Goal: Feedback & Contribution: Submit feedback/report problem

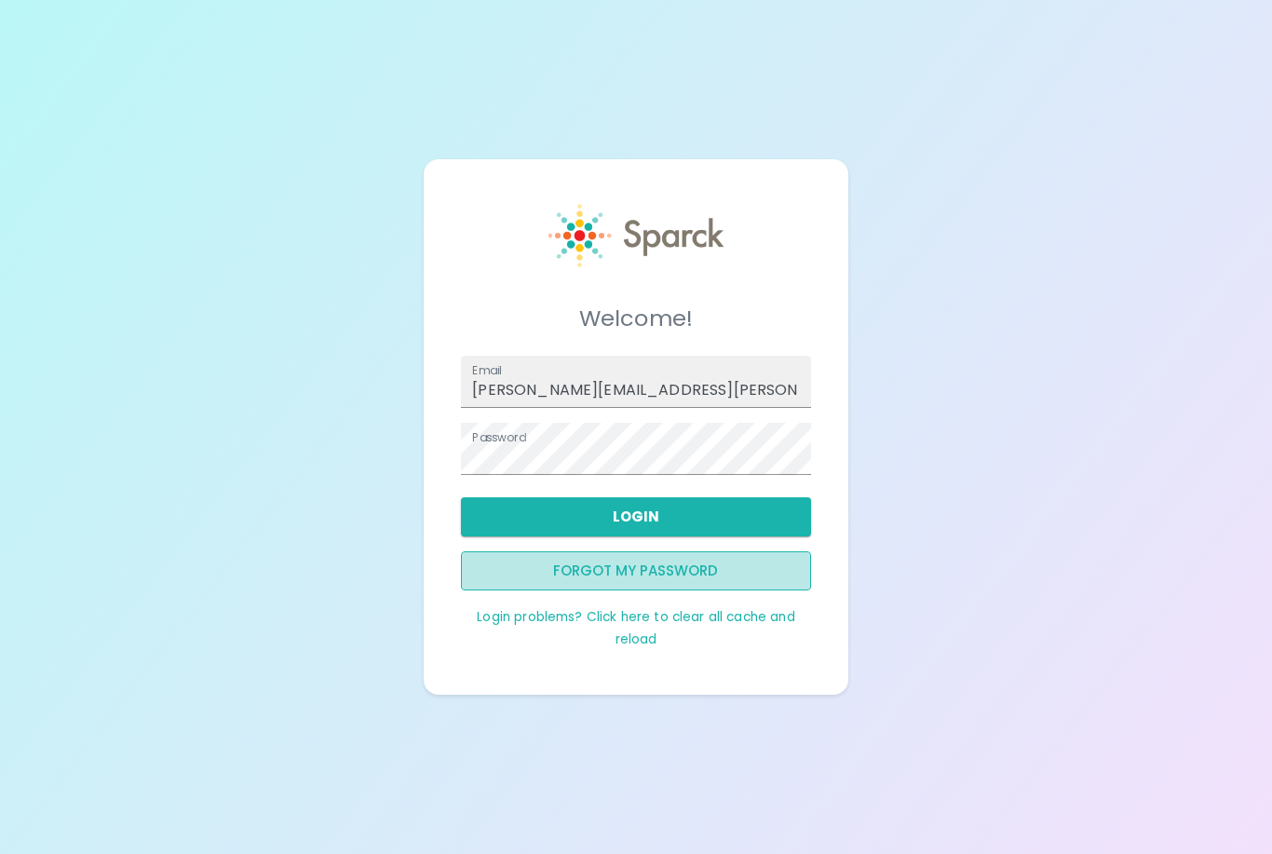
click at [628, 590] on button "Forgot my password" at bounding box center [635, 570] width 349 height 39
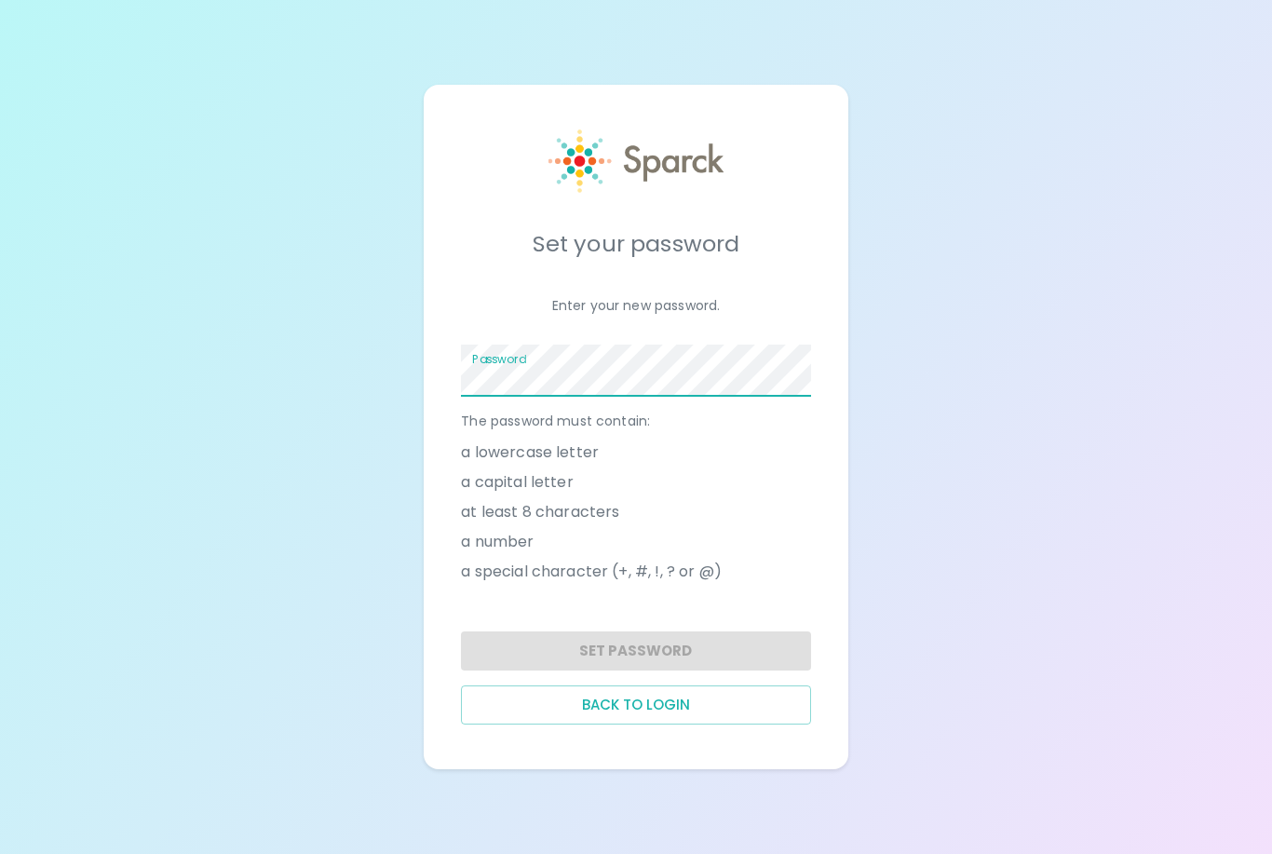
click at [1157, 468] on div "Set your password Enter your new password. Password The password must contain: …" at bounding box center [636, 427] width 1272 height 854
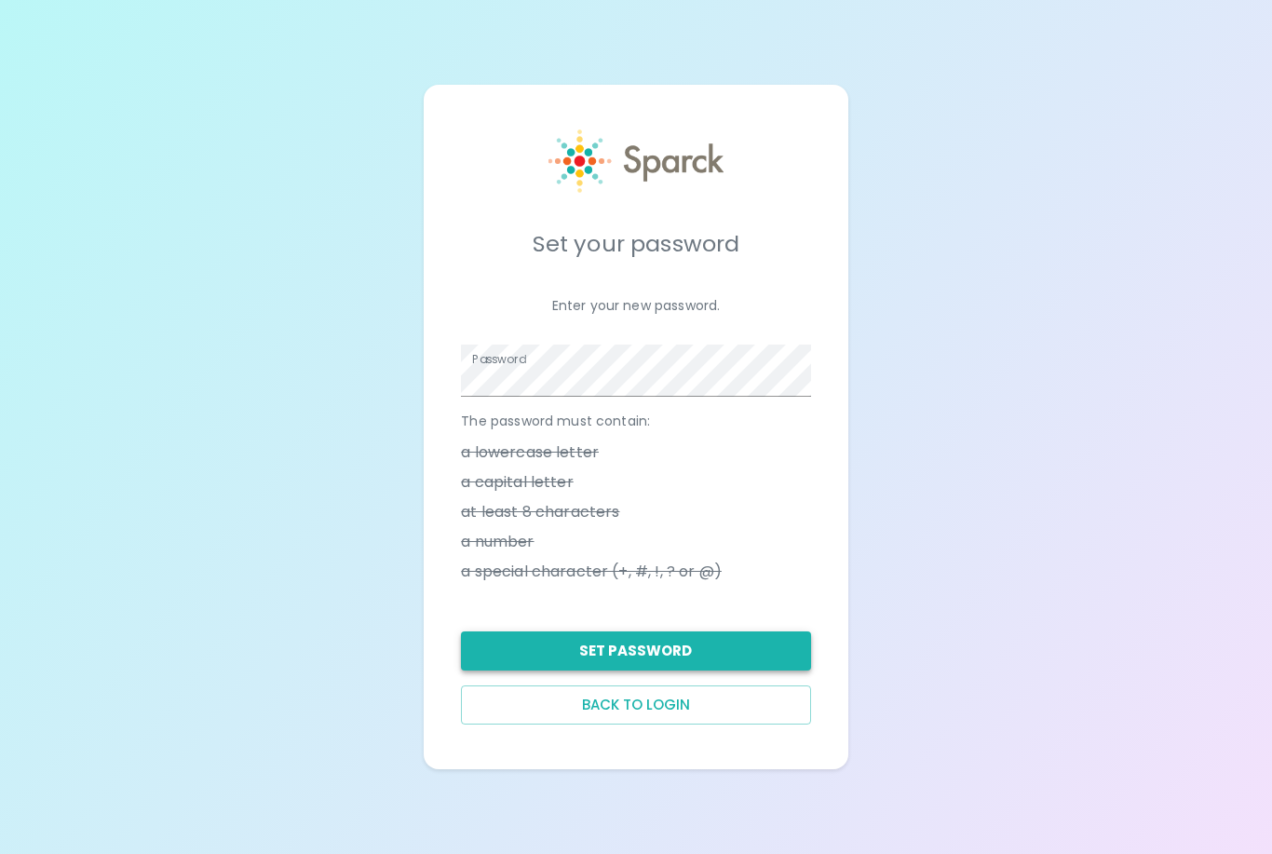
click at [624, 671] on button "Set Password" at bounding box center [635, 650] width 349 height 39
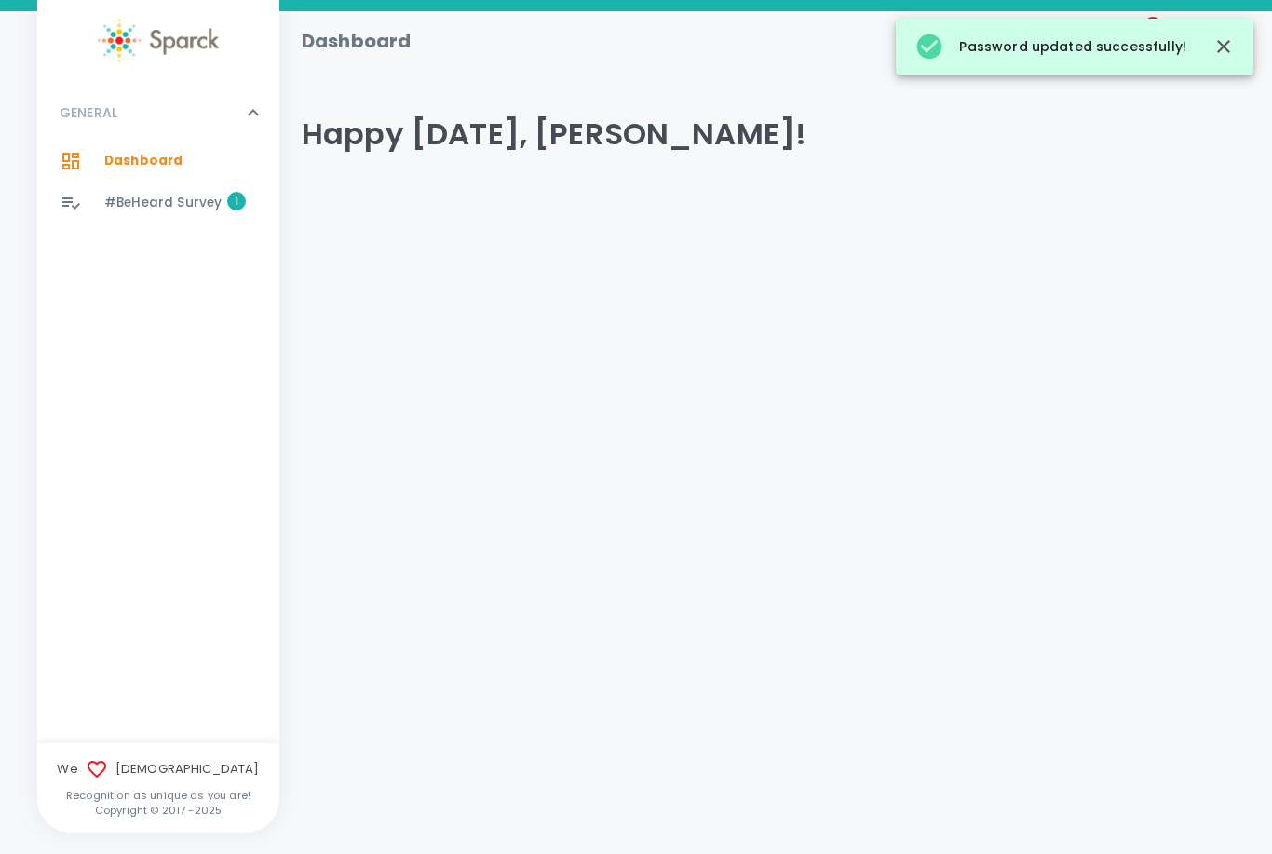
click at [205, 210] on span "#BeHeard Survey" at bounding box center [162, 203] width 117 height 19
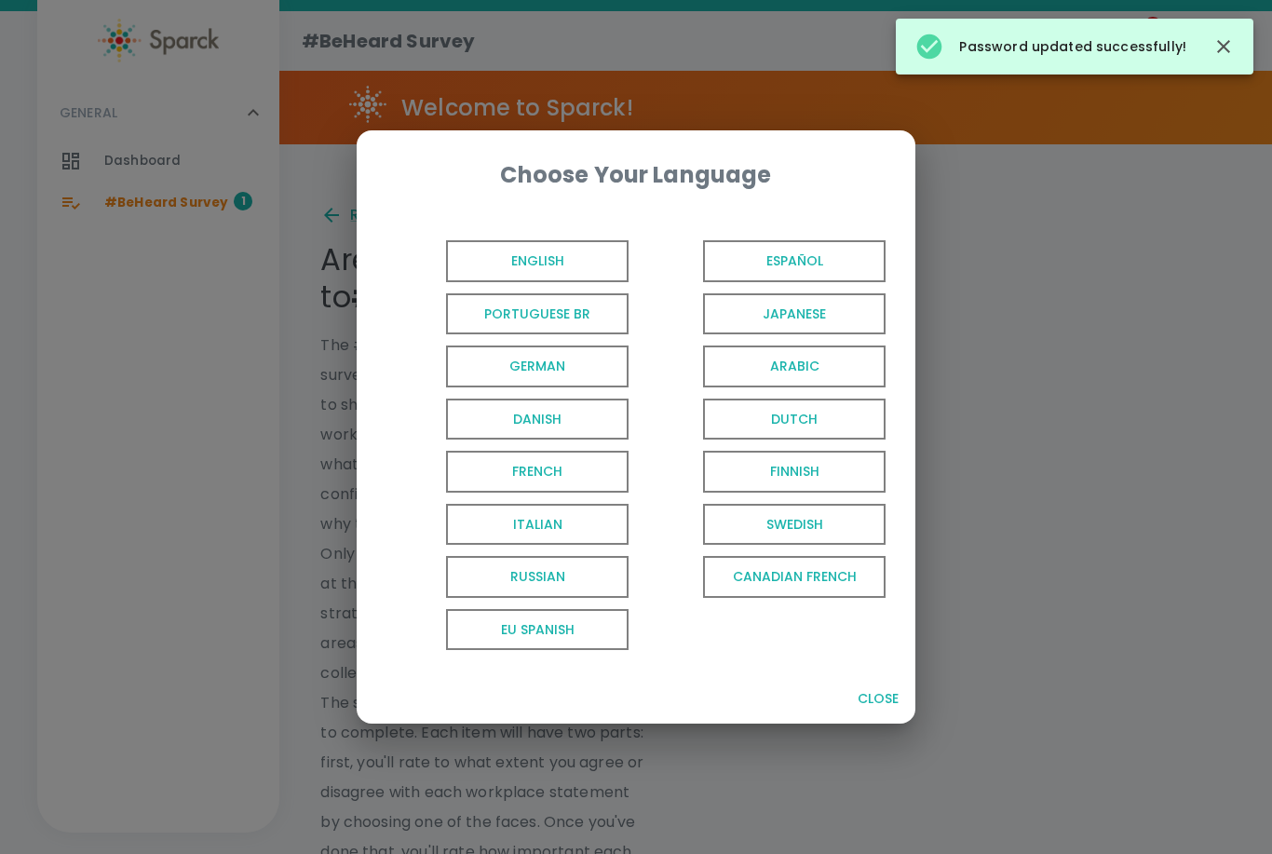
click at [592, 253] on span "English" at bounding box center [537, 261] width 183 height 42
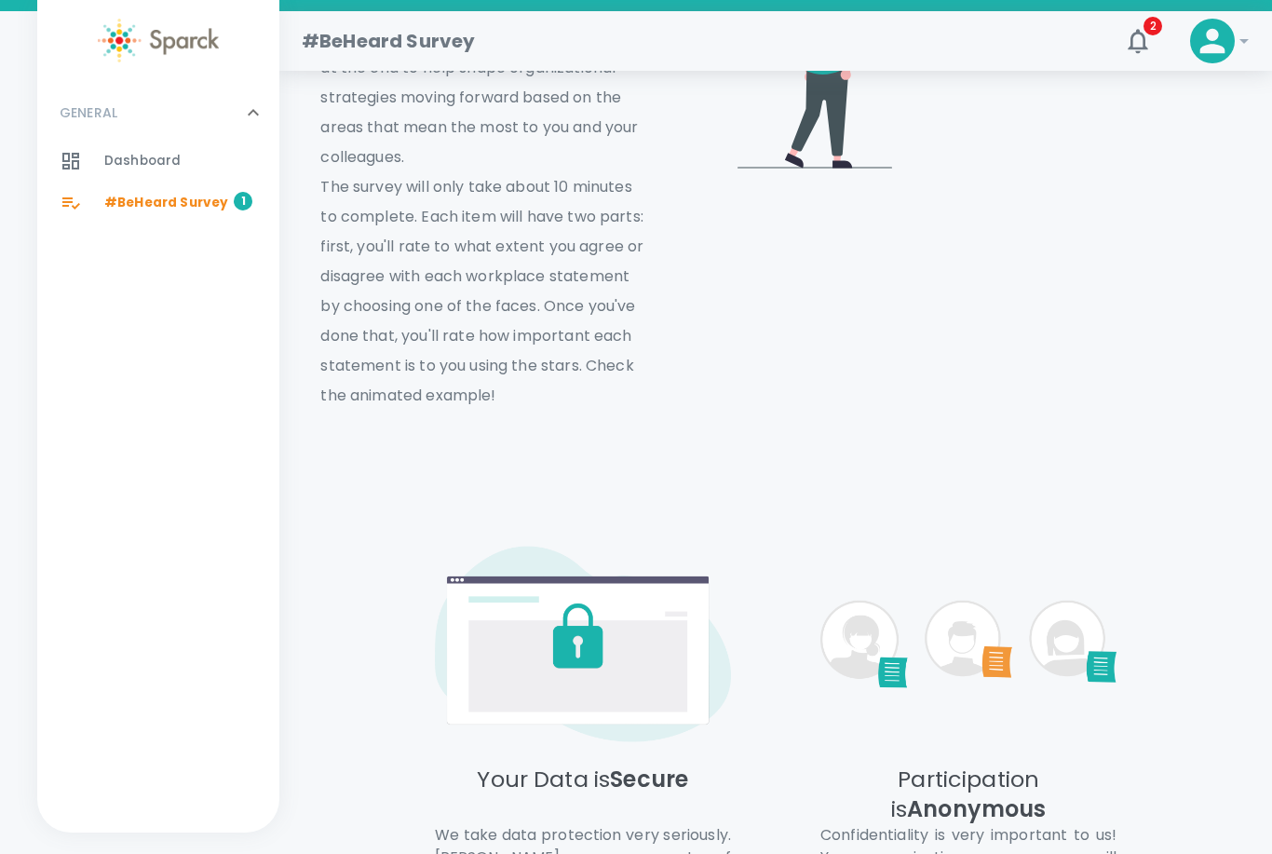
scroll to position [695, 0]
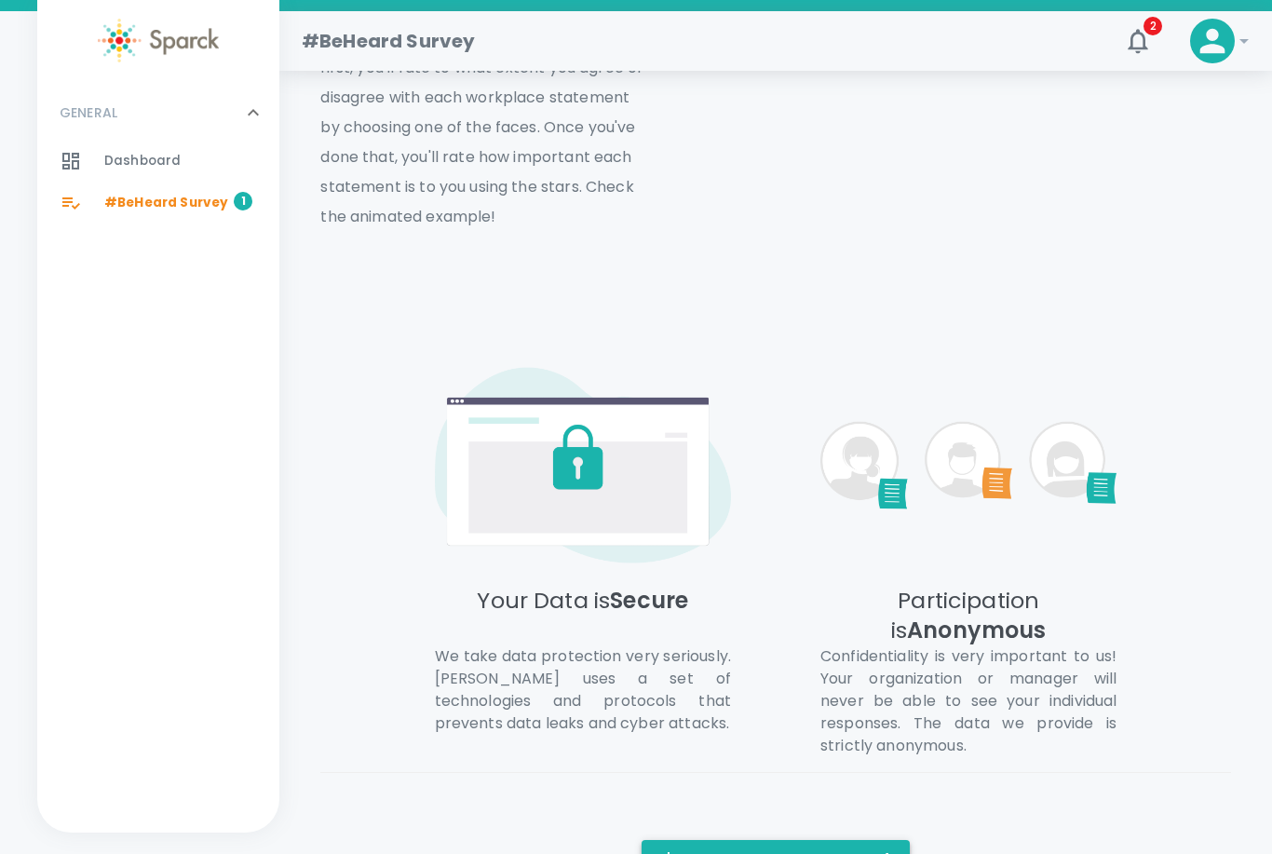
click at [814, 853] on button "I'm ready to take the survey!" at bounding box center [776, 859] width 268 height 39
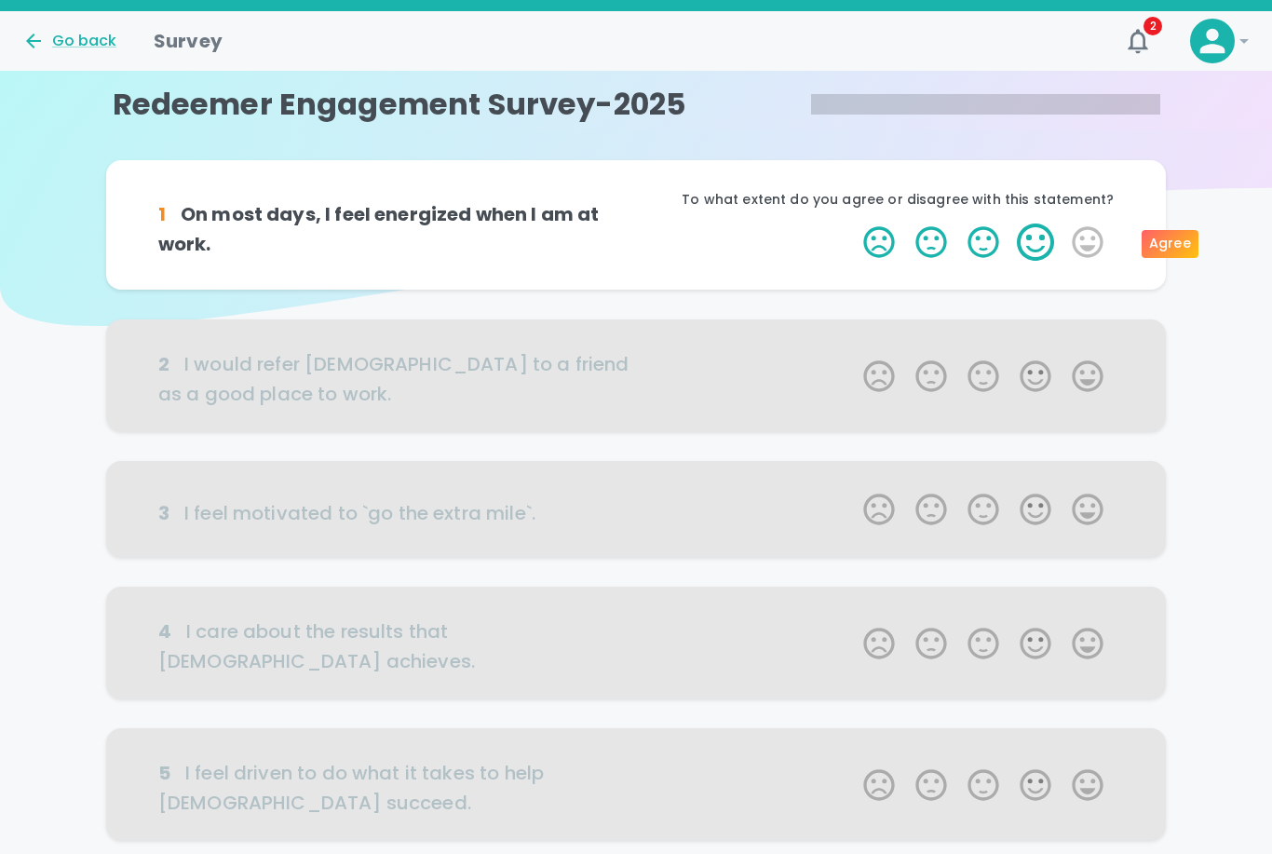
click at [1031, 233] on label "4 Stars" at bounding box center [1036, 242] width 52 height 37
click at [853, 224] on input "4 Stars" at bounding box center [852, 223] width 1 height 1
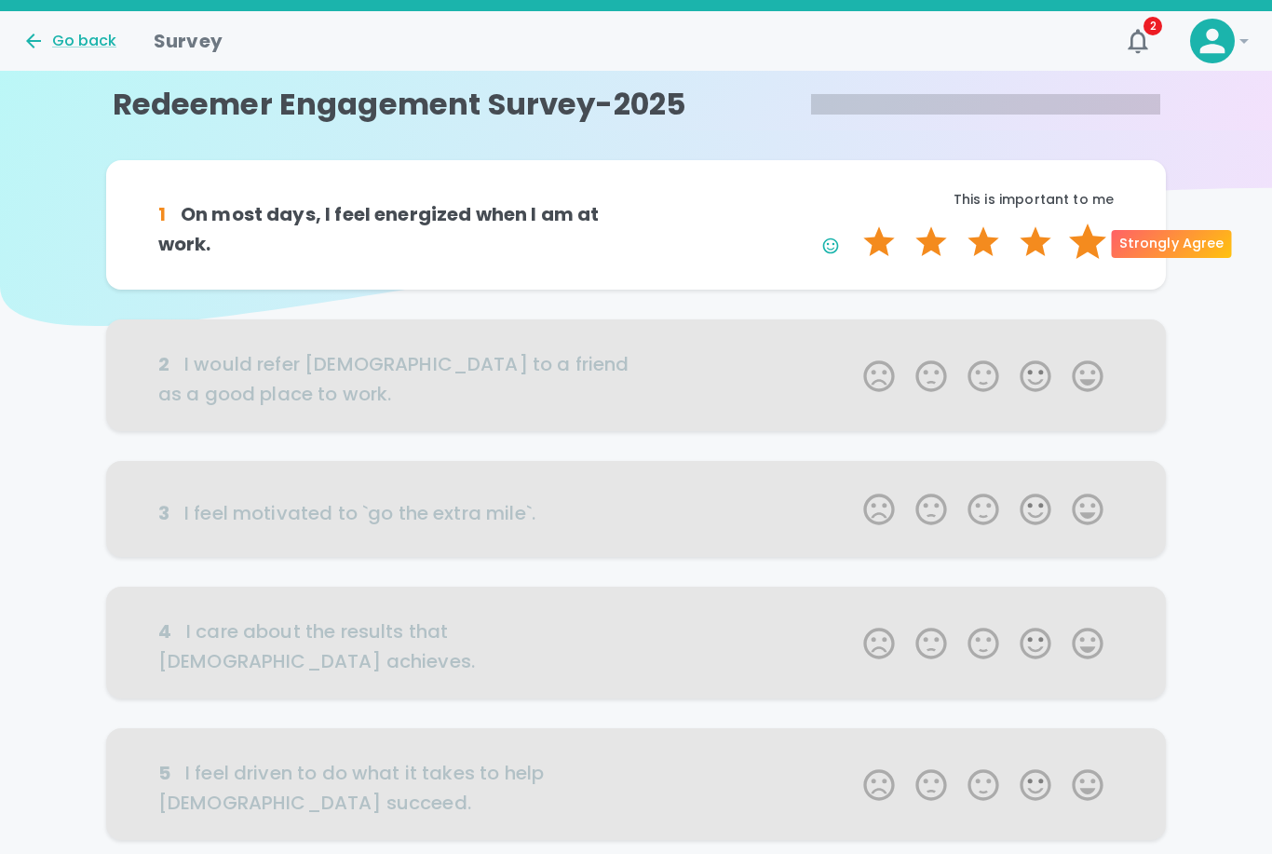
click at [1085, 237] on label "5 Stars" at bounding box center [1088, 242] width 52 height 37
click at [853, 224] on input "5 Stars" at bounding box center [852, 223] width 1 height 1
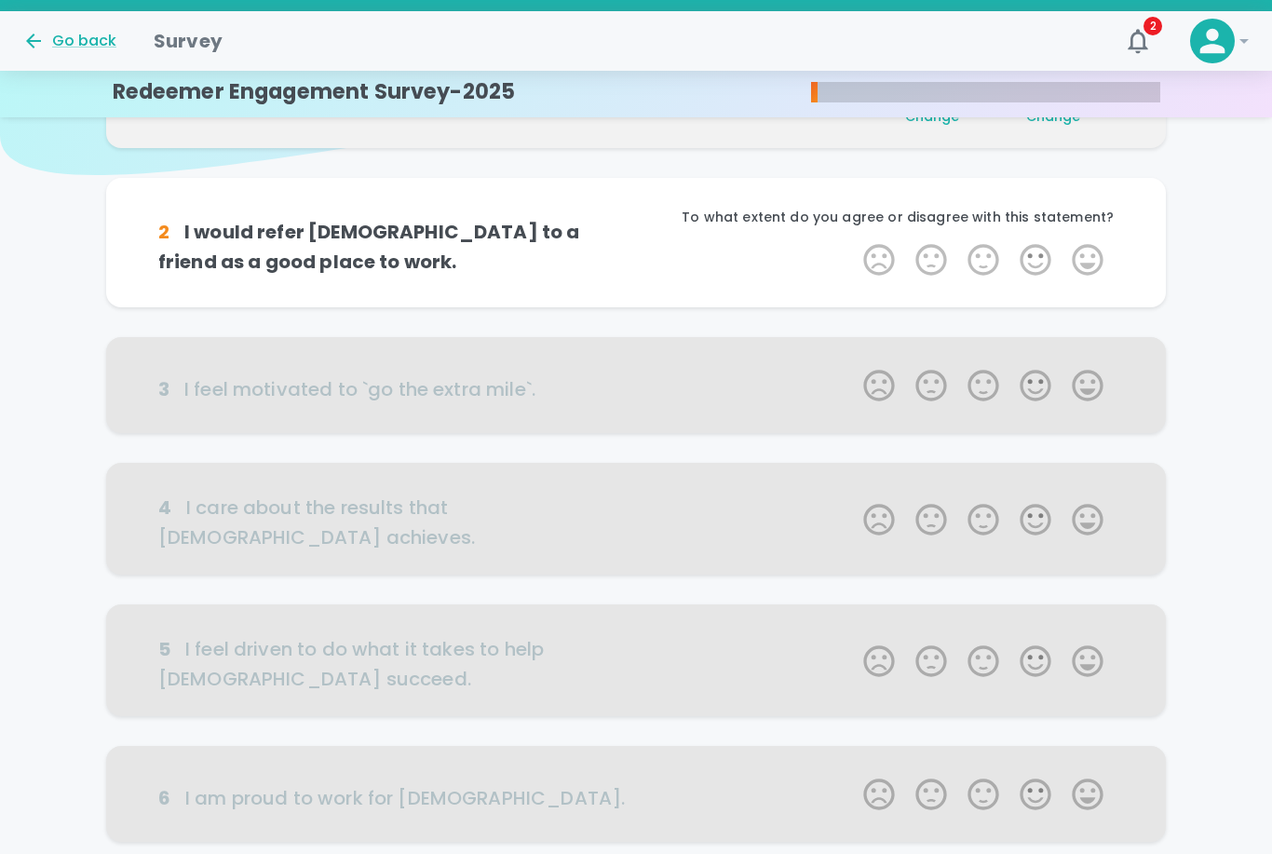
scroll to position [164, 0]
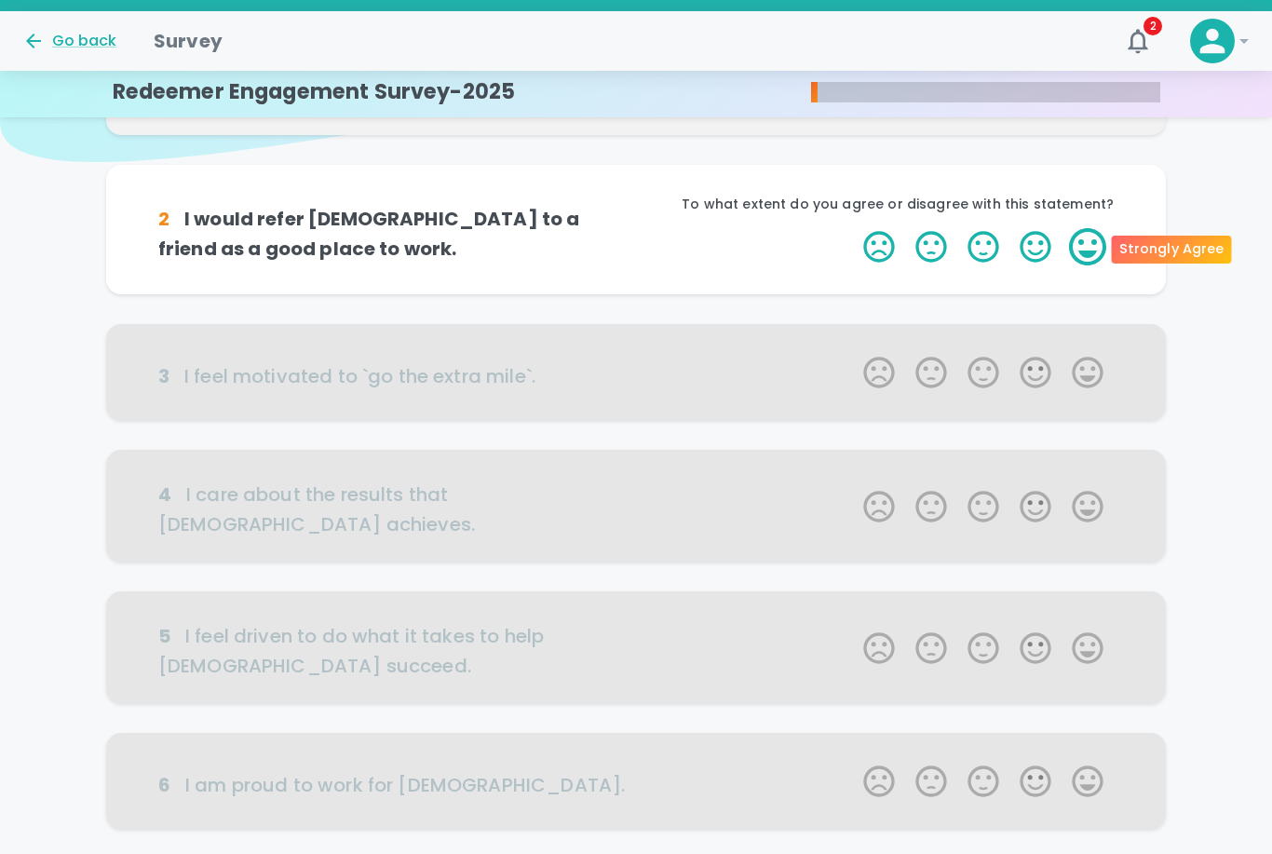
click at [1085, 241] on label "5 Stars" at bounding box center [1088, 246] width 52 height 37
click at [853, 228] on input "5 Stars" at bounding box center [852, 227] width 1 height 1
click at [1085, 241] on label "5 Stars" at bounding box center [1088, 246] width 52 height 37
click at [853, 228] on input "5 Stars" at bounding box center [852, 227] width 1 height 1
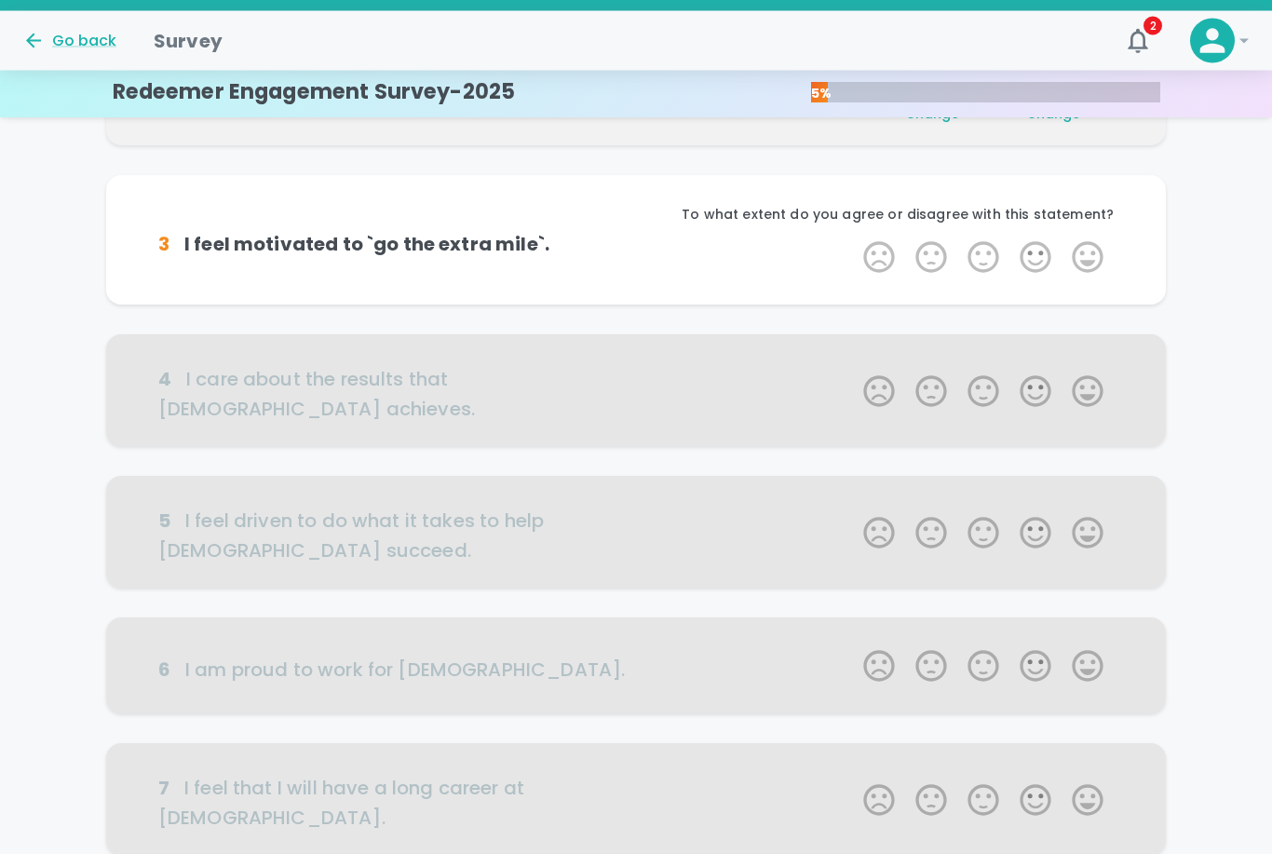
scroll to position [328, 0]
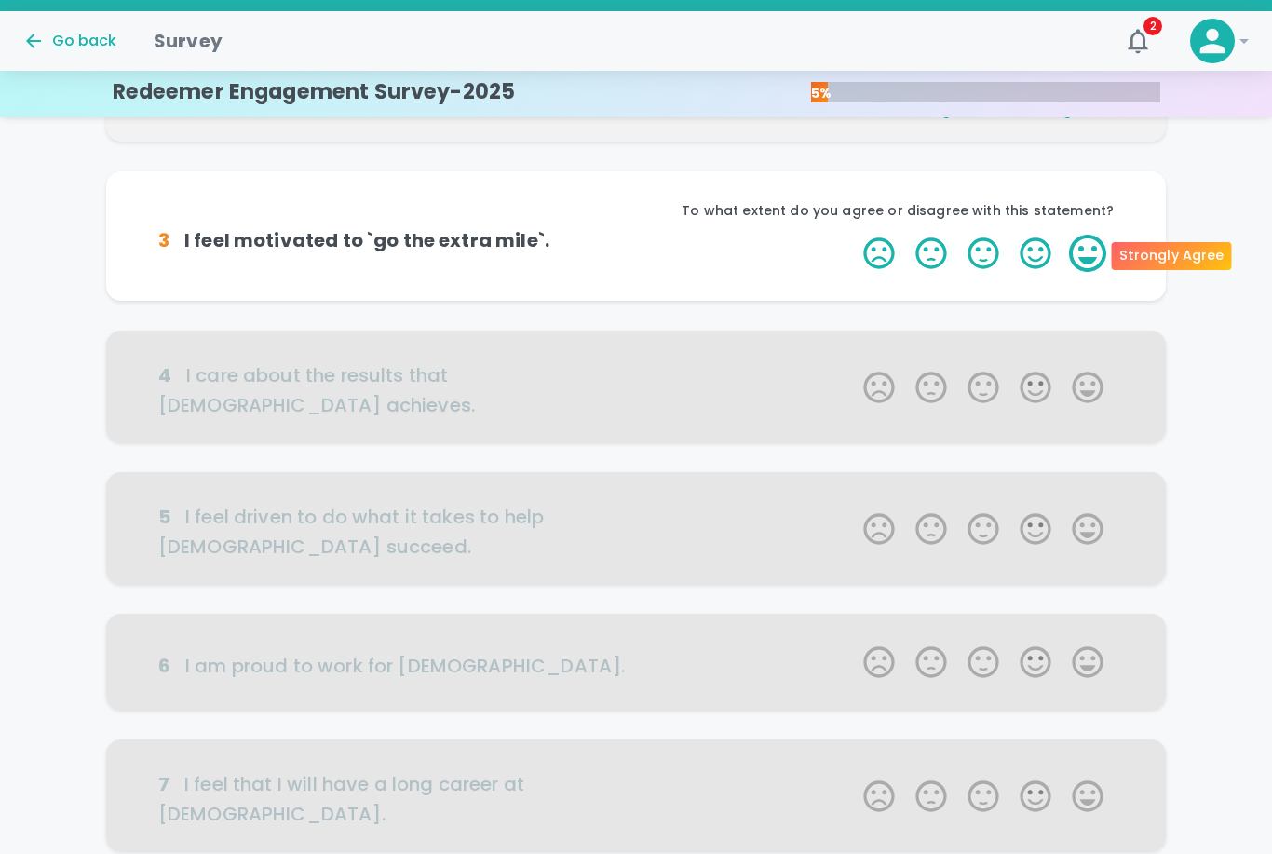
click at [1083, 252] on label "5 Stars" at bounding box center [1088, 253] width 52 height 37
click at [853, 235] on input "5 Stars" at bounding box center [852, 234] width 1 height 1
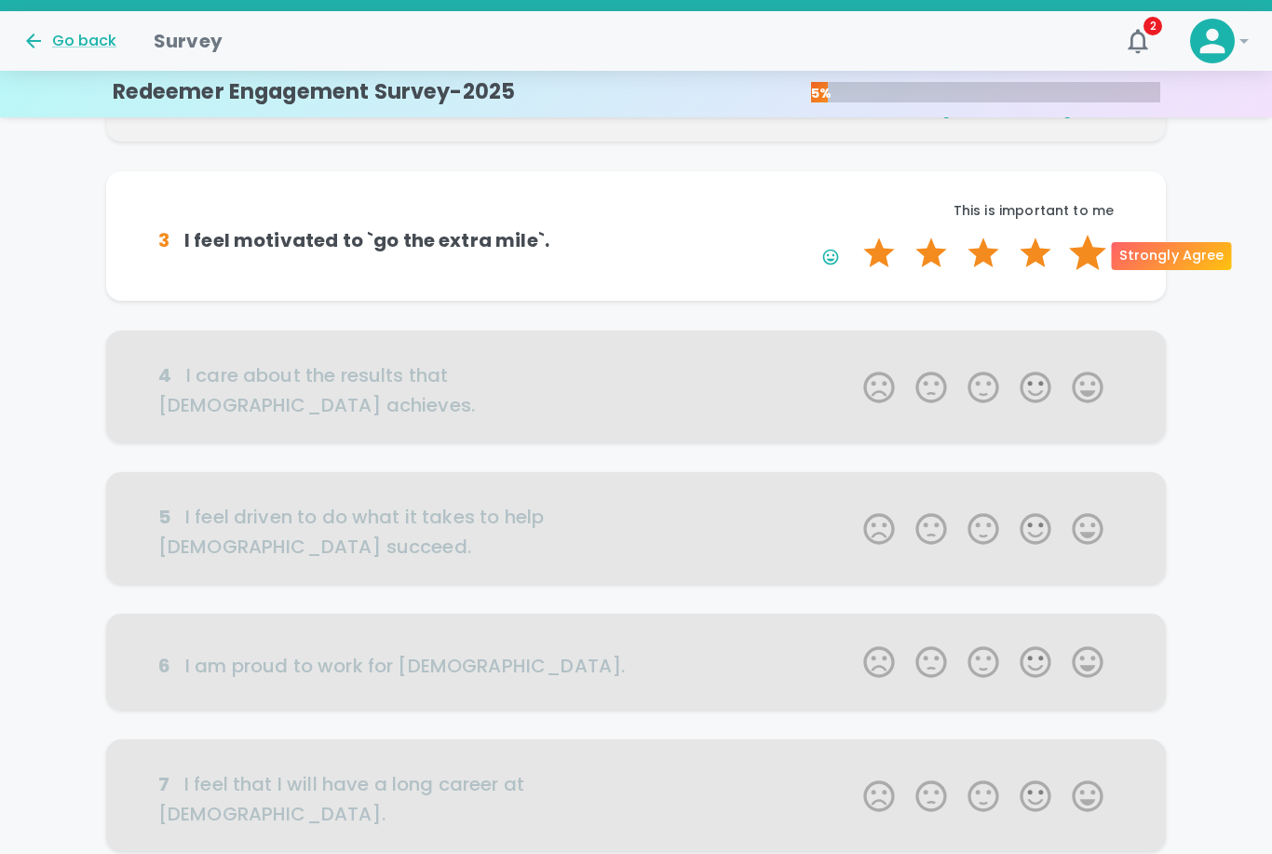
click at [1083, 252] on label "5 Stars" at bounding box center [1088, 253] width 52 height 37
click at [853, 235] on input "5 Stars" at bounding box center [852, 234] width 1 height 1
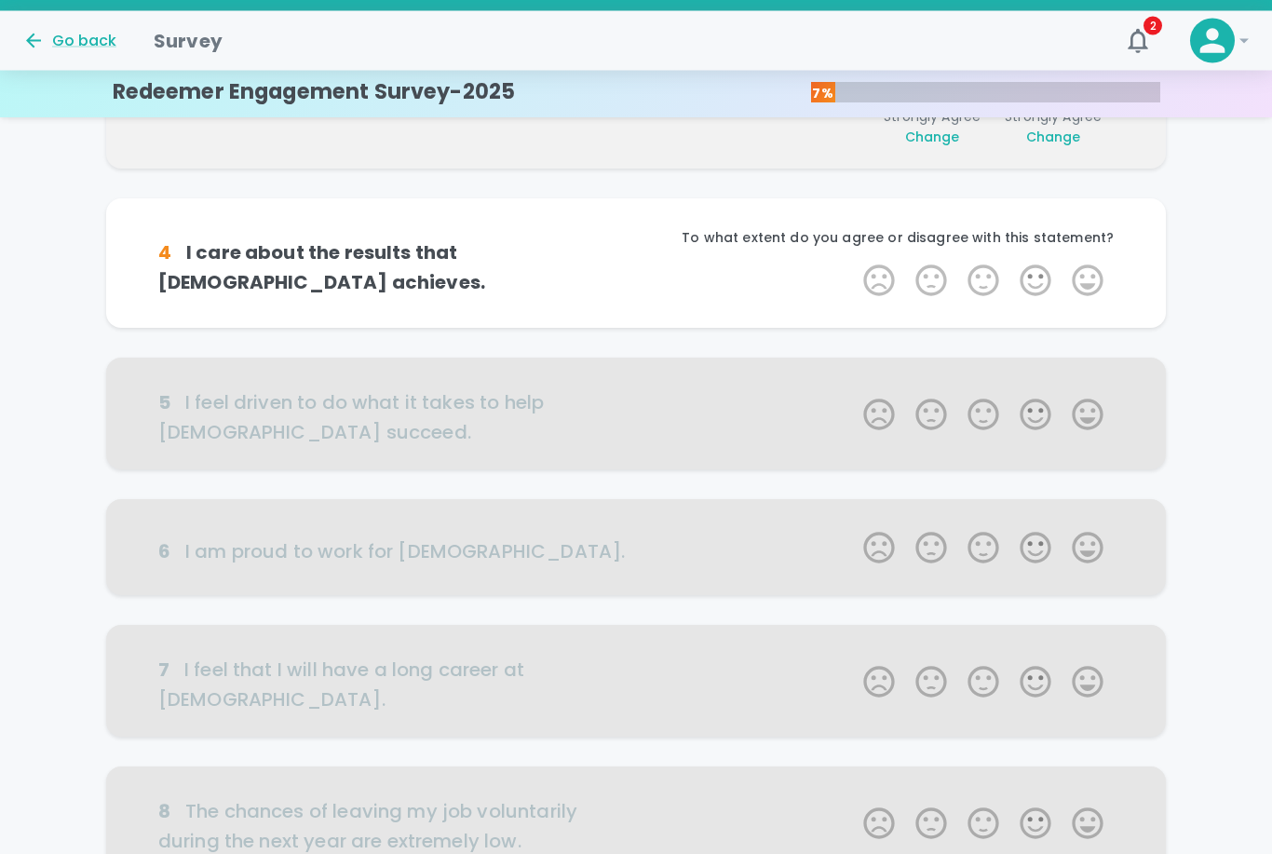
scroll to position [492, 0]
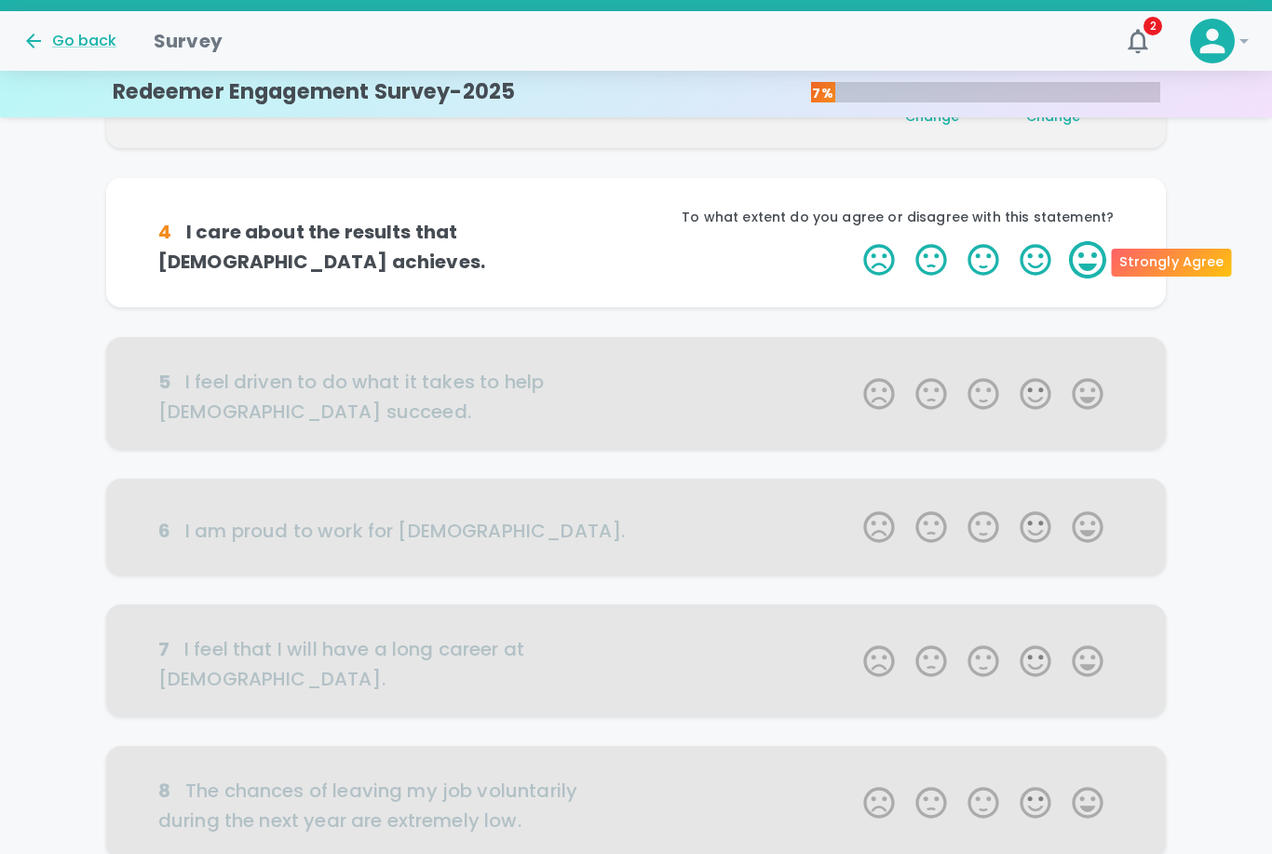
click at [1079, 263] on label "5 Stars" at bounding box center [1088, 259] width 52 height 37
click at [853, 241] on input "5 Stars" at bounding box center [852, 240] width 1 height 1
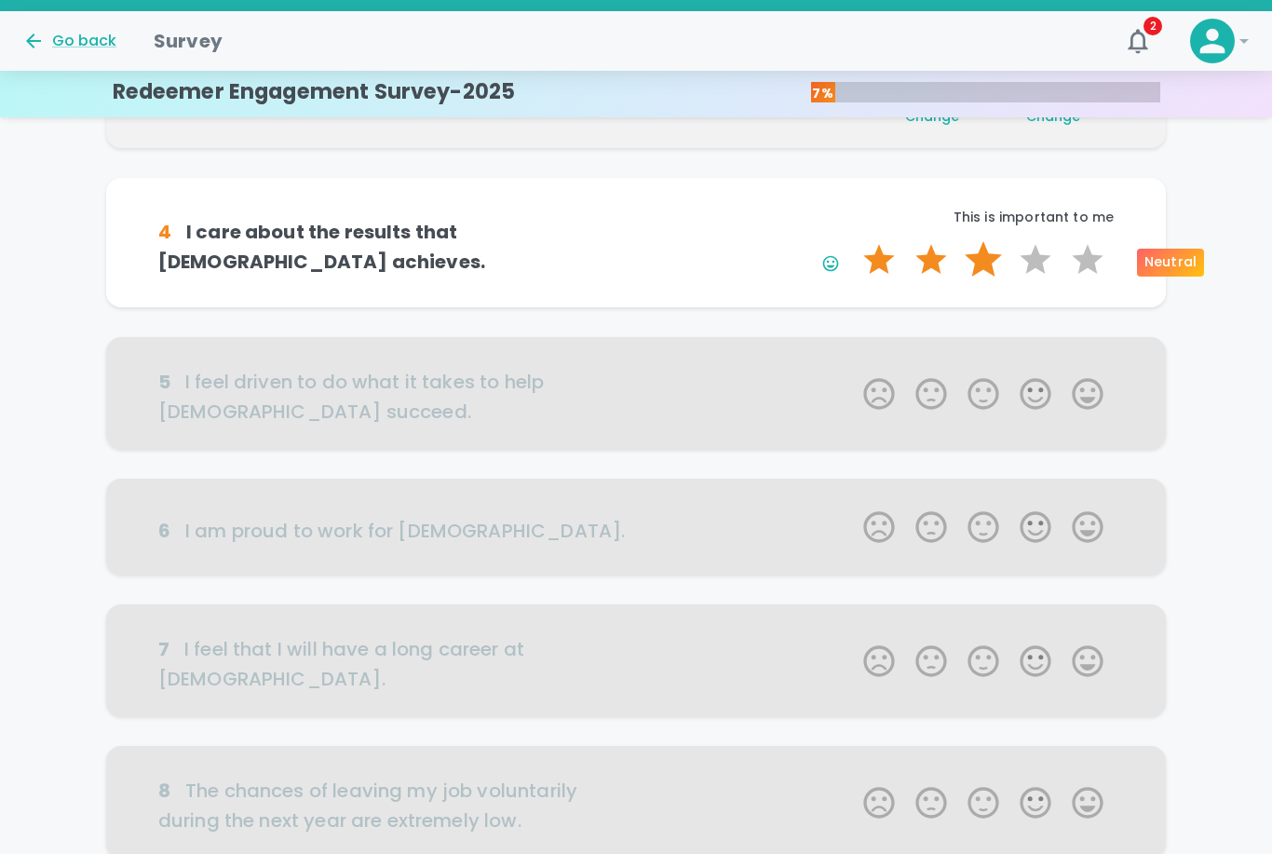
click at [988, 264] on label "3 Stars" at bounding box center [983, 259] width 52 height 37
click at [853, 241] on input "3 Stars" at bounding box center [852, 240] width 1 height 1
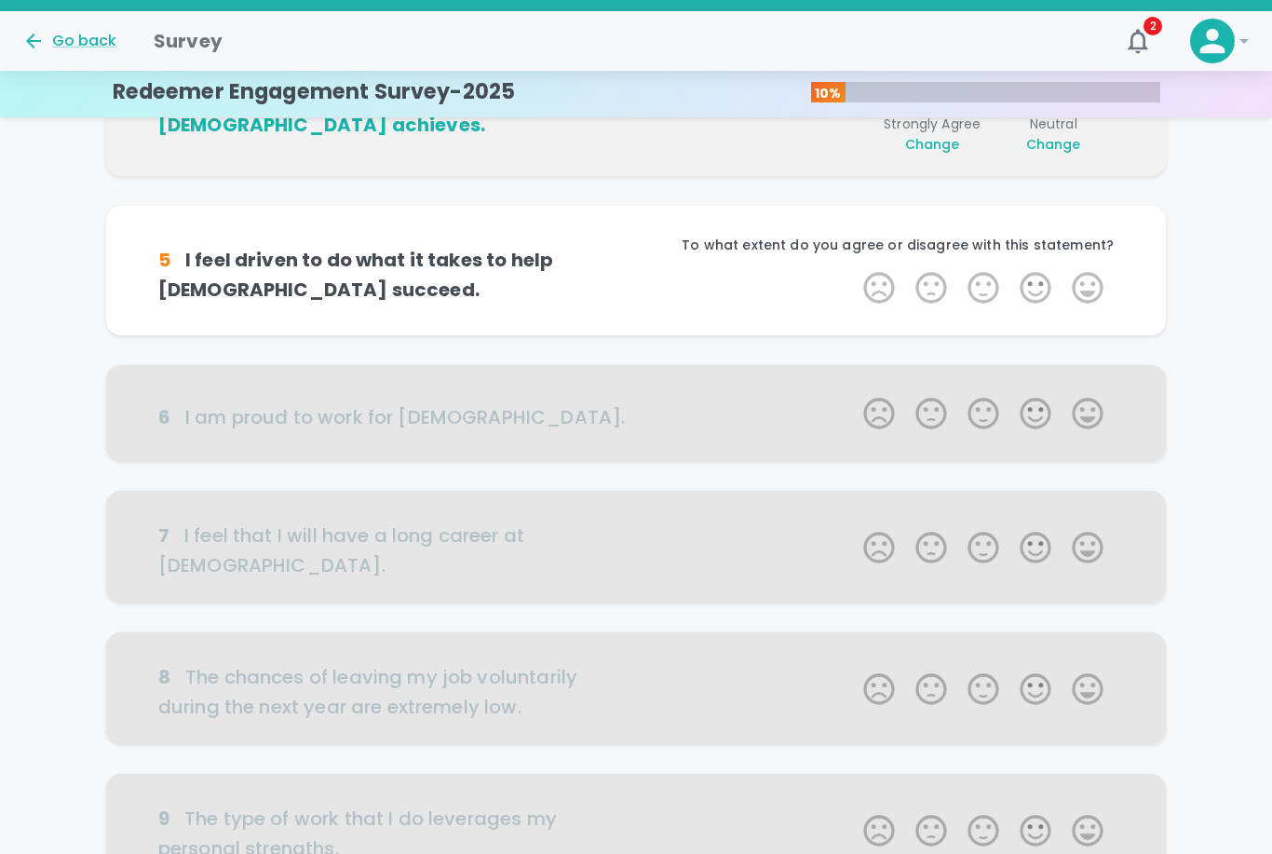
scroll to position [656, 0]
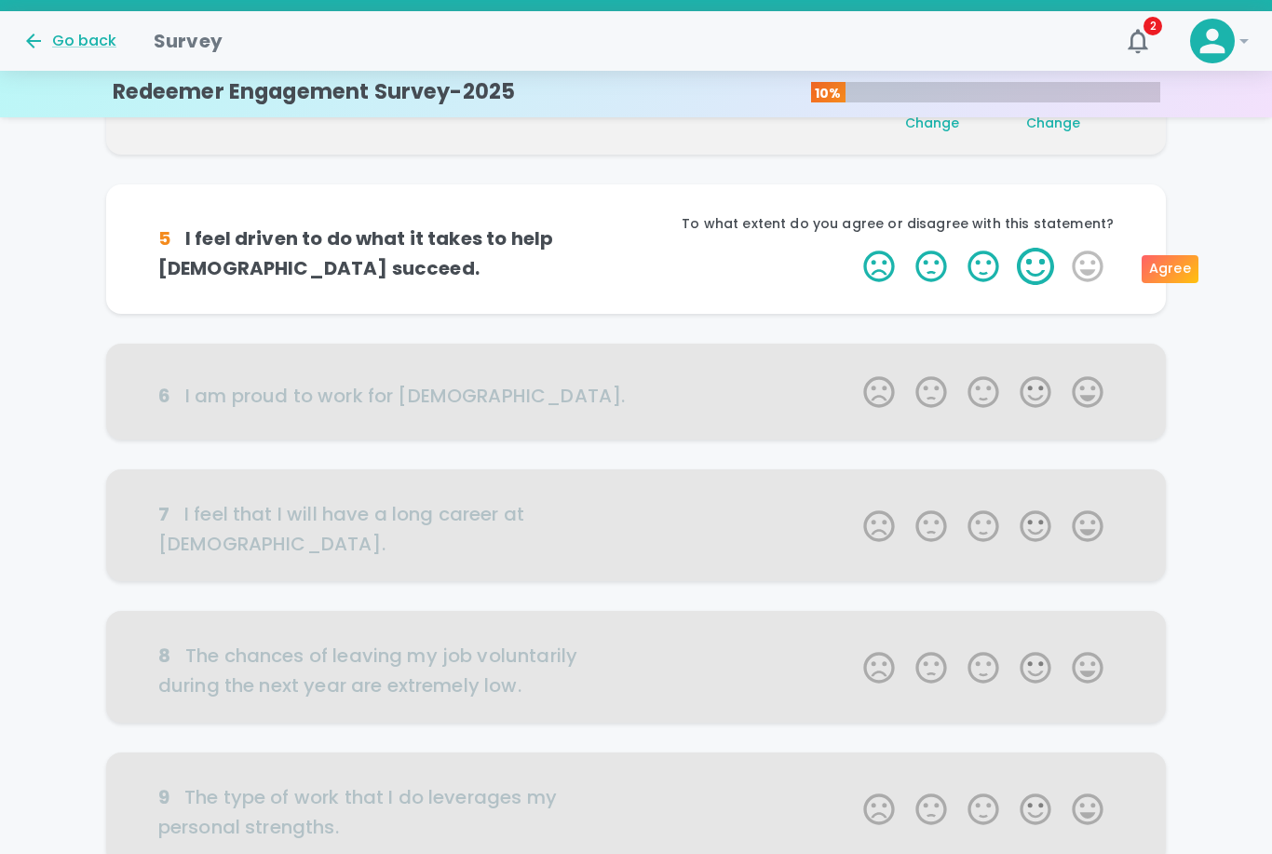
click at [1044, 266] on label "4 Stars" at bounding box center [1036, 266] width 52 height 37
click at [853, 248] on input "4 Stars" at bounding box center [852, 247] width 1 height 1
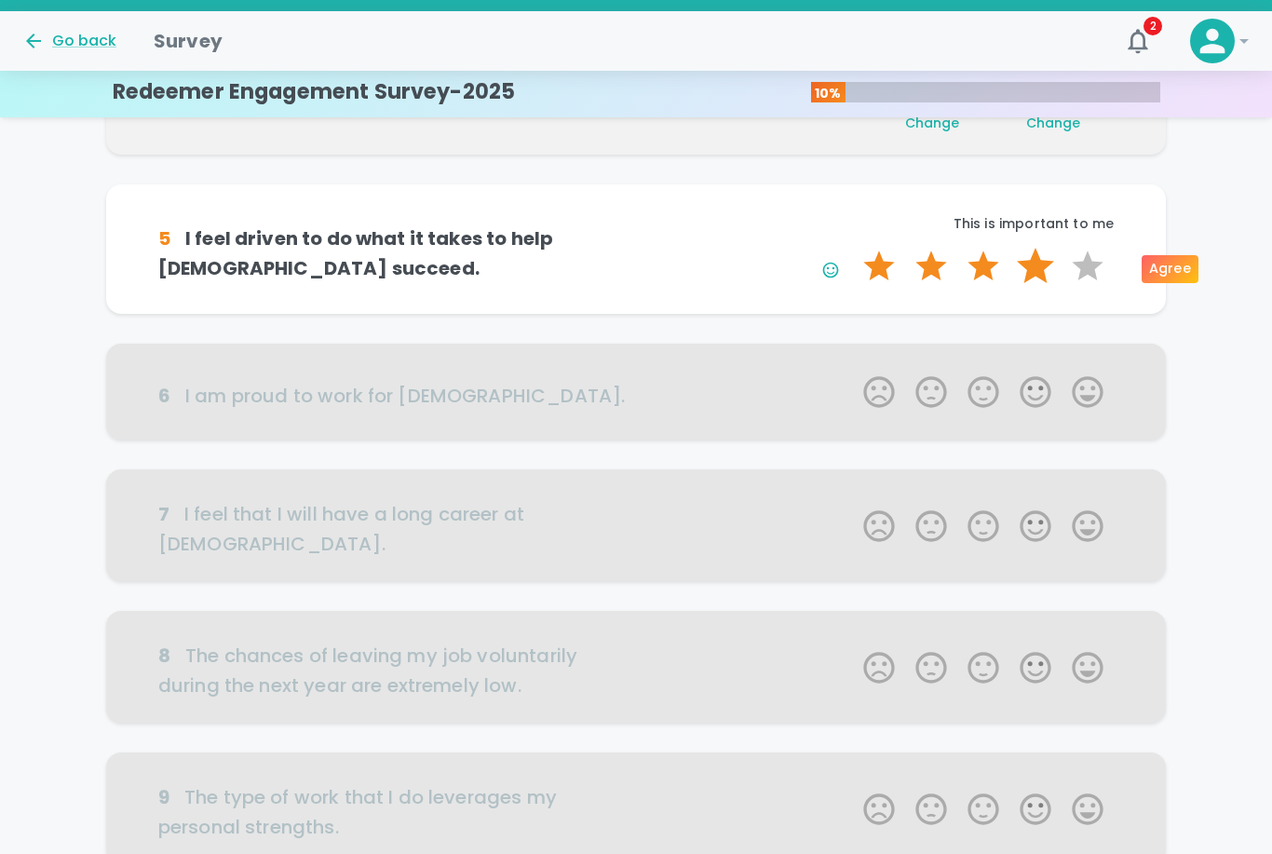
click at [1037, 266] on label "4 Stars" at bounding box center [1036, 266] width 52 height 37
click at [853, 248] on input "4 Stars" at bounding box center [852, 247] width 1 height 1
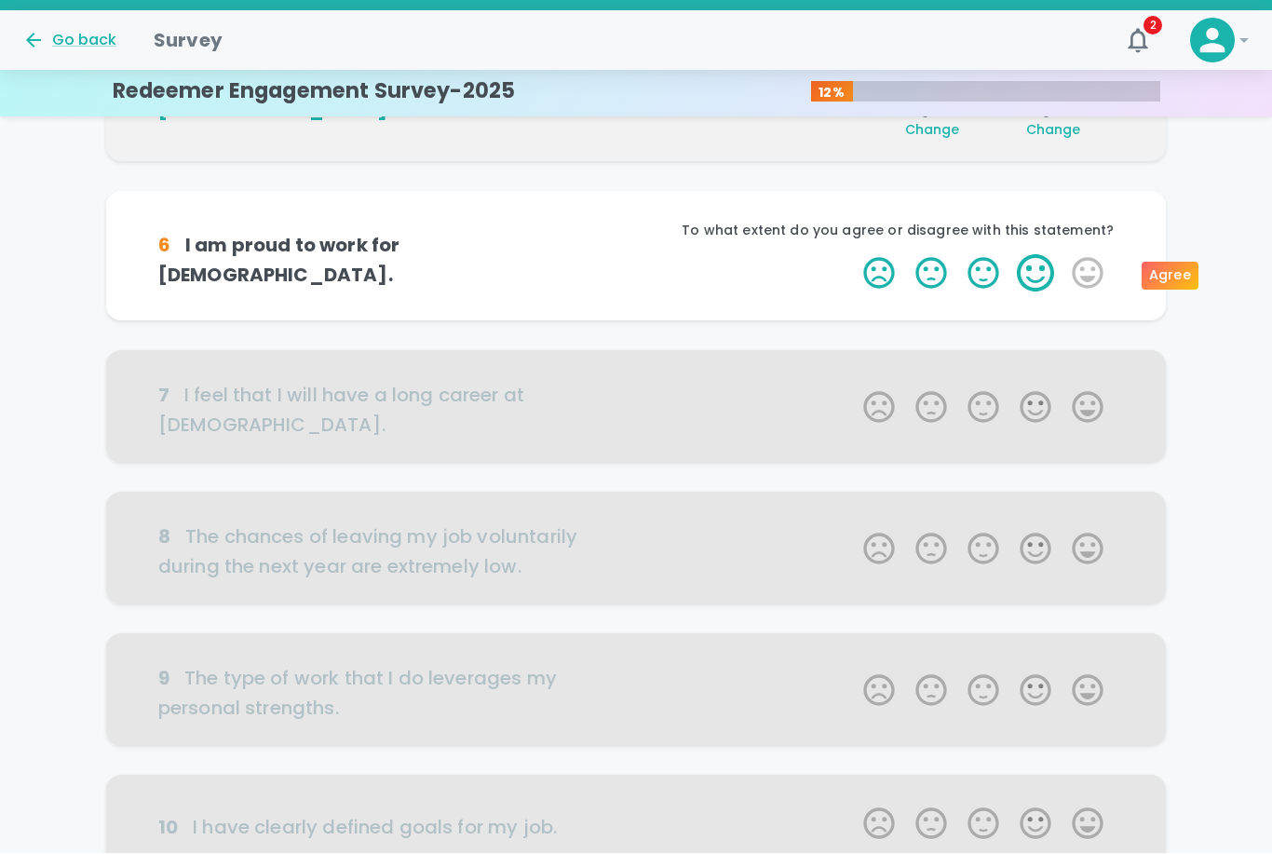
scroll to position [820, 0]
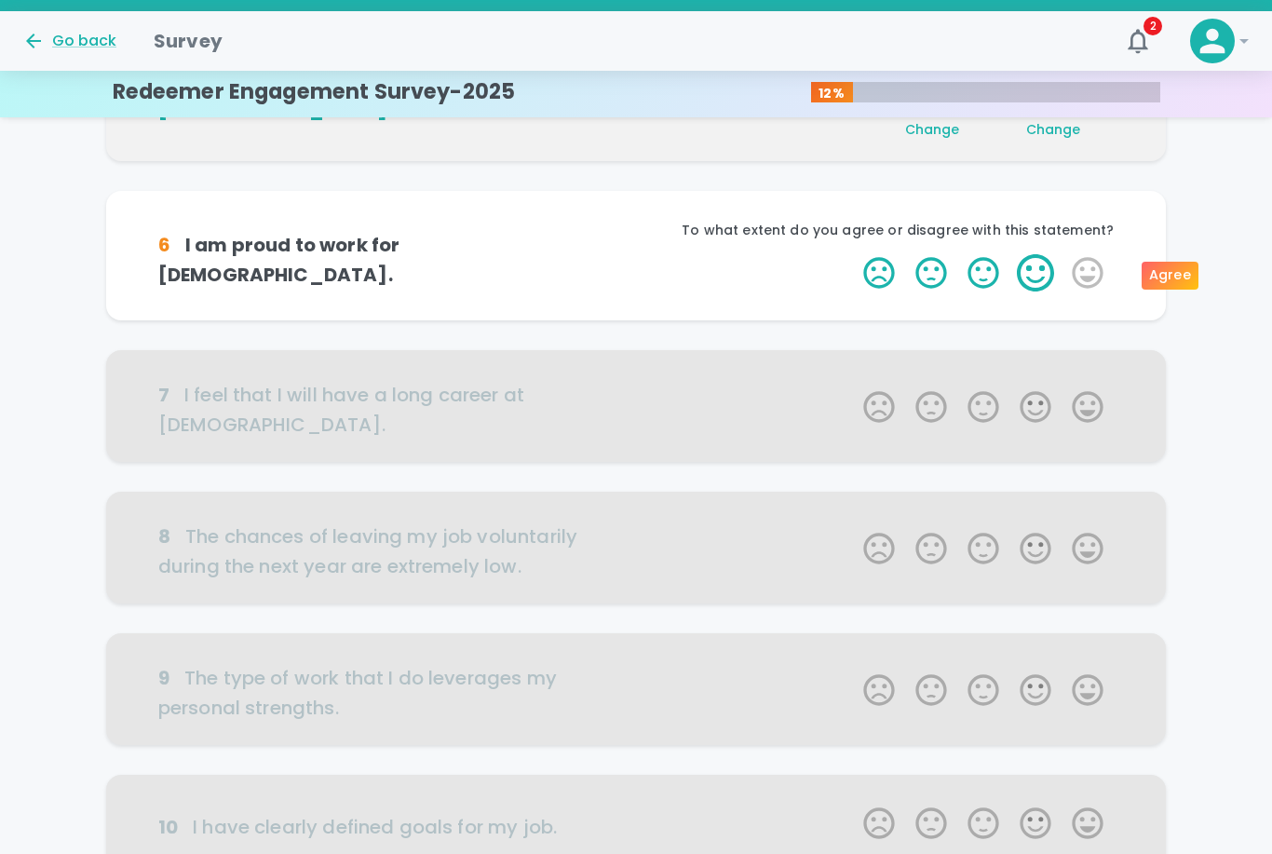
click at [1037, 267] on label "4 Stars" at bounding box center [1036, 272] width 52 height 37
click at [853, 254] on input "4 Stars" at bounding box center [852, 253] width 1 height 1
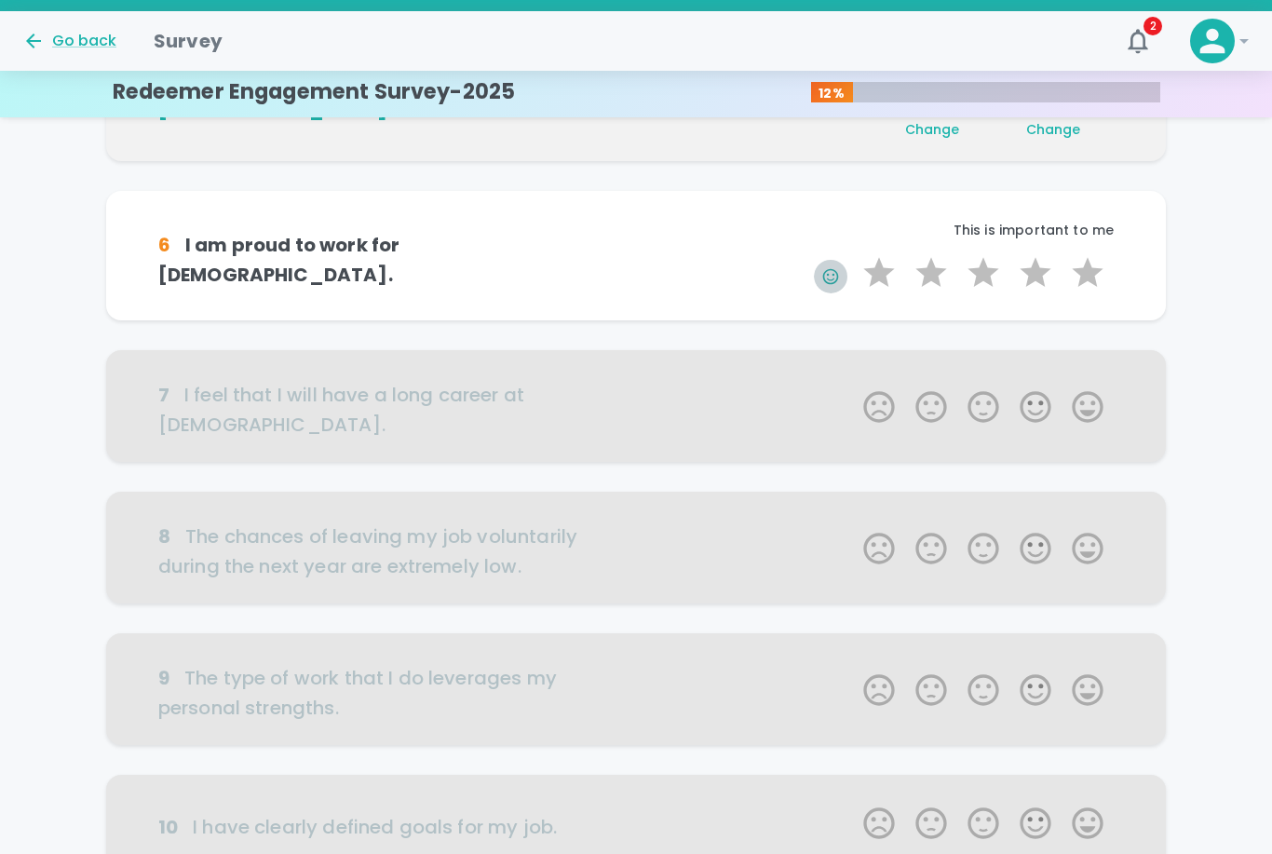
click at [832, 280] on icon "button" at bounding box center [831, 276] width 16 height 16
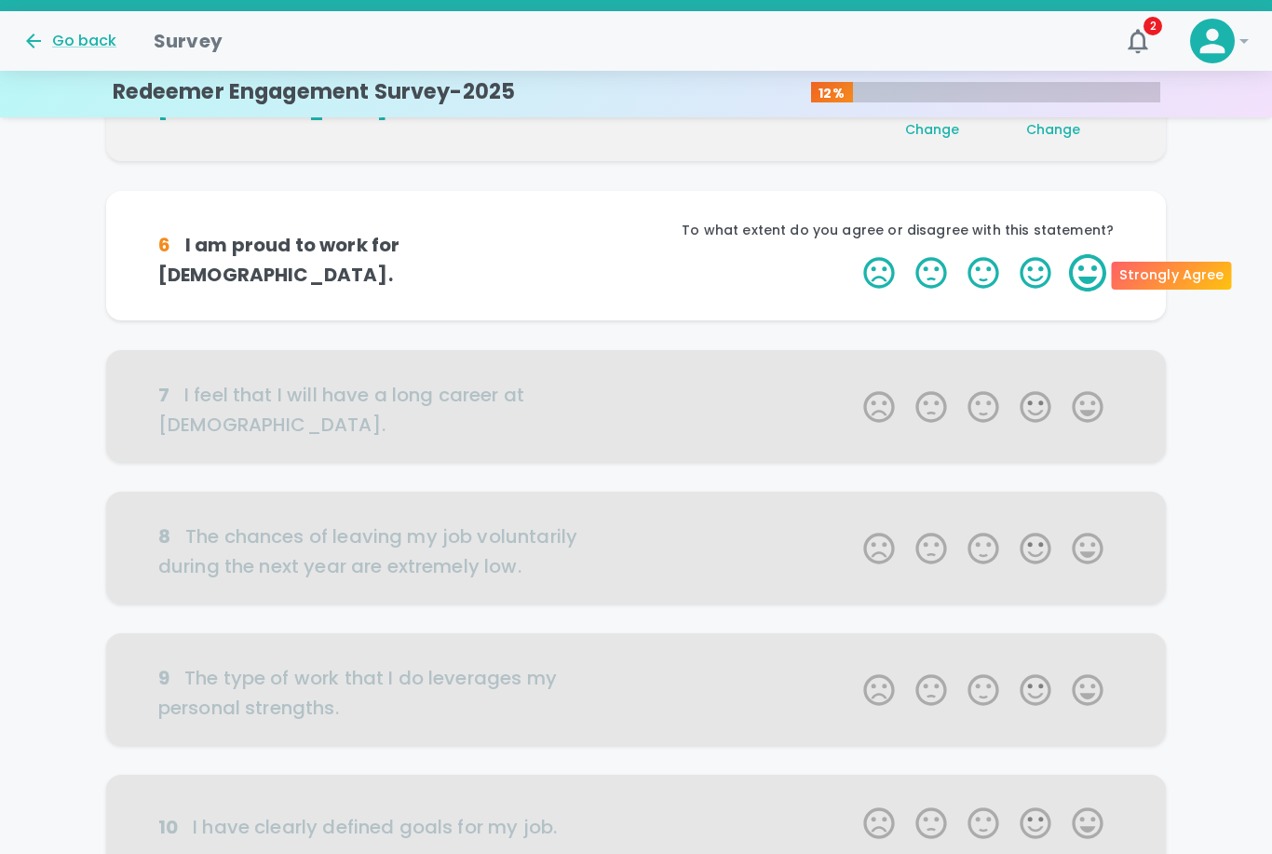
click at [1084, 274] on label "5 Stars" at bounding box center [1088, 272] width 52 height 37
click at [853, 254] on input "5 Stars" at bounding box center [852, 253] width 1 height 1
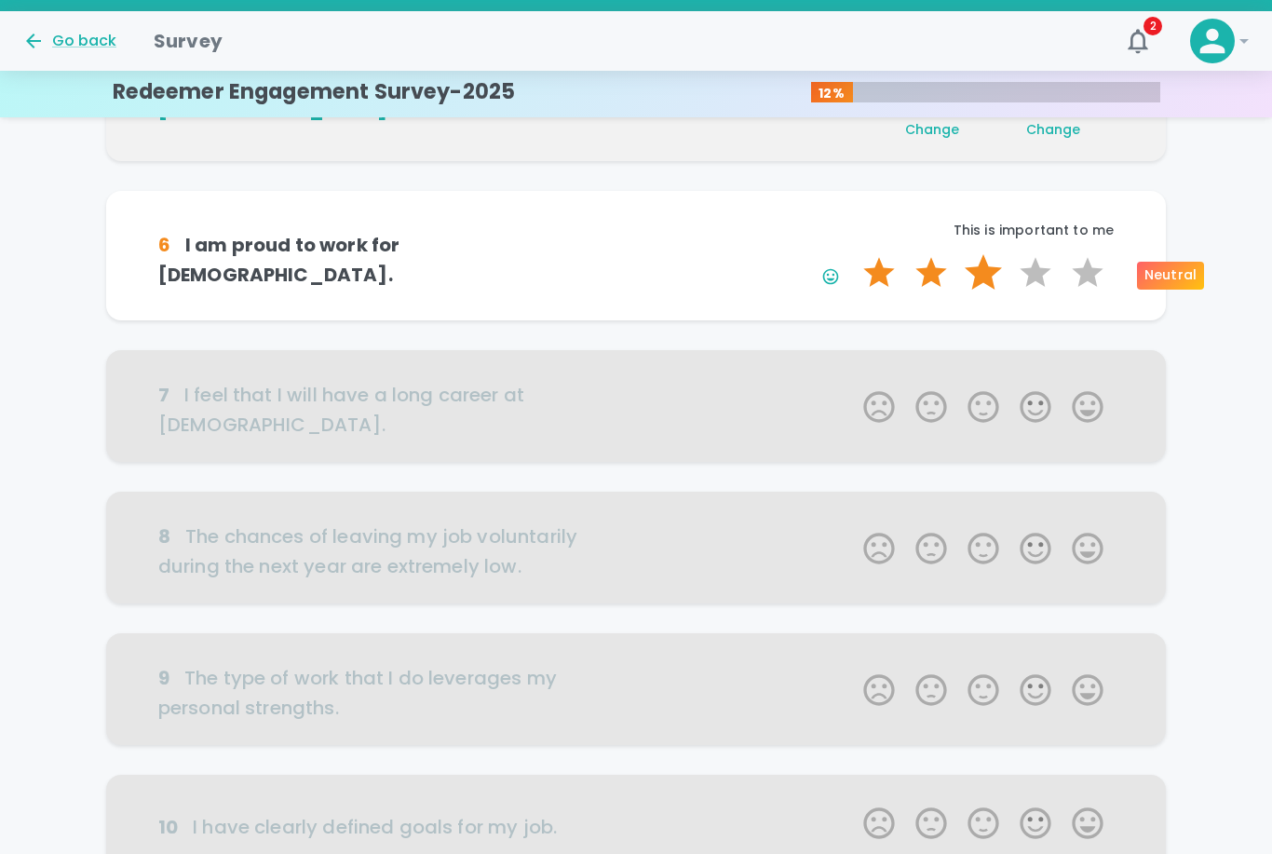
click at [978, 270] on label "3 Stars" at bounding box center [983, 272] width 52 height 37
click at [853, 254] on input "3 Stars" at bounding box center [852, 253] width 1 height 1
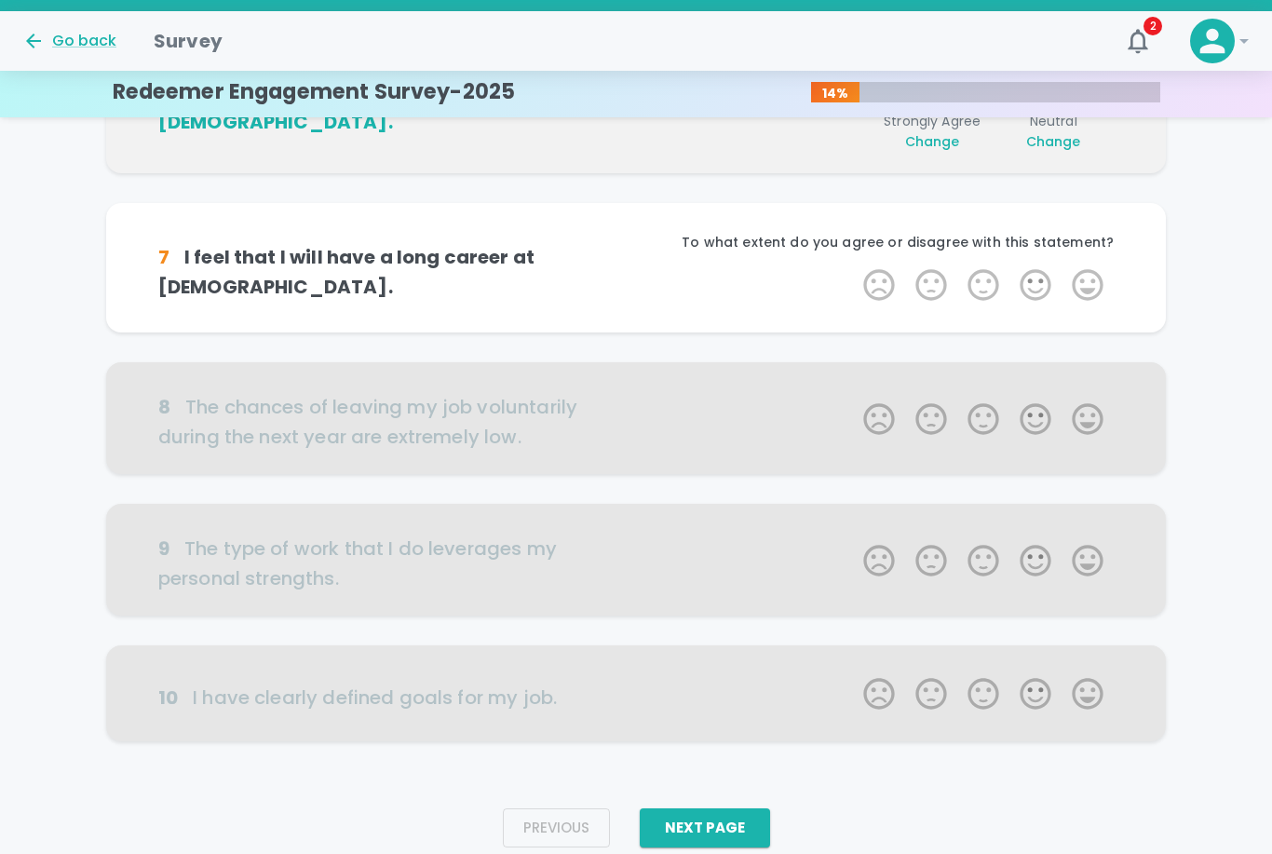
scroll to position [983, 0]
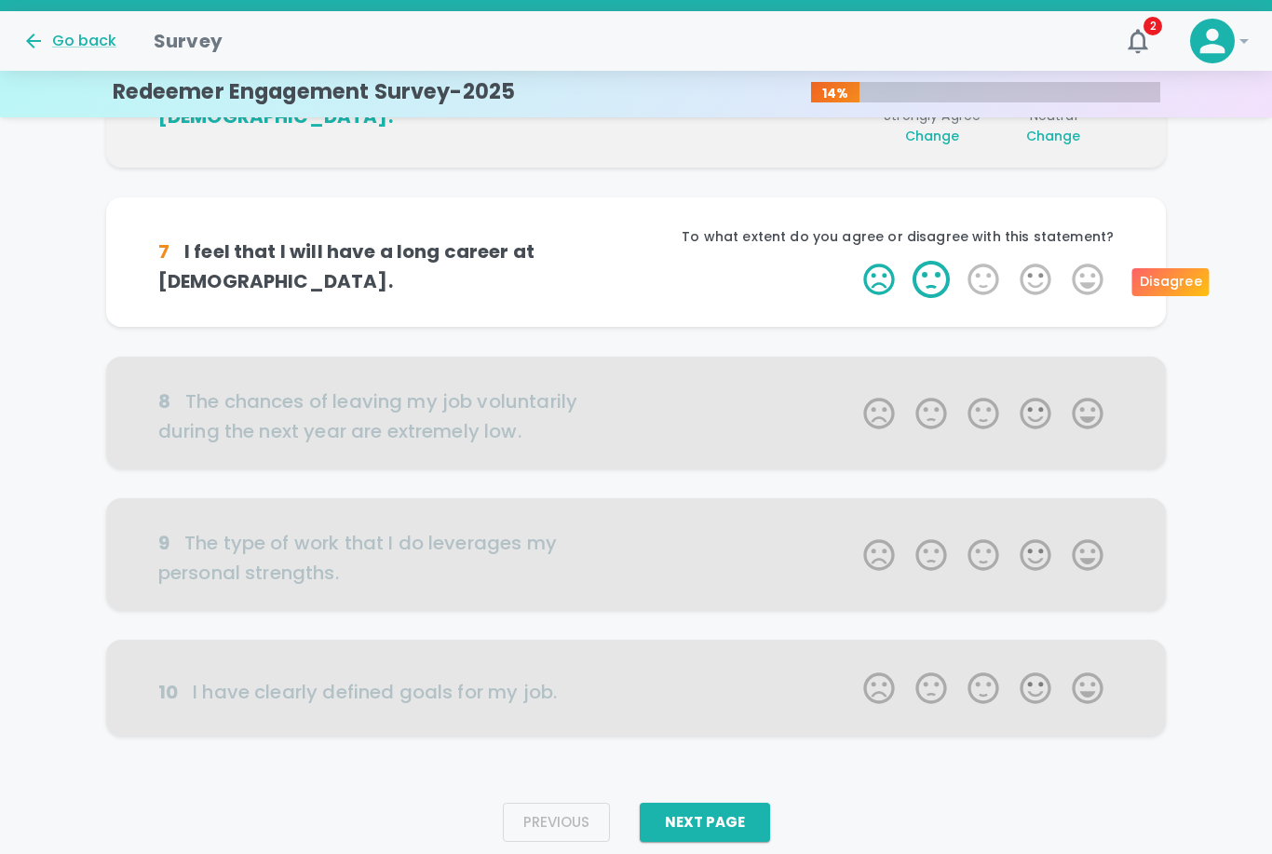
click at [923, 281] on label "2 Stars" at bounding box center [931, 279] width 52 height 37
click at [853, 261] on input "2 Stars" at bounding box center [852, 260] width 1 height 1
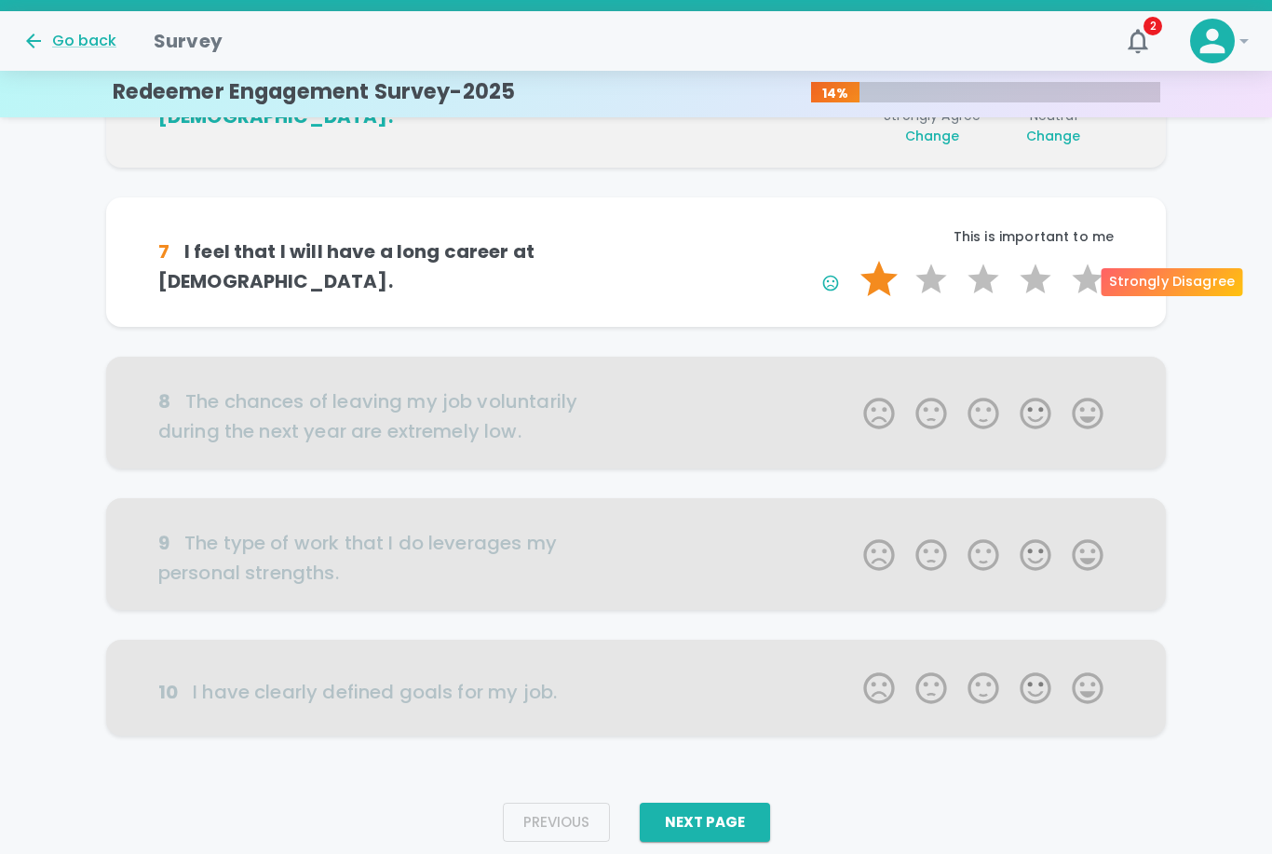
click at [878, 283] on label "1 Star" at bounding box center [879, 279] width 52 height 37
click at [853, 261] on input "1 Star" at bounding box center [852, 260] width 1 height 1
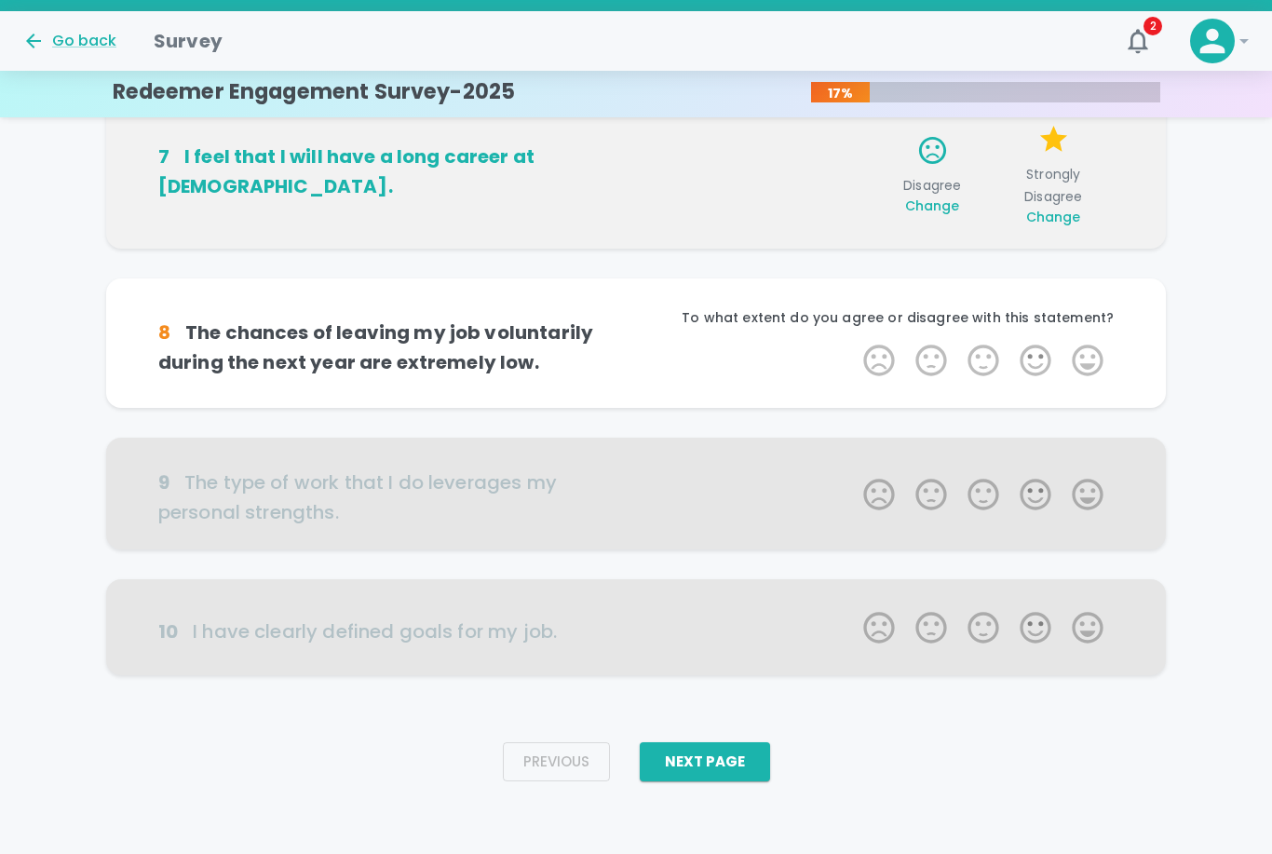
scroll to position [1097, 0]
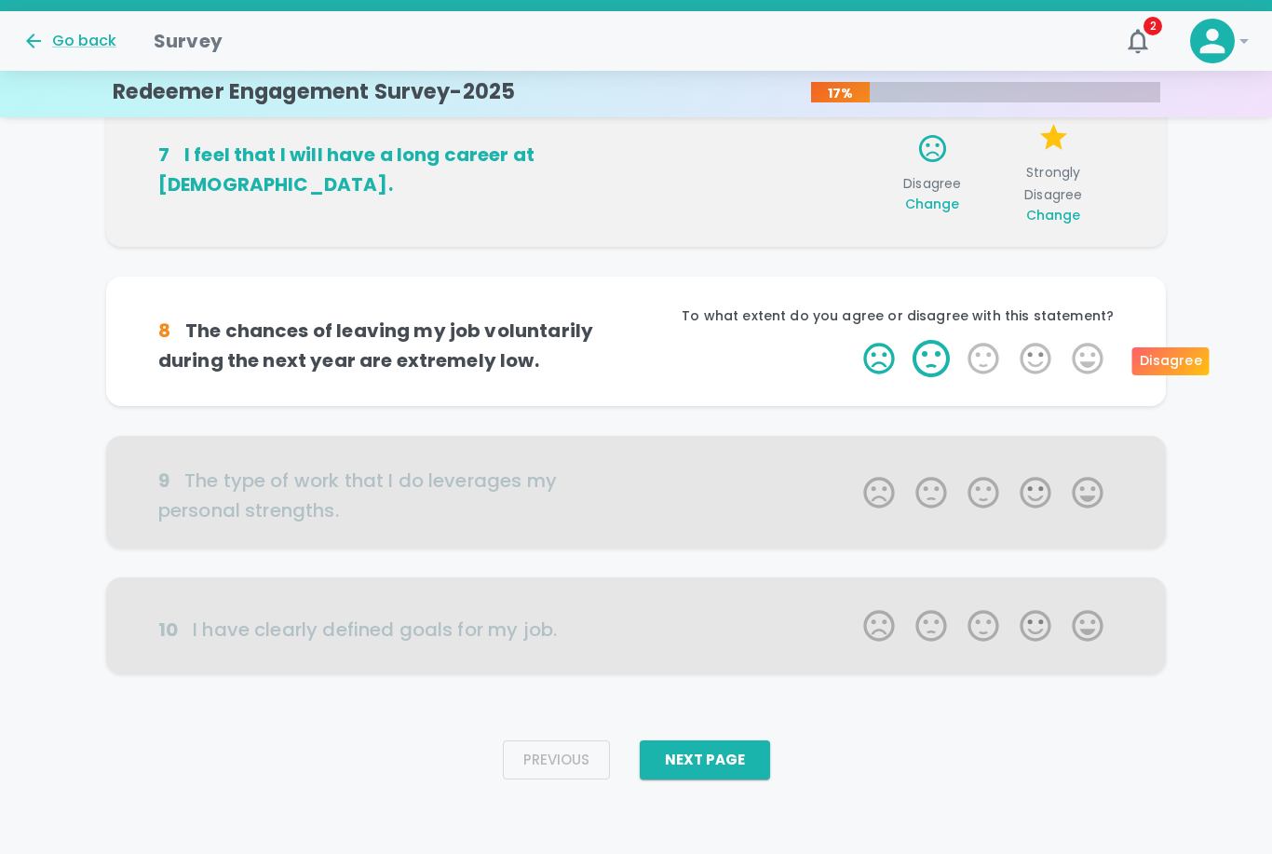
click at [924, 355] on label "2 Stars" at bounding box center [931, 358] width 52 height 37
click at [853, 340] on input "2 Stars" at bounding box center [852, 339] width 1 height 1
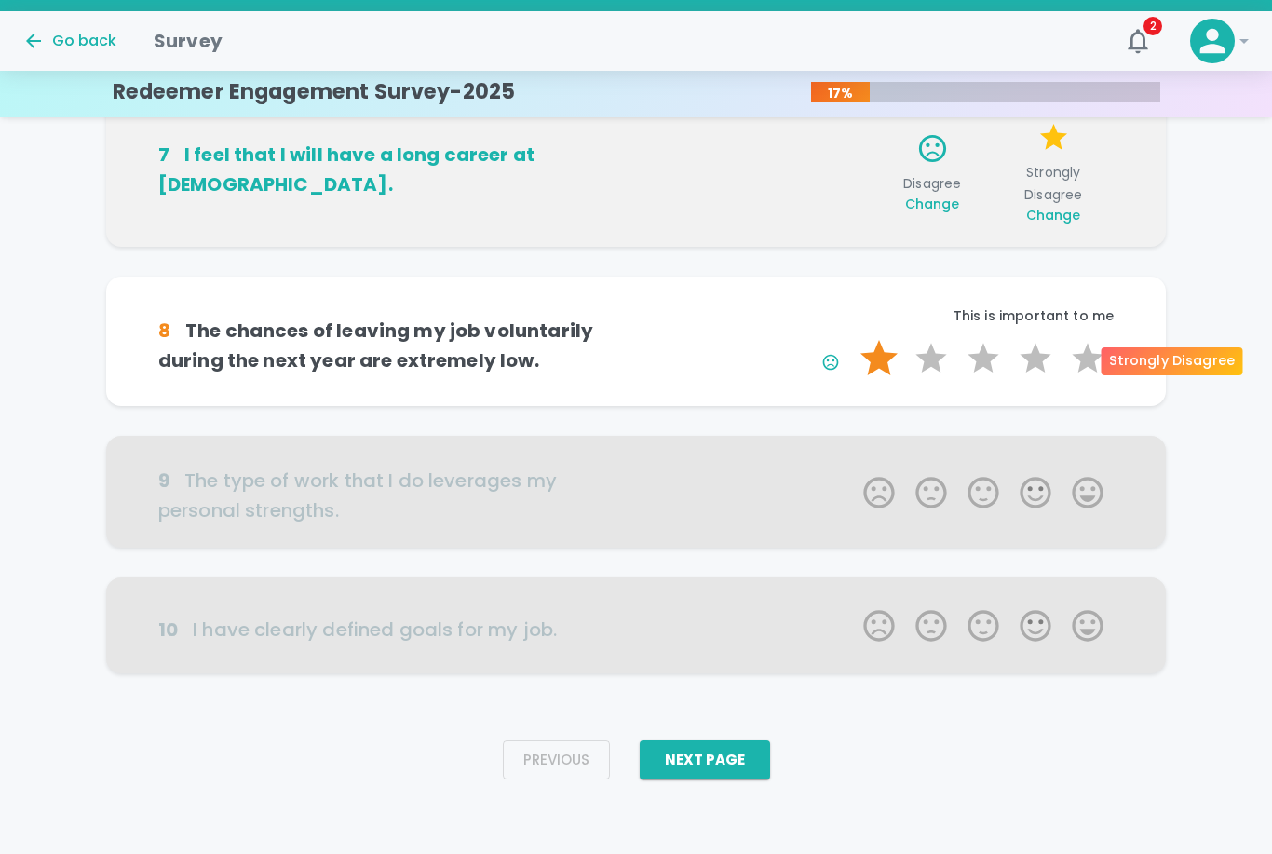
click at [877, 360] on label "1 Star" at bounding box center [879, 358] width 52 height 37
click at [853, 340] on input "1 Star" at bounding box center [852, 339] width 1 height 1
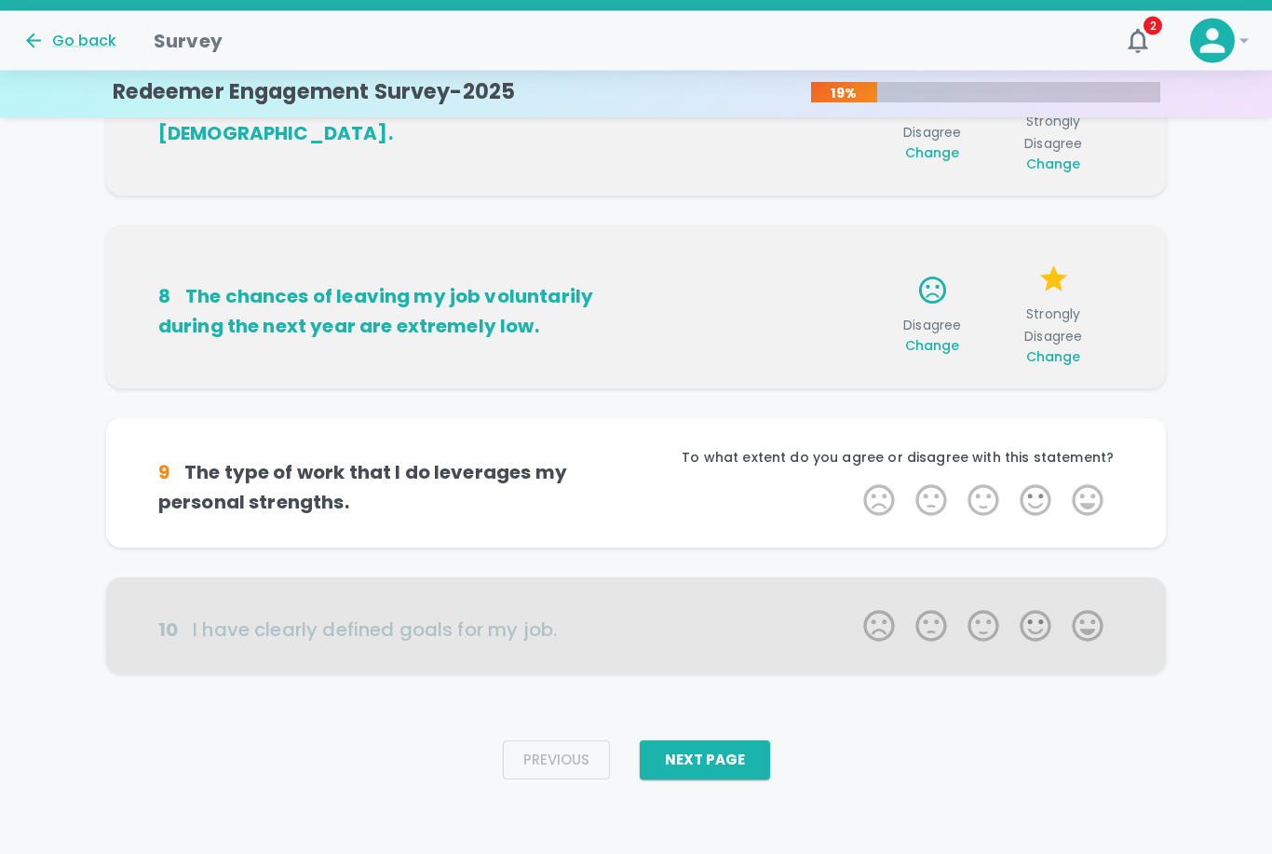
scroll to position [1148, 0]
click at [983, 506] on label "3 Stars" at bounding box center [983, 499] width 52 height 37
click at [853, 481] on input "3 Stars" at bounding box center [852, 481] width 1 height 1
click at [983, 495] on label "3 Stars" at bounding box center [983, 499] width 52 height 37
click at [853, 481] on input "3 Stars" at bounding box center [852, 481] width 1 height 1
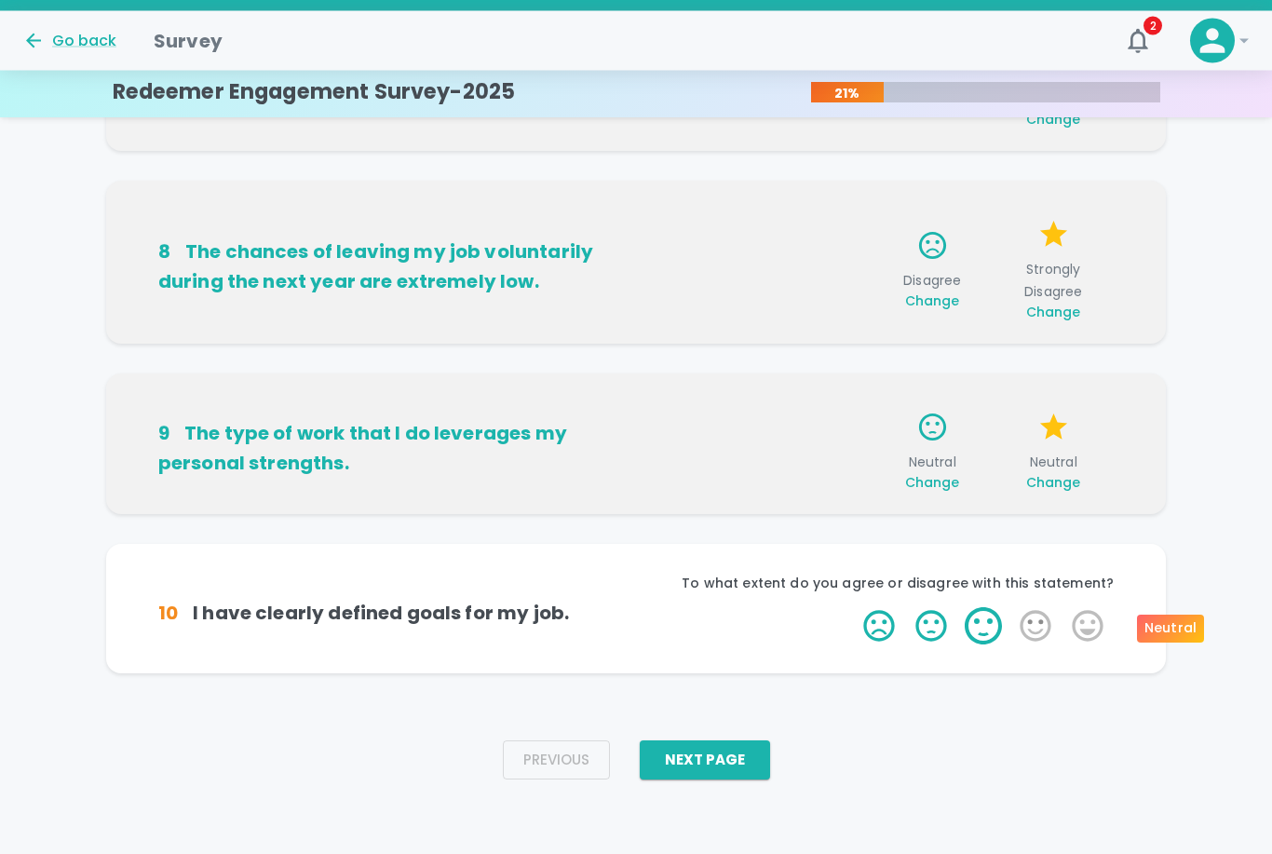
scroll to position [1193, 0]
click at [1039, 632] on label "4 Stars" at bounding box center [1036, 625] width 52 height 37
click at [853, 607] on input "4 Stars" at bounding box center [852, 606] width 1 height 1
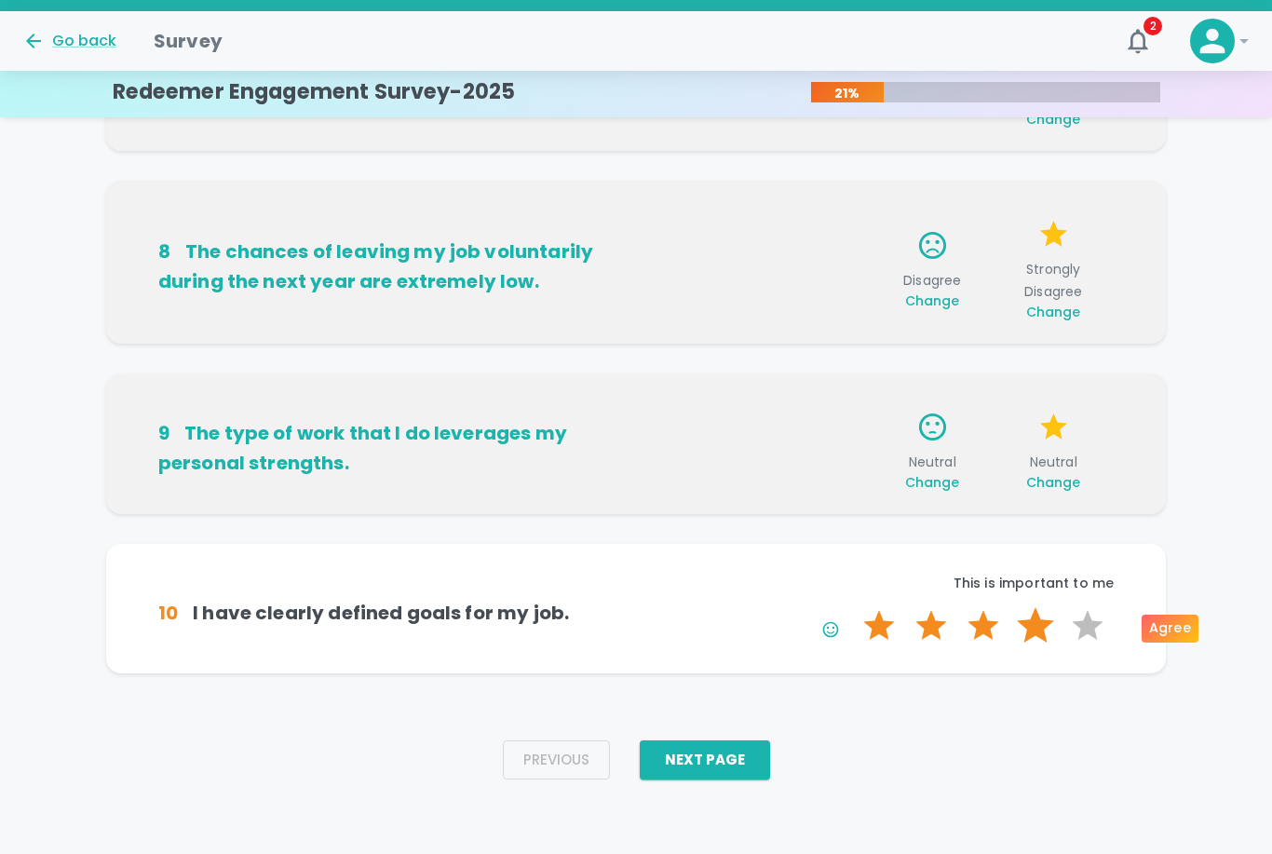
click at [1028, 622] on label "4 Stars" at bounding box center [1036, 625] width 52 height 37
click at [853, 607] on input "4 Stars" at bounding box center [852, 606] width 1 height 1
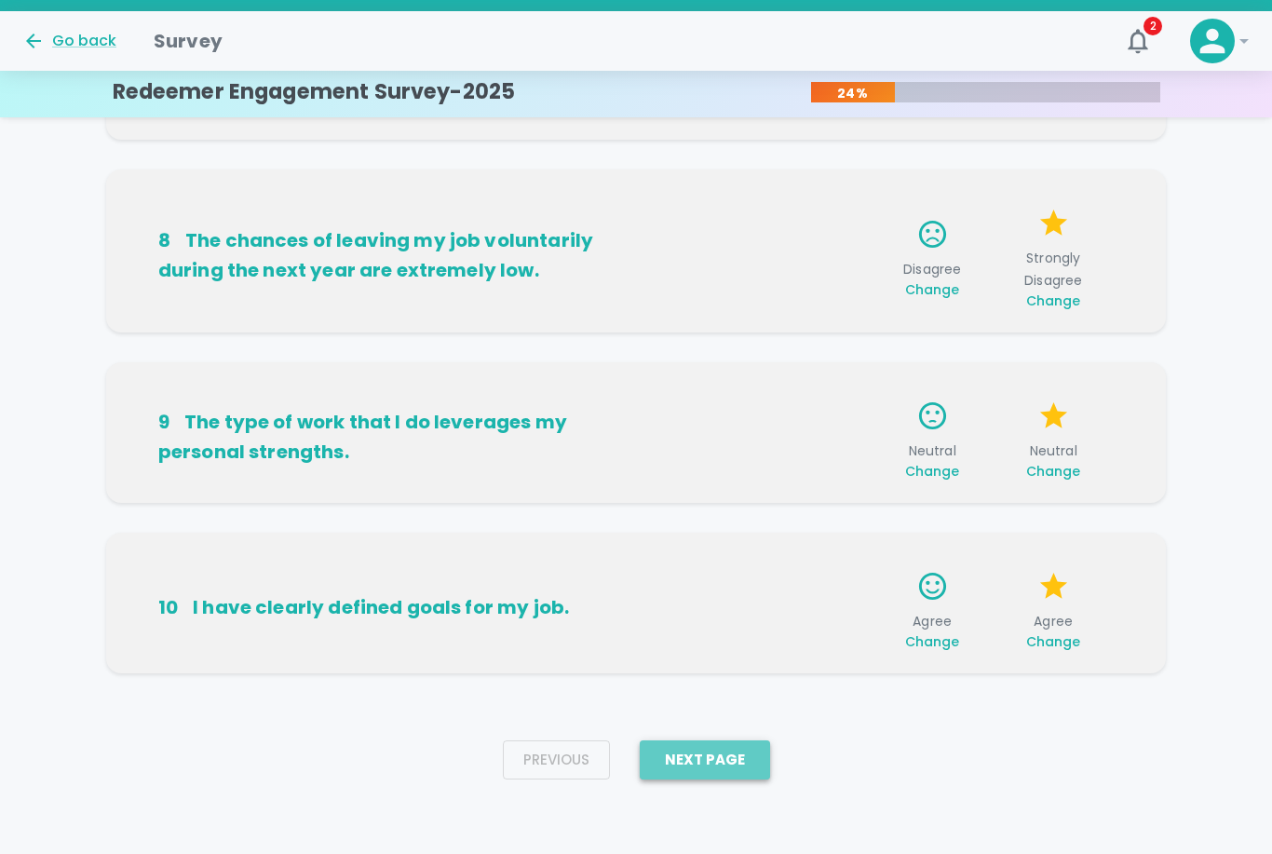
click at [708, 758] on button "Next Page" at bounding box center [705, 759] width 130 height 39
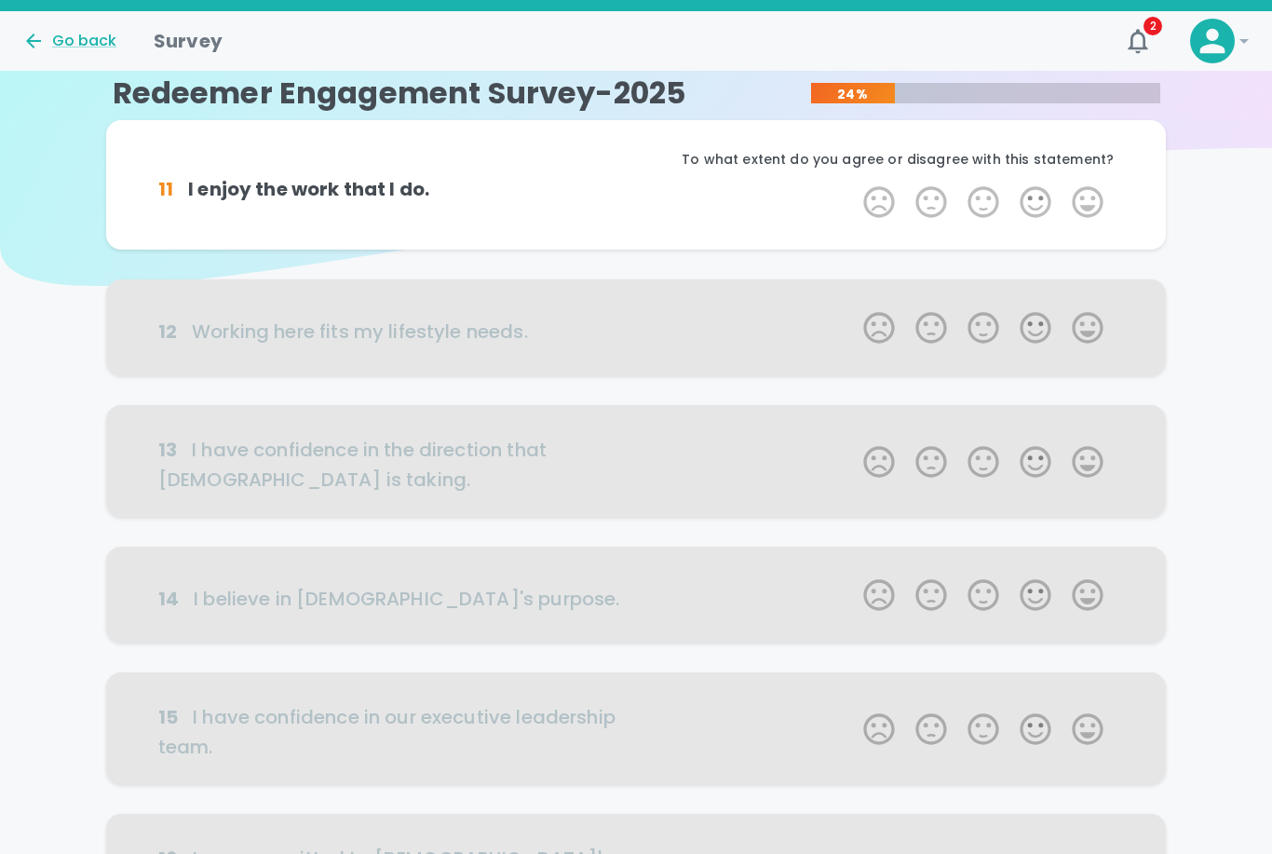
scroll to position [0, 0]
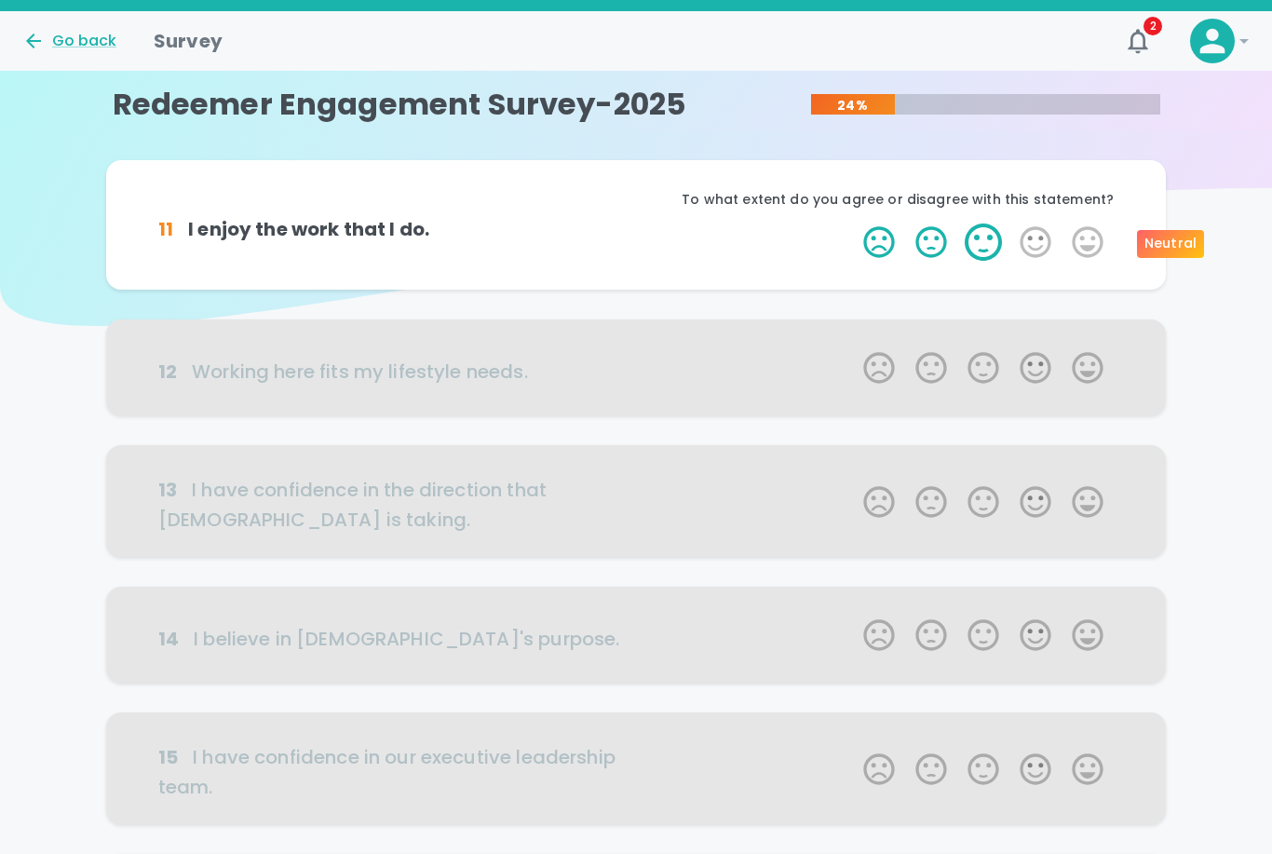
click at [982, 239] on label "3 Stars" at bounding box center [983, 242] width 52 height 37
click at [853, 224] on input "3 Stars" at bounding box center [852, 223] width 1 height 1
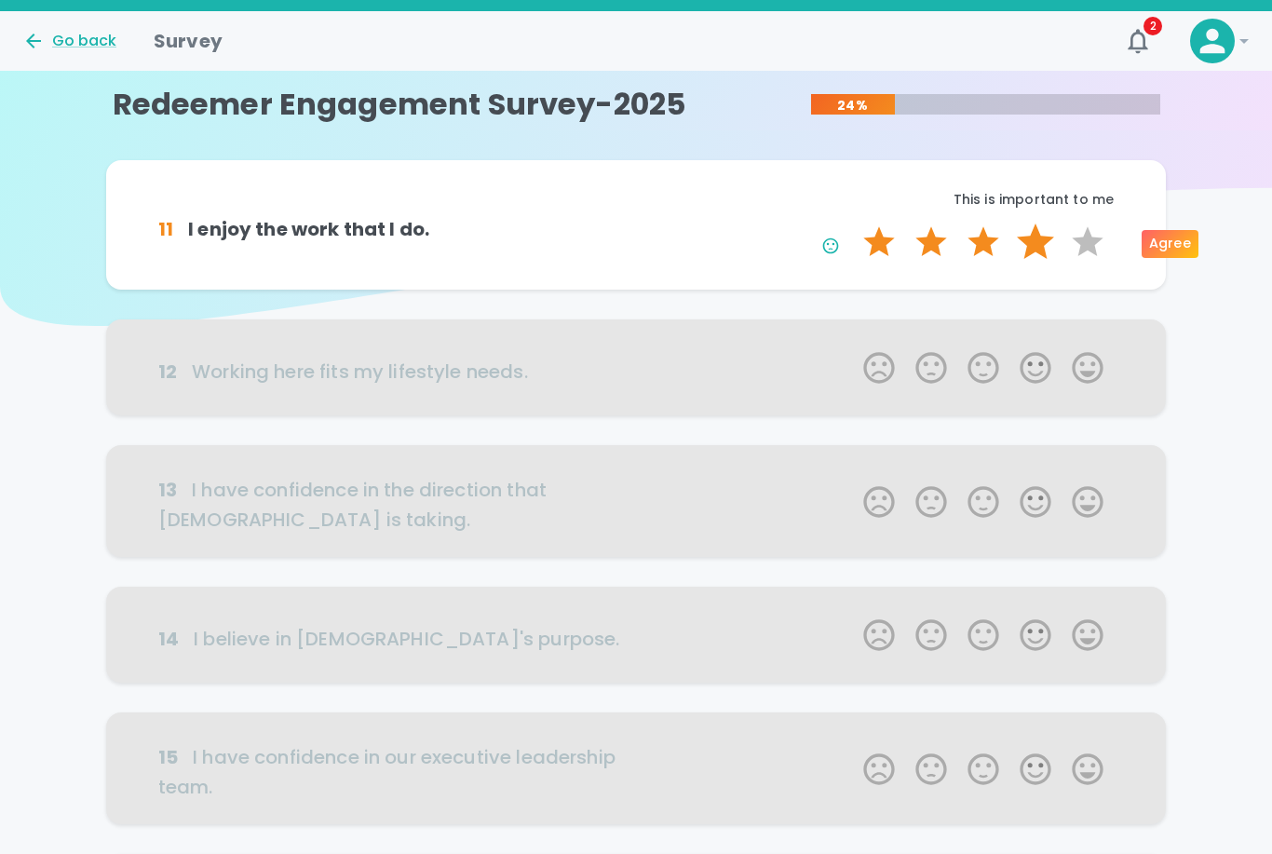
click at [1043, 242] on label "4 Stars" at bounding box center [1036, 242] width 52 height 37
click at [853, 224] on input "4 Stars" at bounding box center [852, 223] width 1 height 1
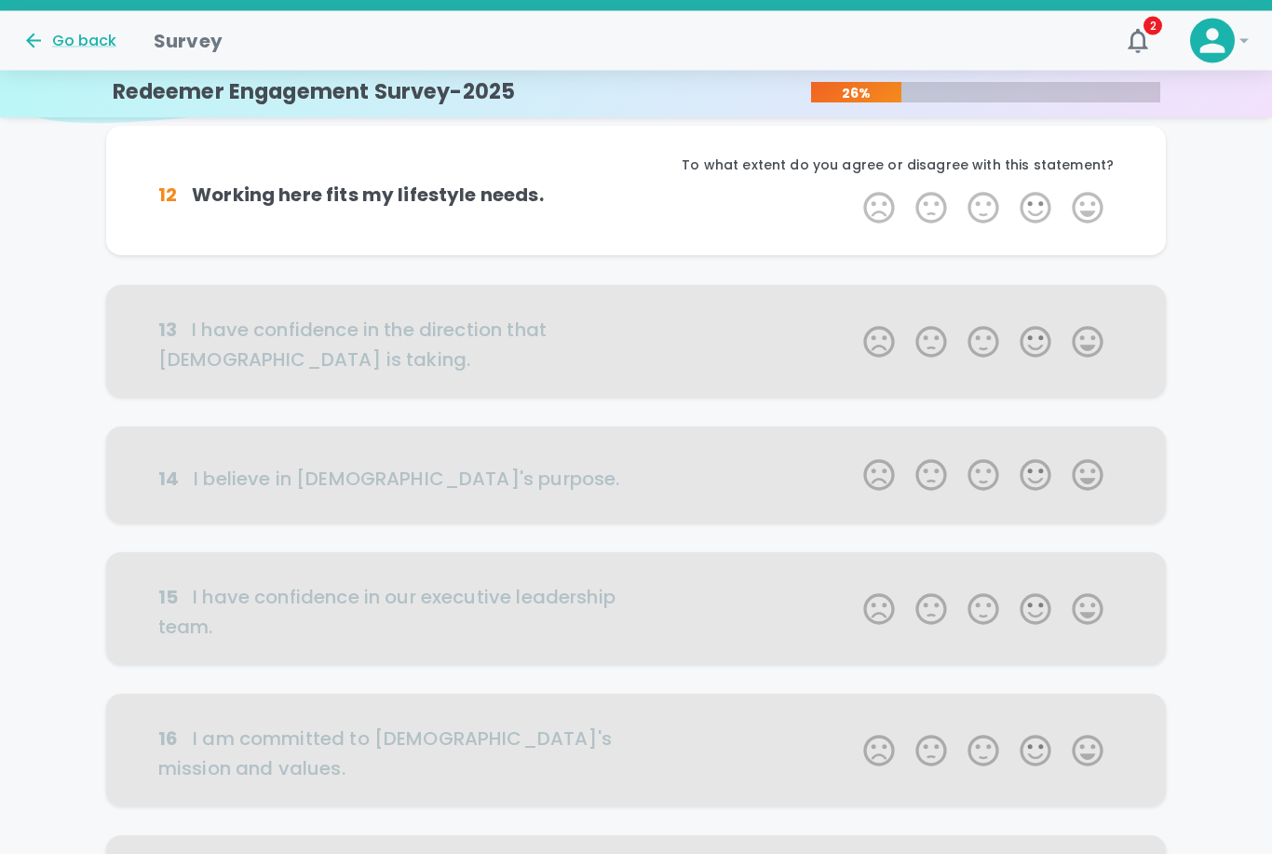
scroll to position [203, 0]
click at [1039, 208] on label "4 Stars" at bounding box center [1036, 207] width 52 height 37
click at [853, 189] on input "4 Stars" at bounding box center [852, 188] width 1 height 1
click at [1042, 206] on label "4 Stars" at bounding box center [1036, 207] width 52 height 37
click at [853, 189] on input "4 Stars" at bounding box center [852, 188] width 1 height 1
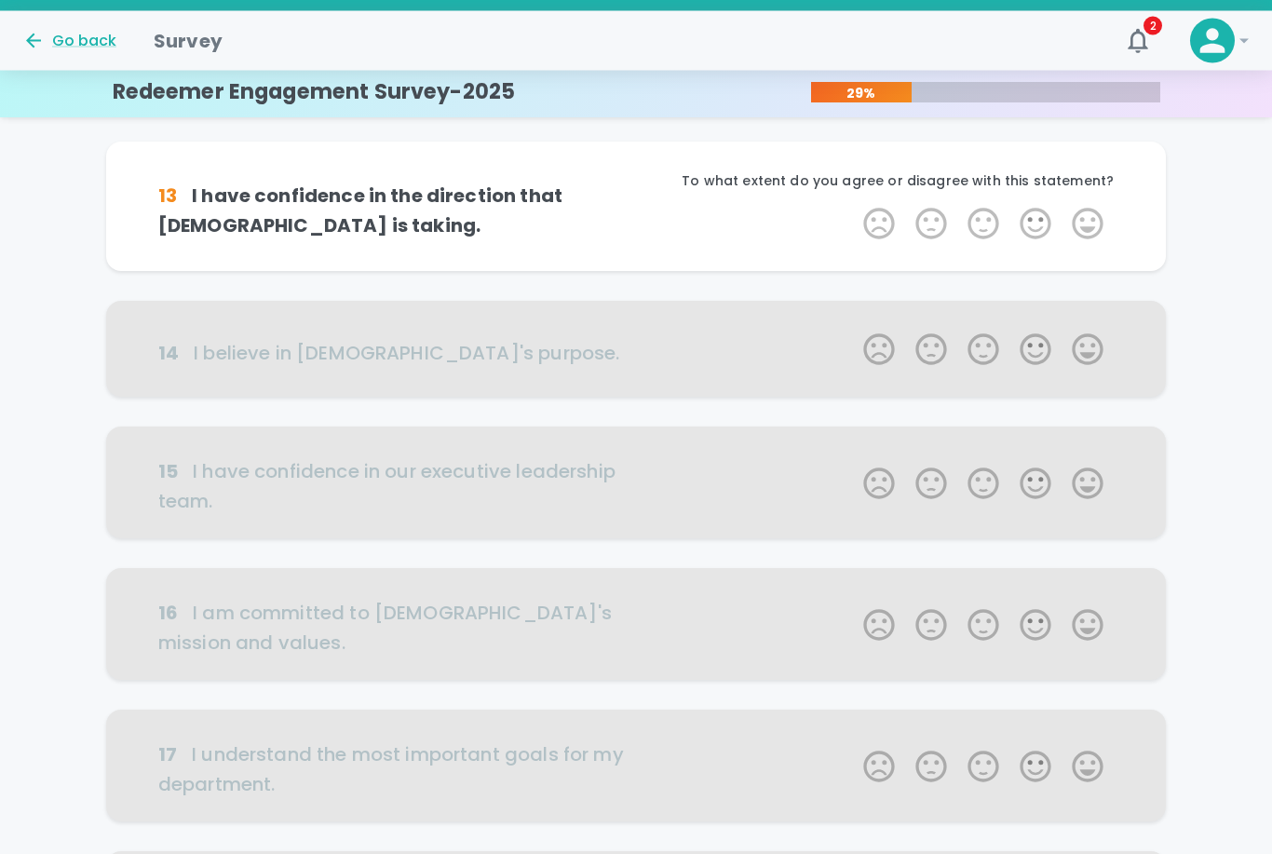
scroll to position [367, 0]
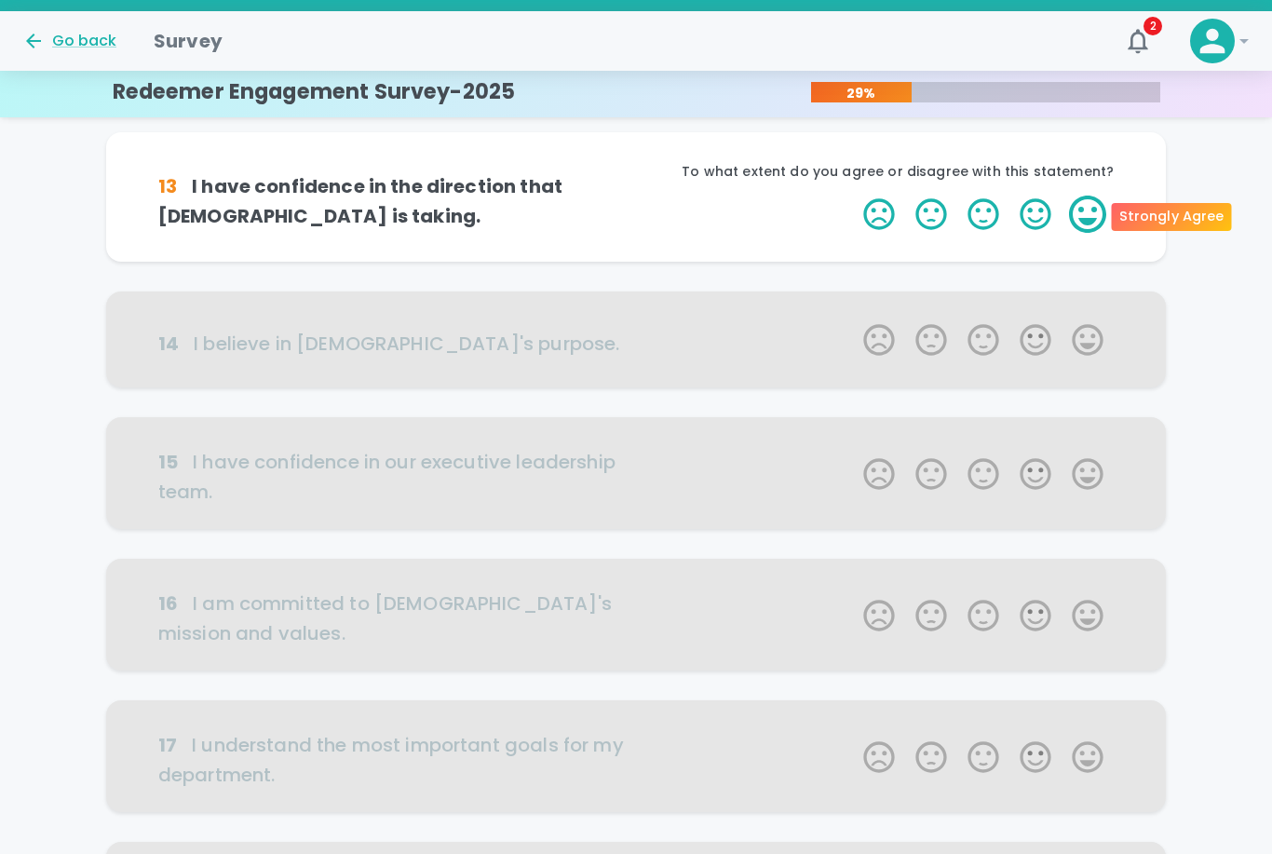
click at [1076, 220] on label "5 Stars" at bounding box center [1088, 214] width 52 height 37
click at [853, 196] on input "5 Stars" at bounding box center [852, 195] width 1 height 1
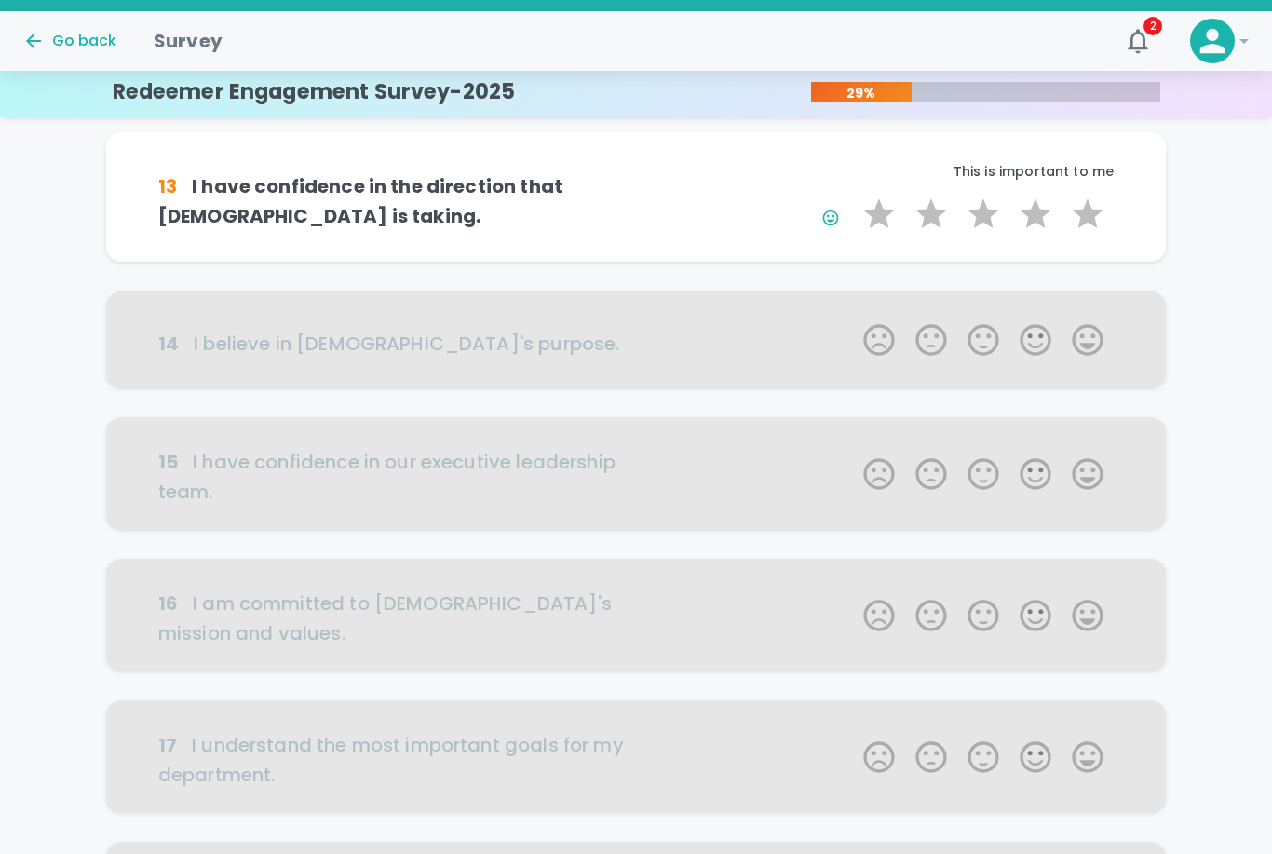
click at [843, 216] on button "button" at bounding box center [831, 218] width 34 height 34
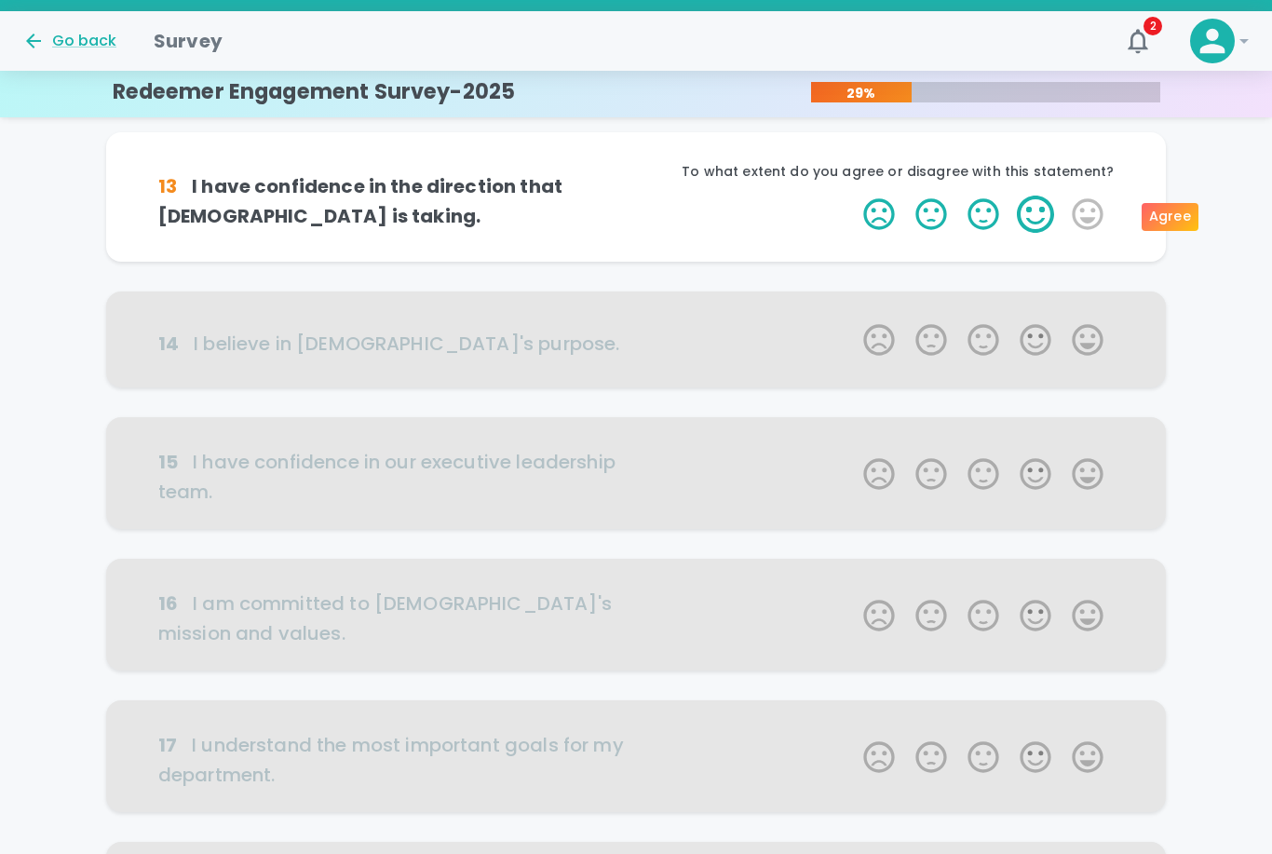
click at [1040, 216] on label "4 Stars" at bounding box center [1036, 214] width 52 height 37
click at [853, 196] on input "4 Stars" at bounding box center [852, 195] width 1 height 1
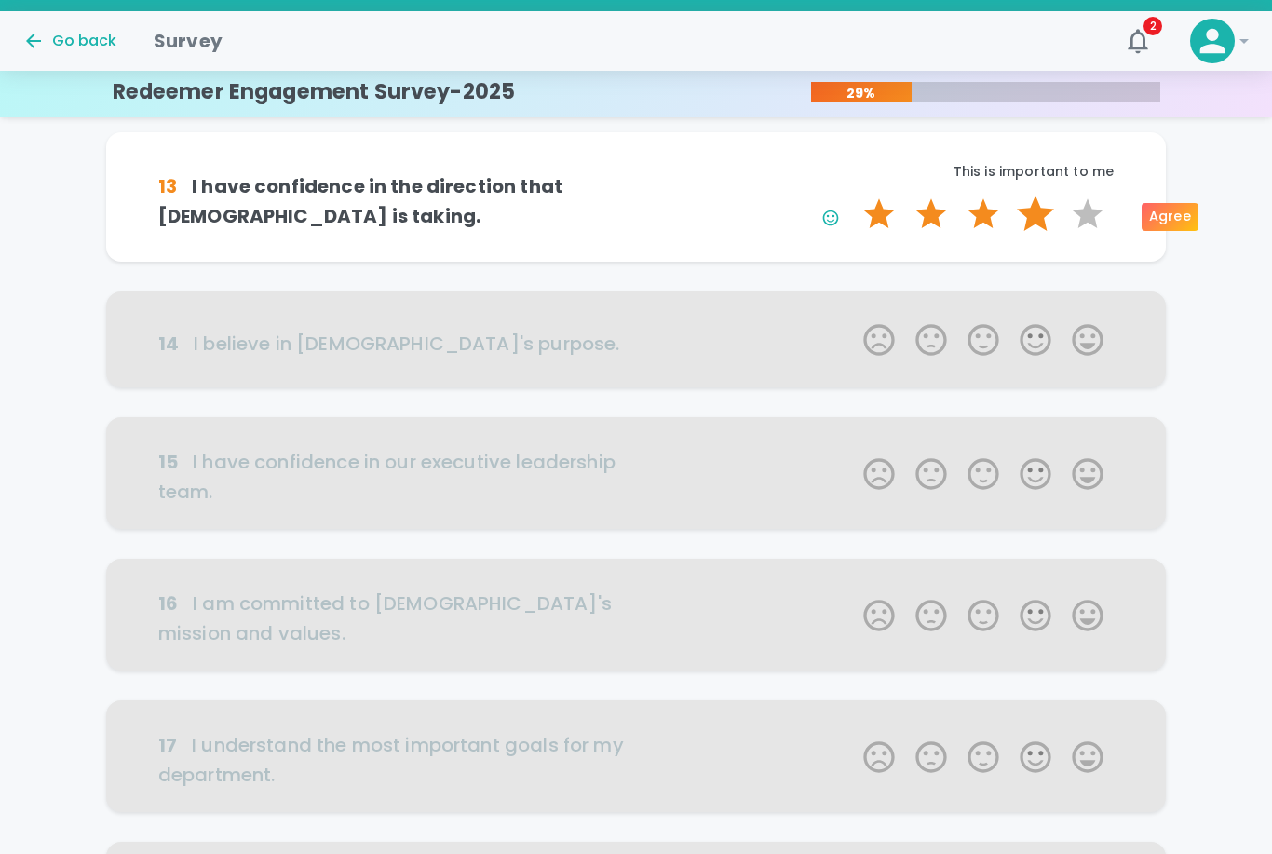
click at [1034, 213] on label "4 Stars" at bounding box center [1036, 214] width 52 height 37
click at [853, 196] on input "4 Stars" at bounding box center [852, 195] width 1 height 1
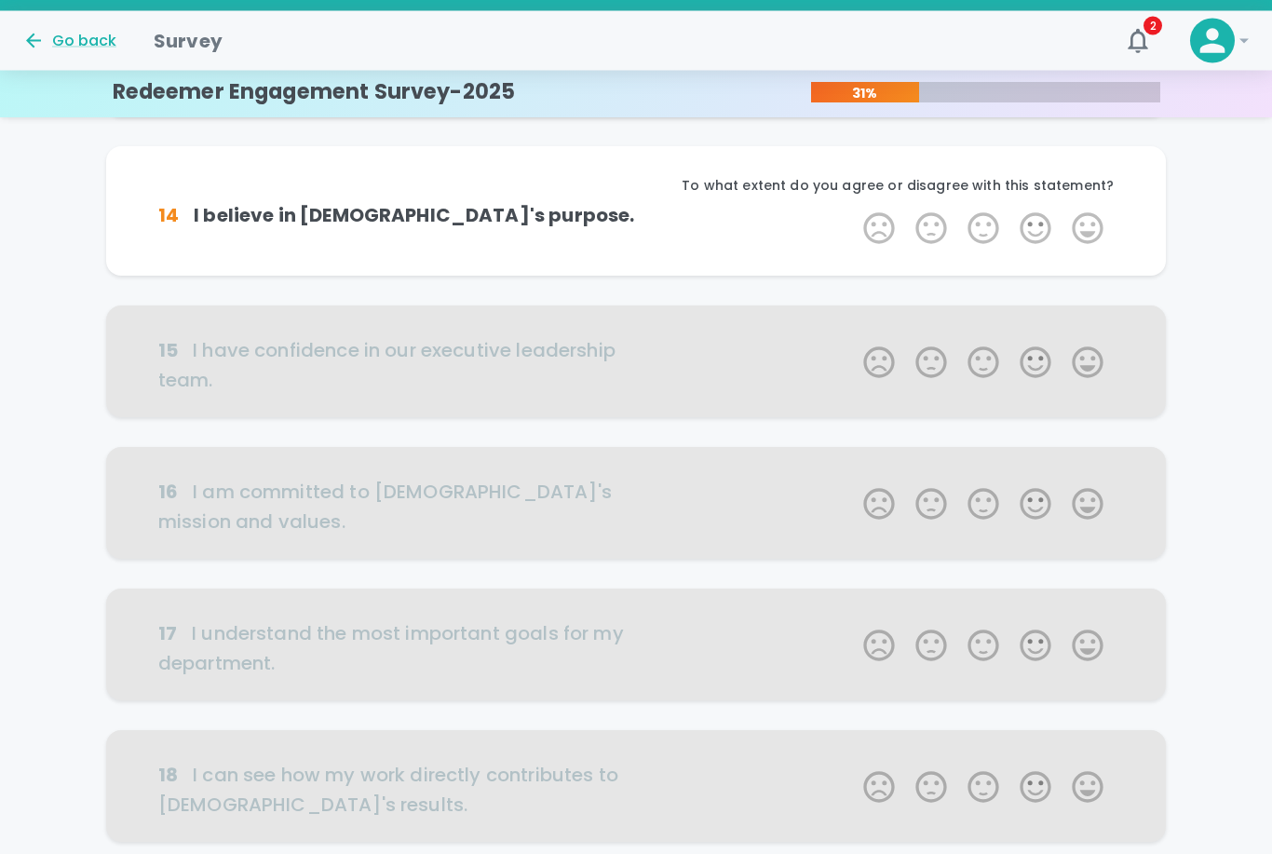
scroll to position [531, 0]
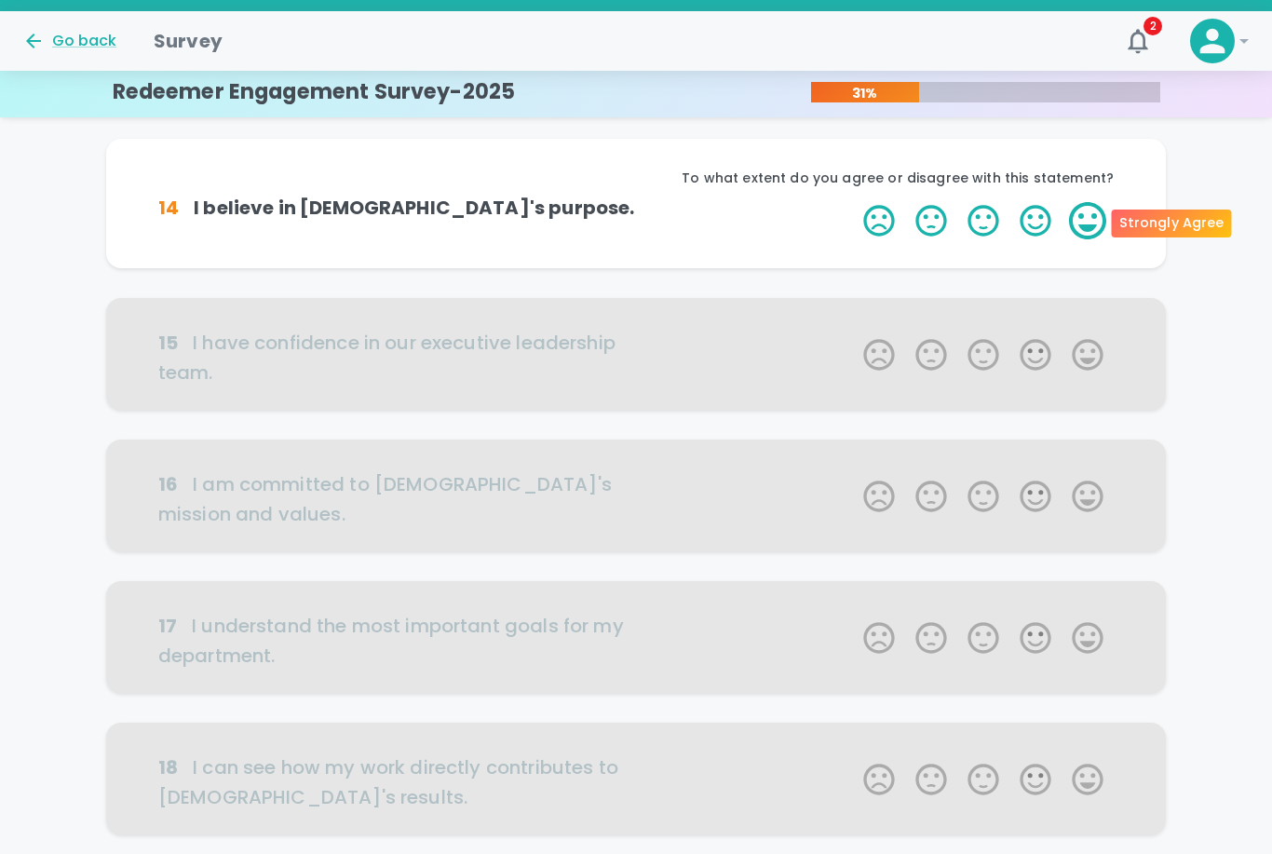
click at [1075, 219] on label "5 Stars" at bounding box center [1088, 220] width 52 height 37
click at [853, 202] on input "5 Stars" at bounding box center [852, 201] width 1 height 1
click at [1075, 219] on label "5 Stars" at bounding box center [1088, 220] width 52 height 37
click at [853, 202] on input "5 Stars" at bounding box center [852, 201] width 1 height 1
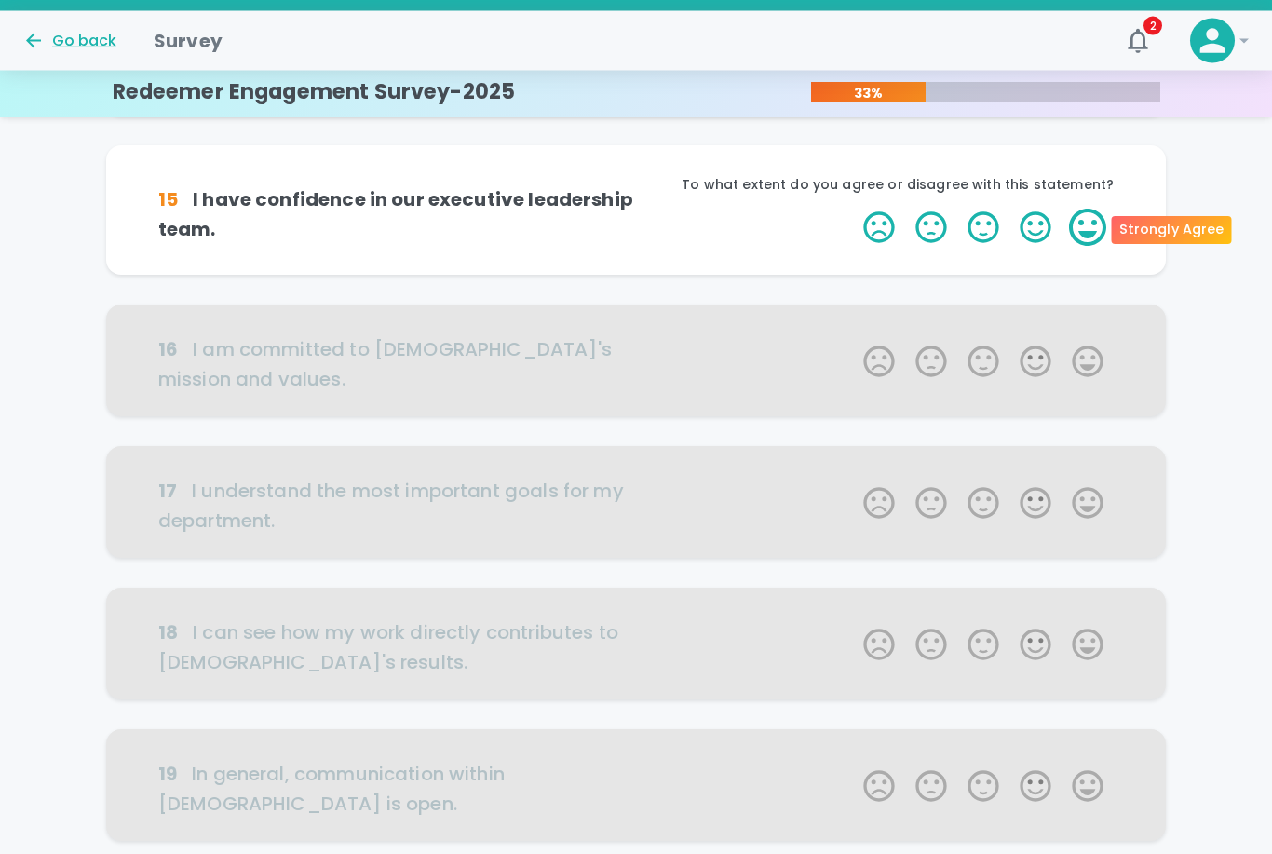
scroll to position [695, 0]
click at [1076, 220] on label "5 Stars" at bounding box center [1088, 227] width 52 height 37
click at [853, 209] on input "5 Stars" at bounding box center [852, 208] width 1 height 1
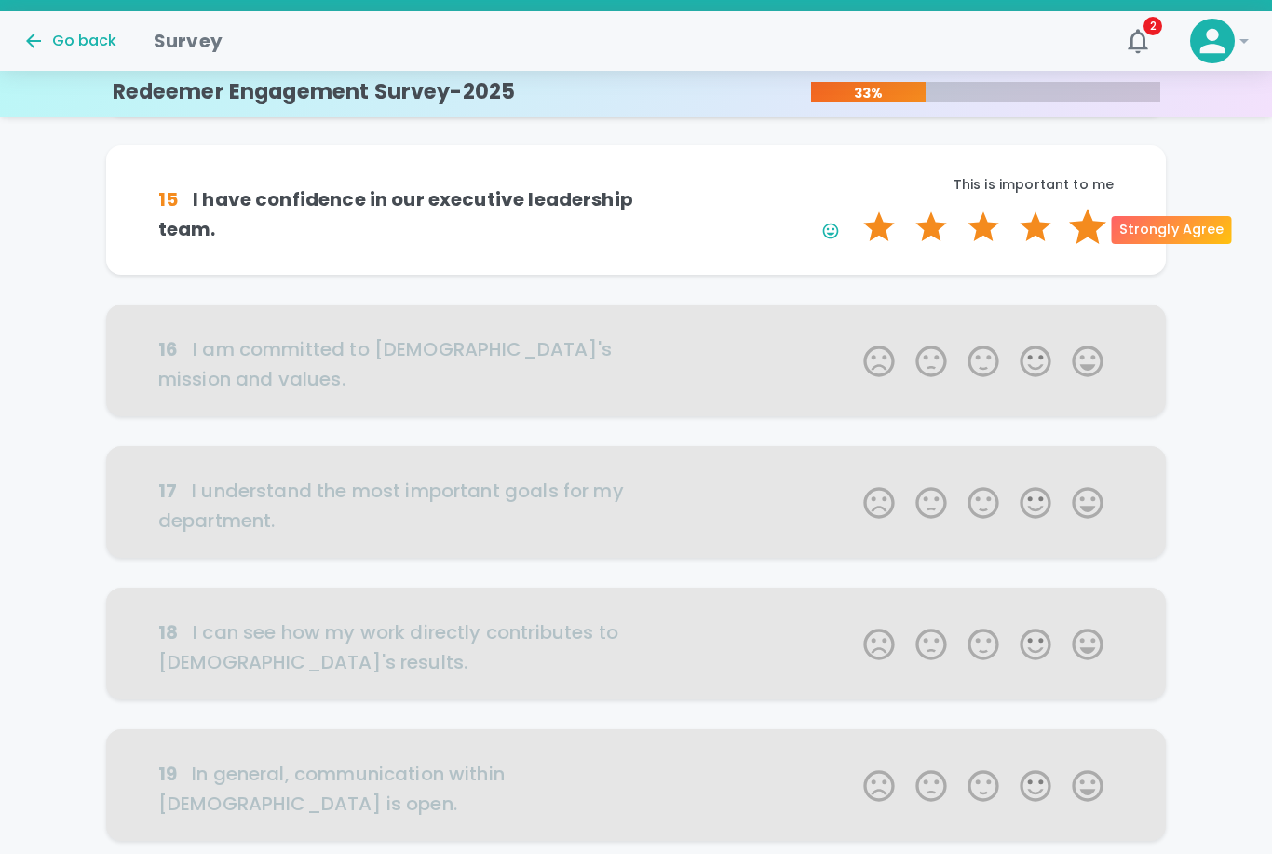
click at [1076, 220] on label "5 Stars" at bounding box center [1088, 227] width 52 height 37
click at [853, 209] on input "5 Stars" at bounding box center [852, 208] width 1 height 1
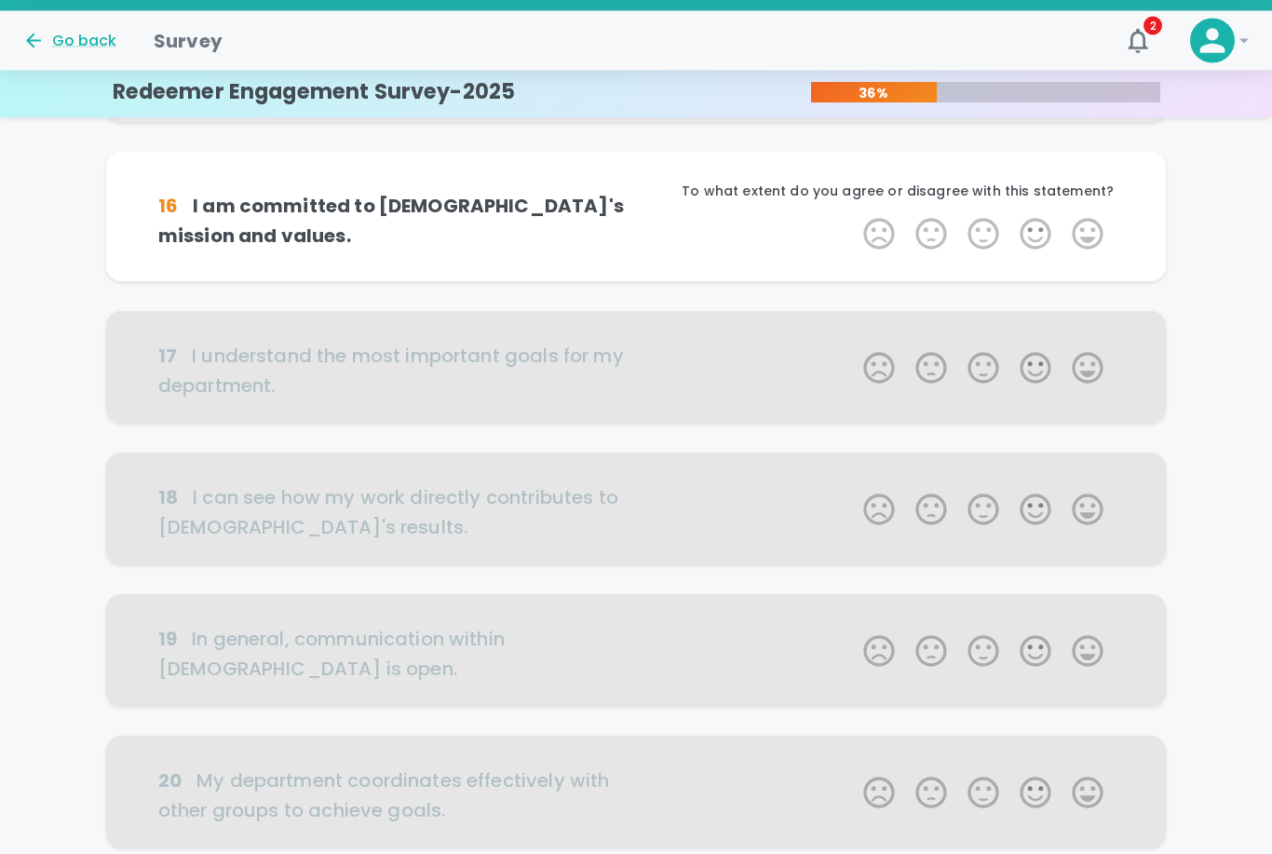
scroll to position [859, 0]
click at [1081, 232] on label "5 Stars" at bounding box center [1088, 233] width 52 height 37
click at [853, 215] on input "5 Stars" at bounding box center [852, 214] width 1 height 1
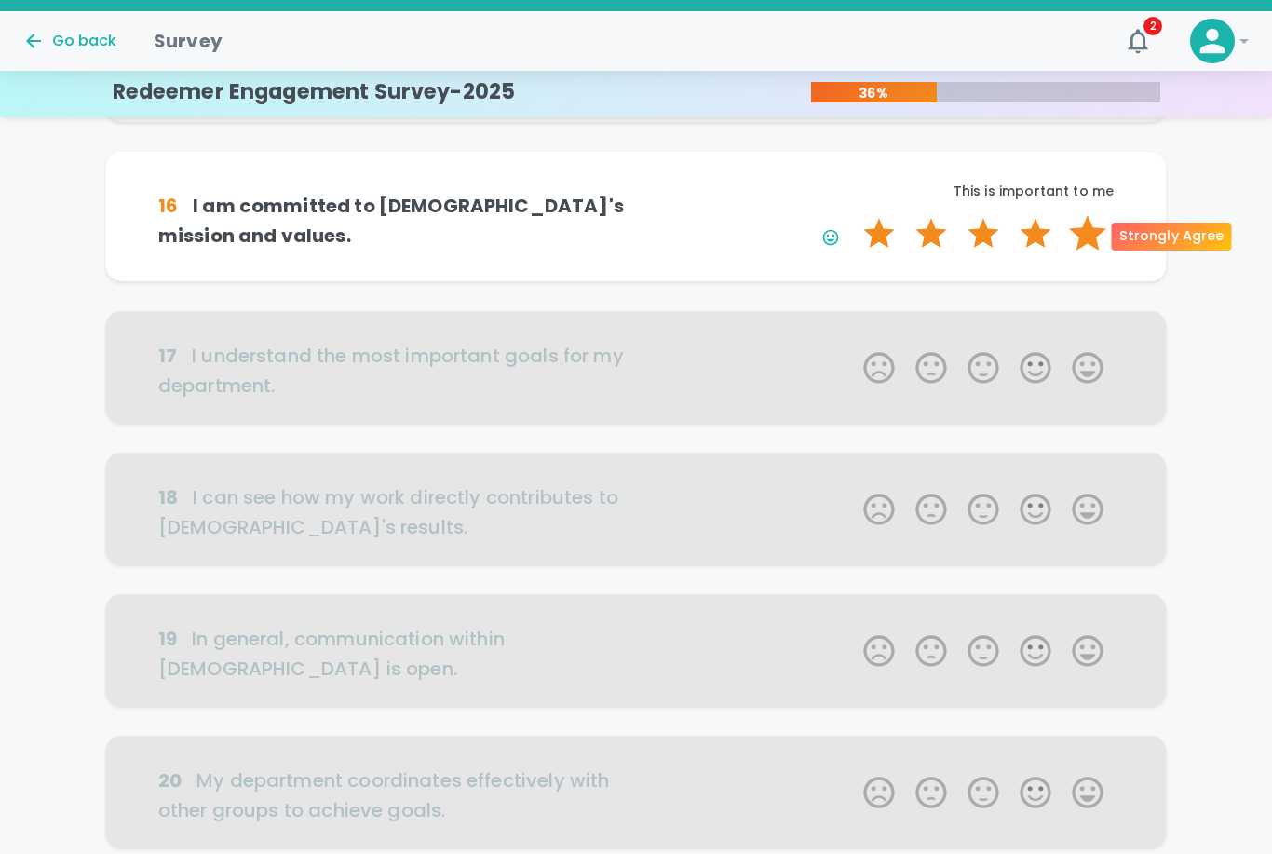
click at [1081, 232] on label "5 Stars" at bounding box center [1088, 233] width 52 height 37
click at [853, 215] on input "5 Stars" at bounding box center [852, 214] width 1 height 1
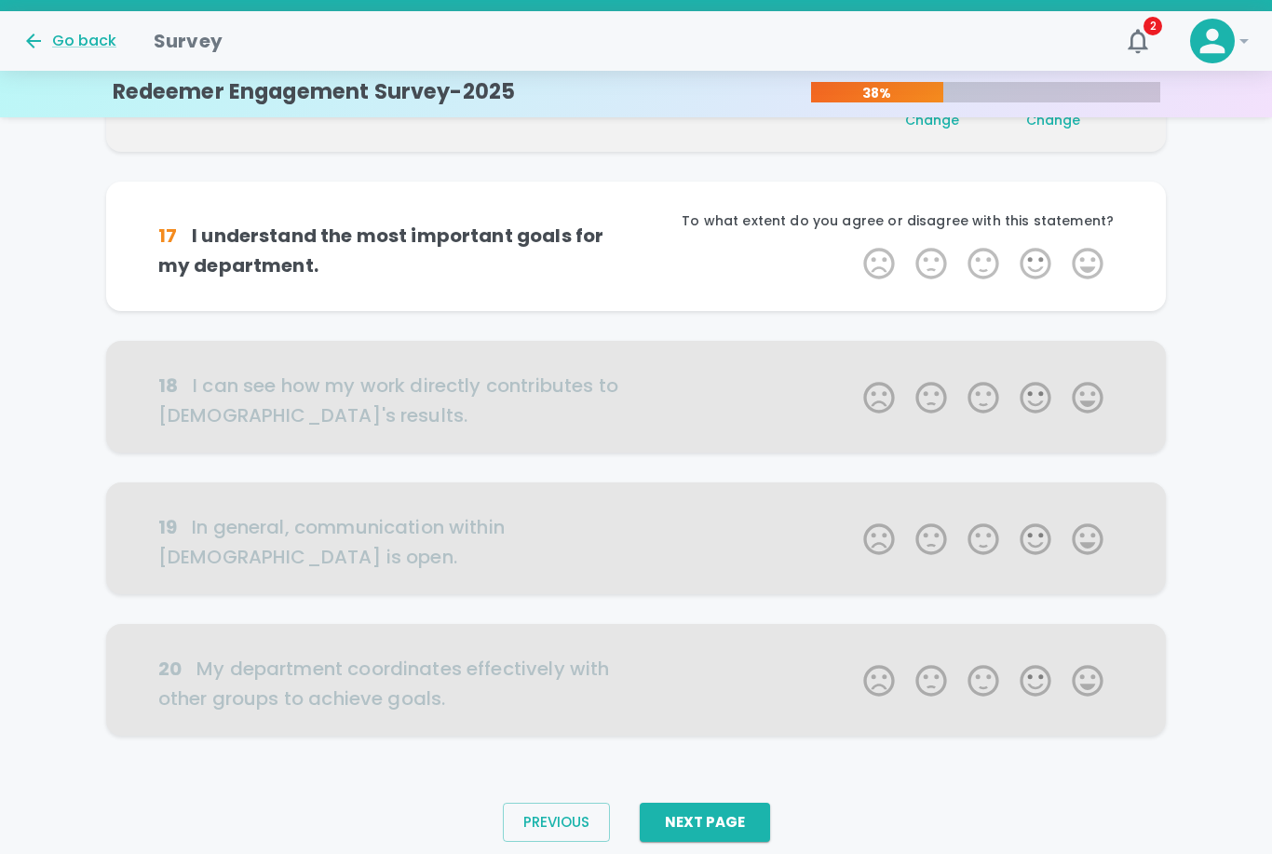
scroll to position [1002, 0]
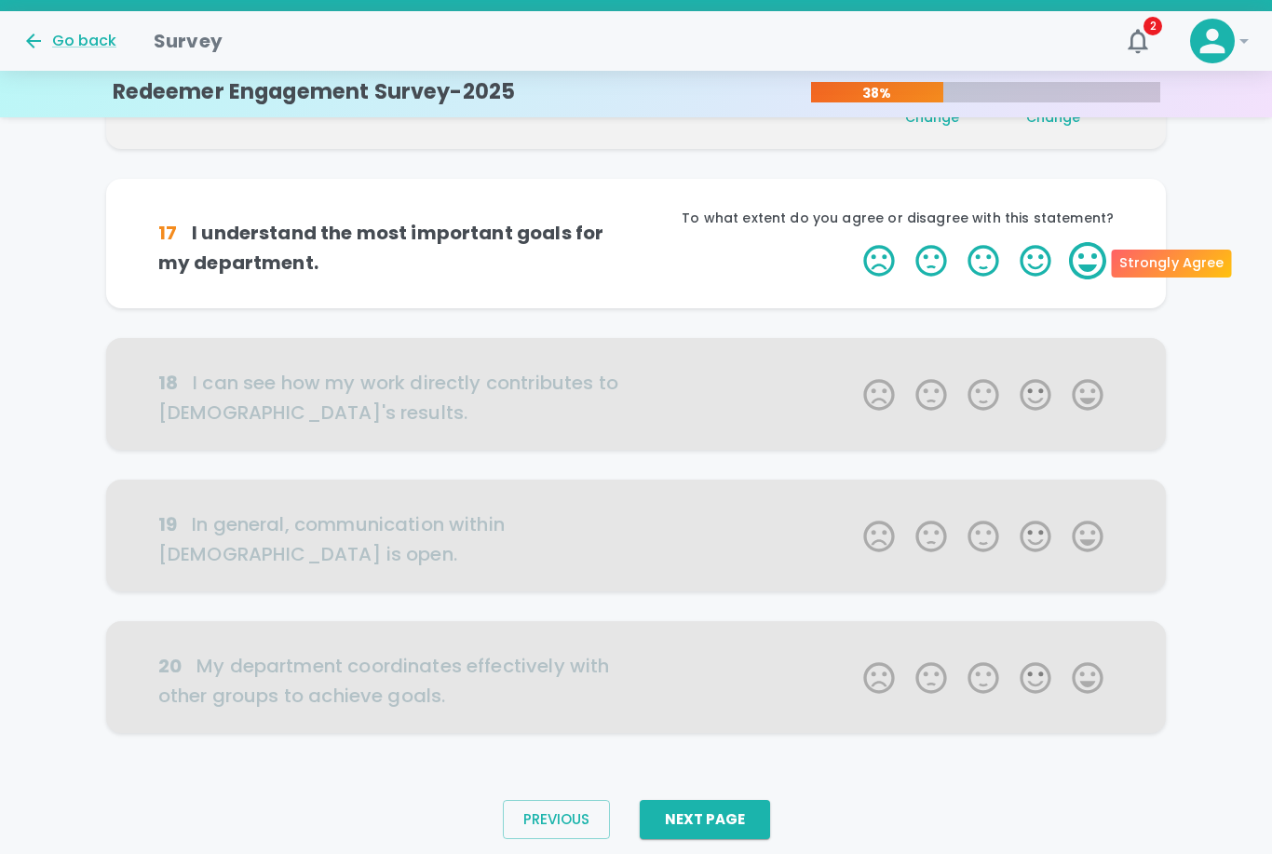
click at [1087, 254] on label "5 Stars" at bounding box center [1088, 260] width 52 height 37
click at [853, 242] on input "5 Stars" at bounding box center [852, 241] width 1 height 1
click at [1087, 254] on label "5 Stars" at bounding box center [1088, 260] width 52 height 37
click at [853, 242] on input "5 Stars" at bounding box center [852, 241] width 1 height 1
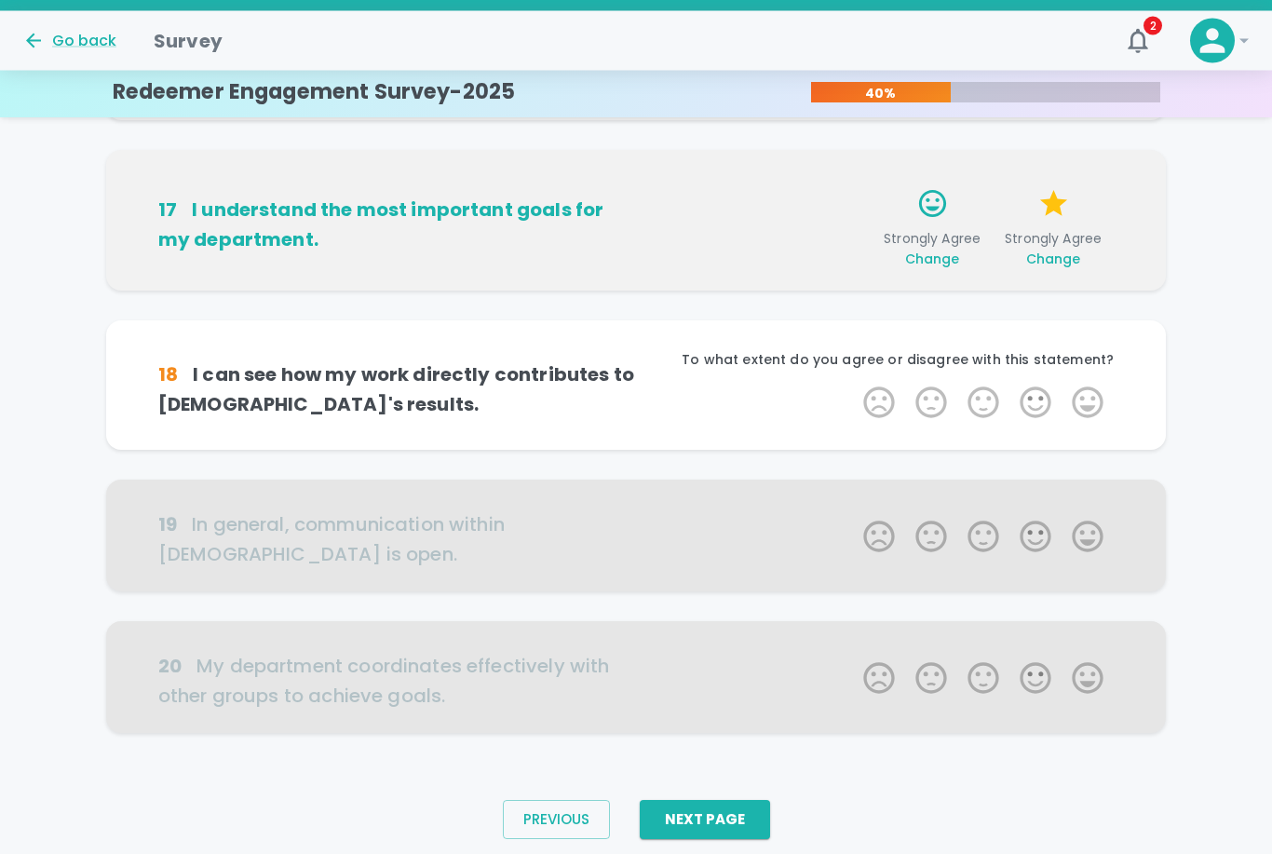
scroll to position [1031, 0]
click at [1082, 398] on label "5 Stars" at bounding box center [1088, 402] width 52 height 37
click at [853, 384] on input "5 Stars" at bounding box center [852, 383] width 1 height 1
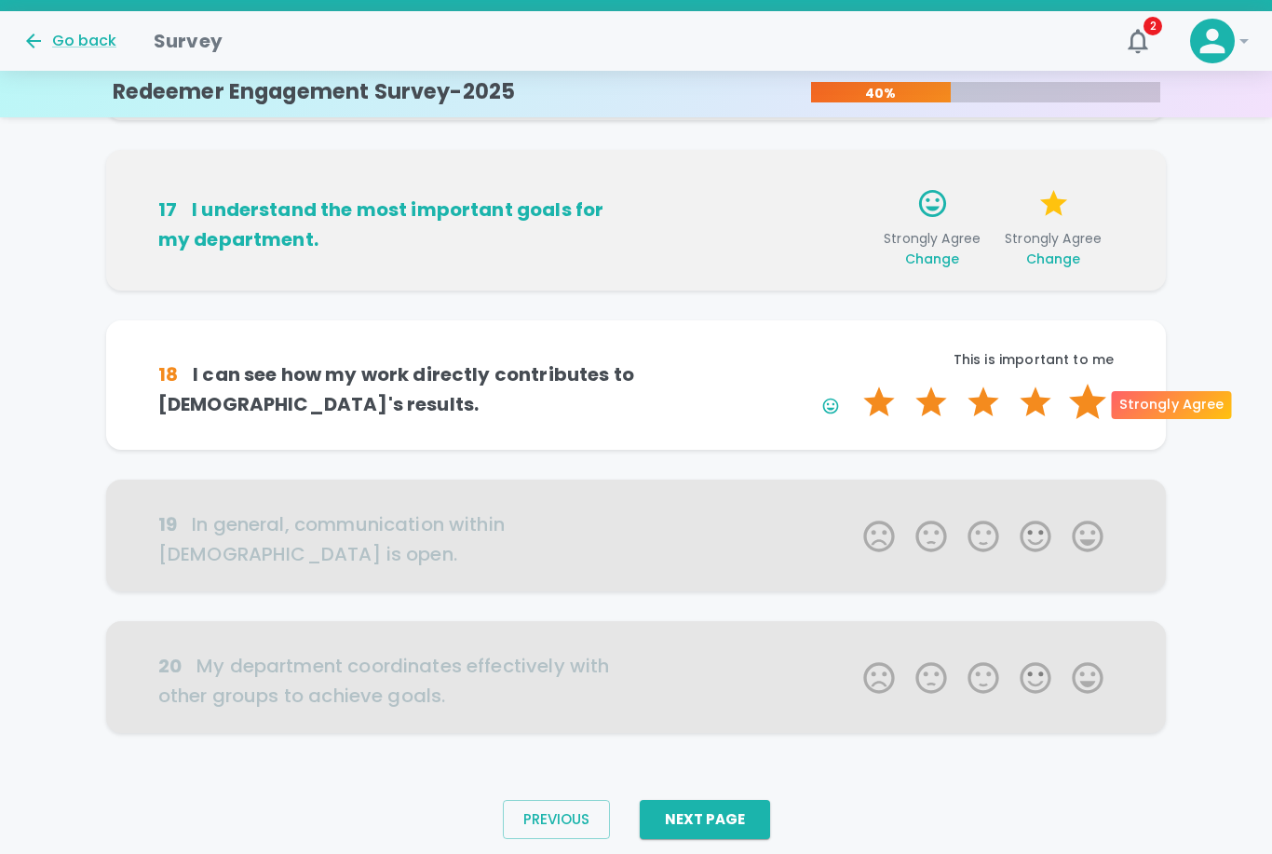
click at [1082, 398] on label "5 Stars" at bounding box center [1088, 402] width 52 height 37
click at [853, 384] on input "5 Stars" at bounding box center [852, 383] width 1 height 1
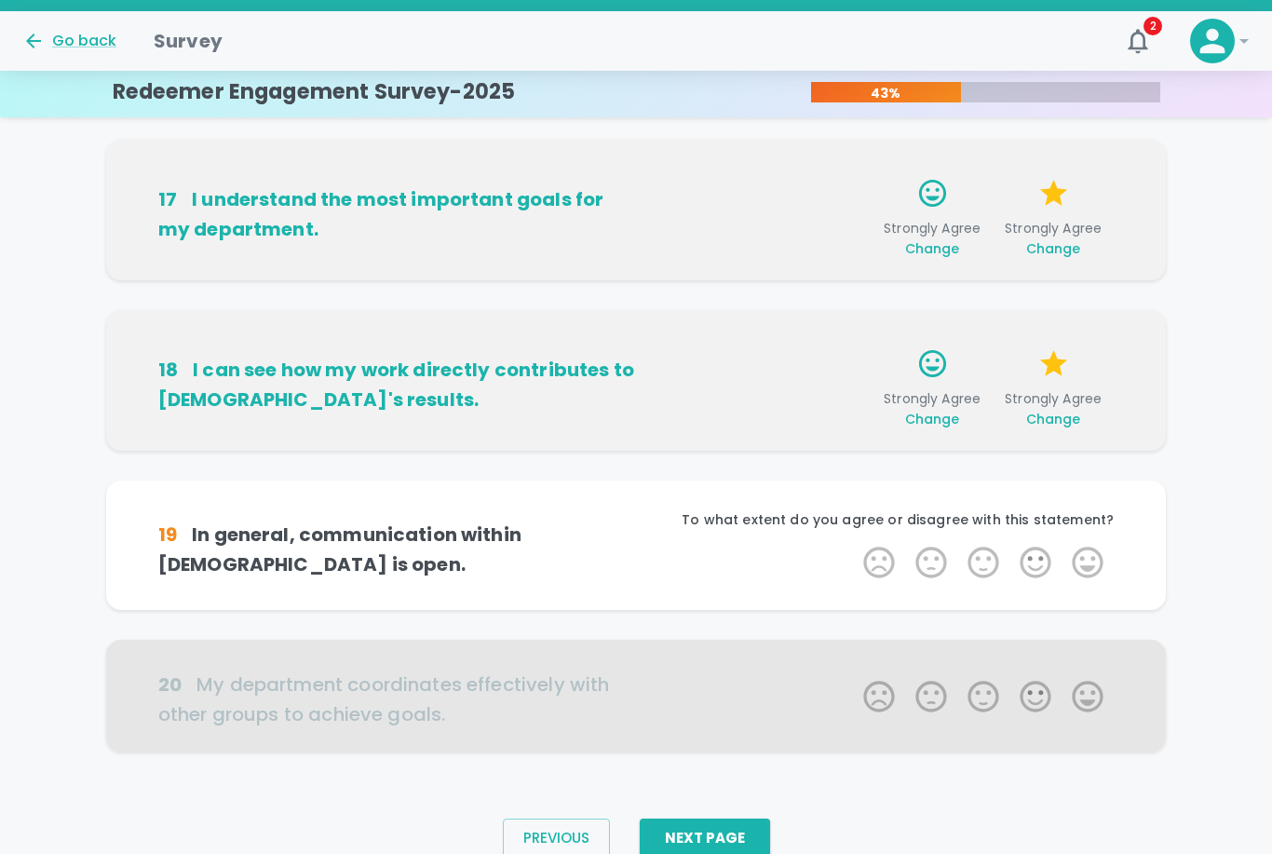
scroll to position [1059, 0]
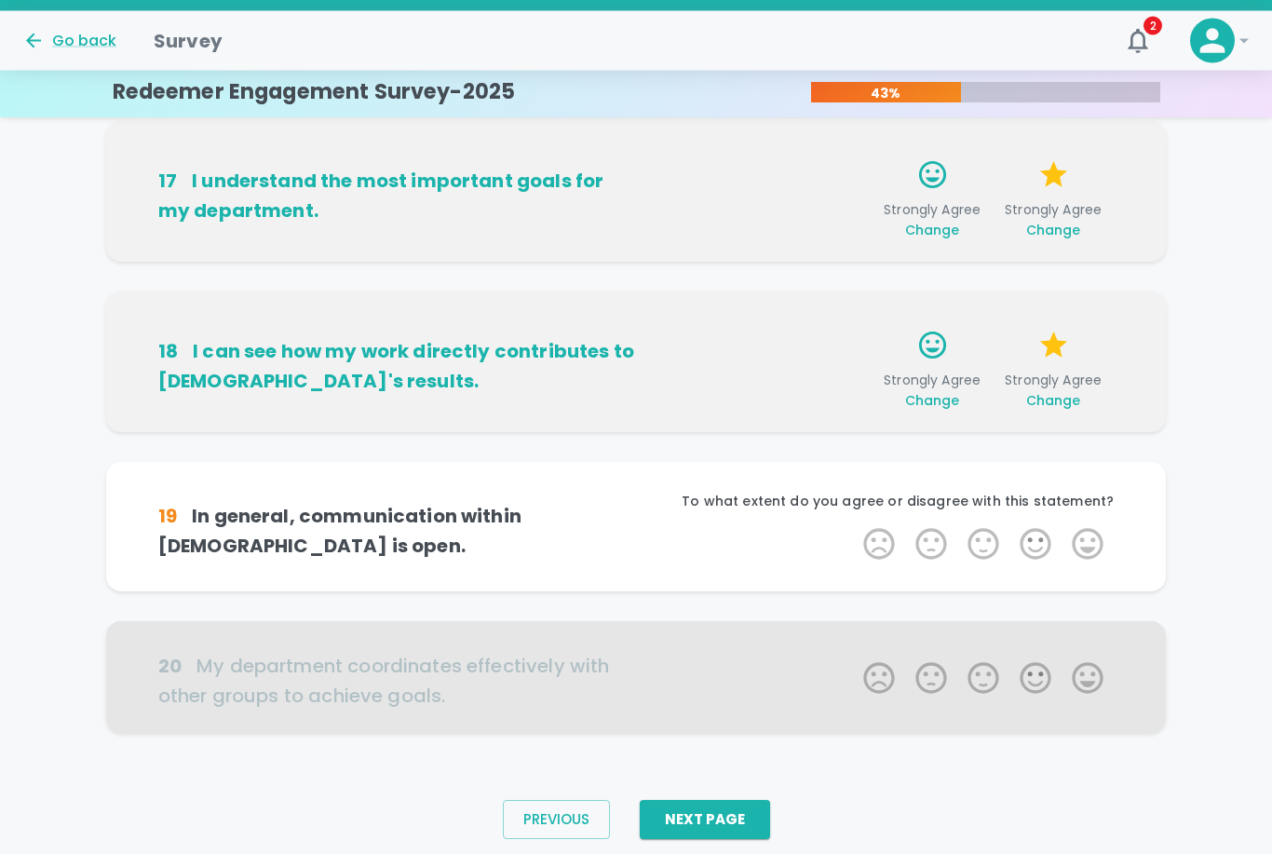
drag, startPoint x: 925, startPoint y: 405, endPoint x: 925, endPoint y: 434, distance: 28.9
click at [925, 405] on span "Change" at bounding box center [932, 401] width 55 height 19
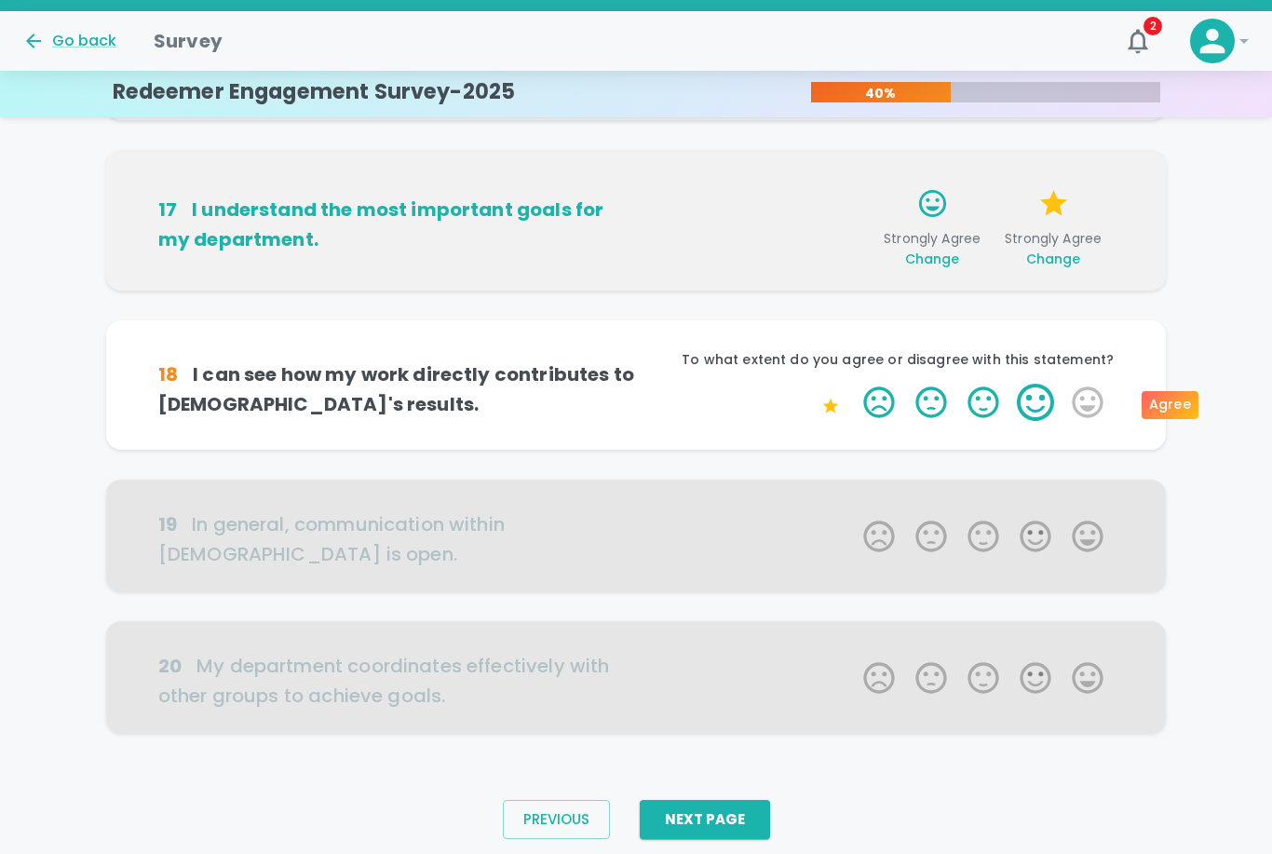
click at [1026, 400] on label "4 Stars" at bounding box center [1036, 402] width 52 height 37
click at [853, 384] on input "4 Stars" at bounding box center [852, 383] width 1 height 1
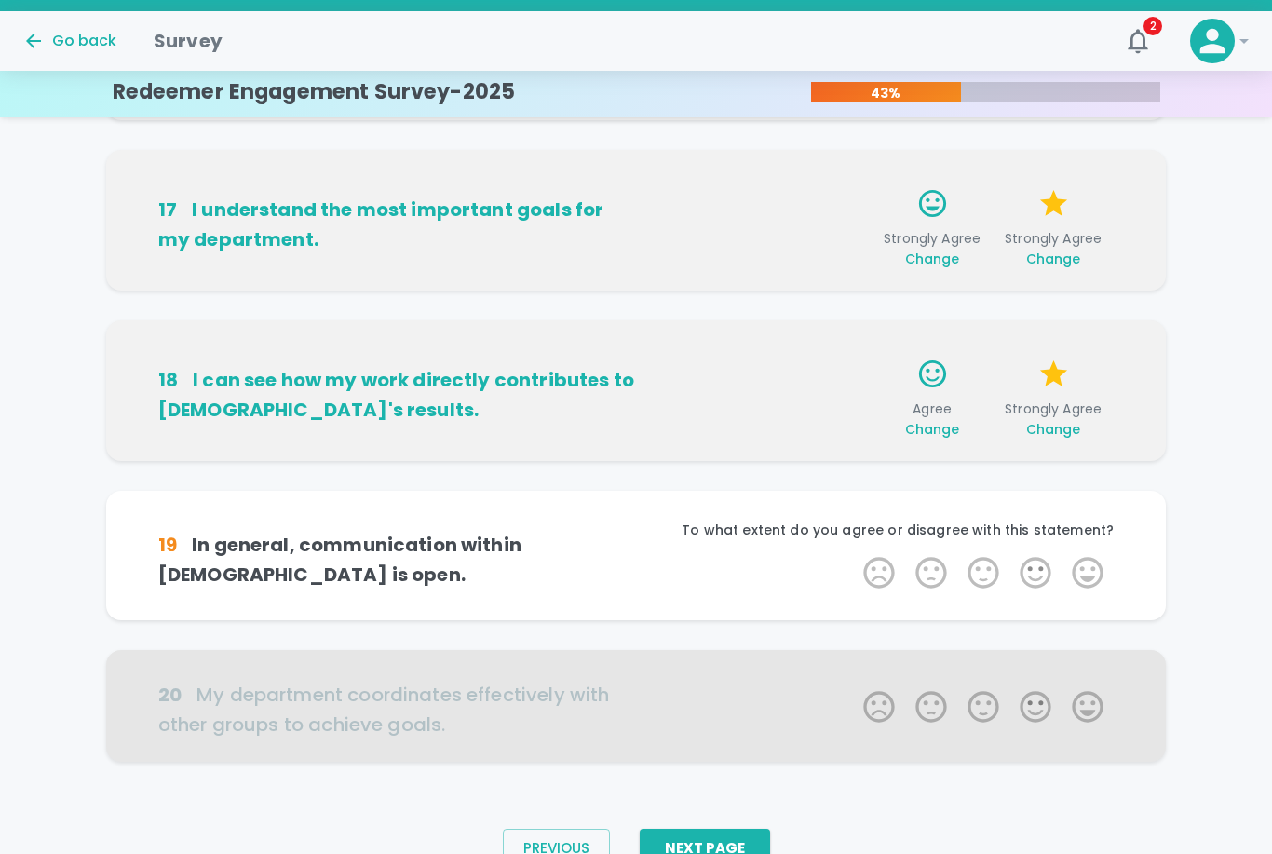
click at [1047, 430] on span "Change" at bounding box center [1053, 429] width 55 height 19
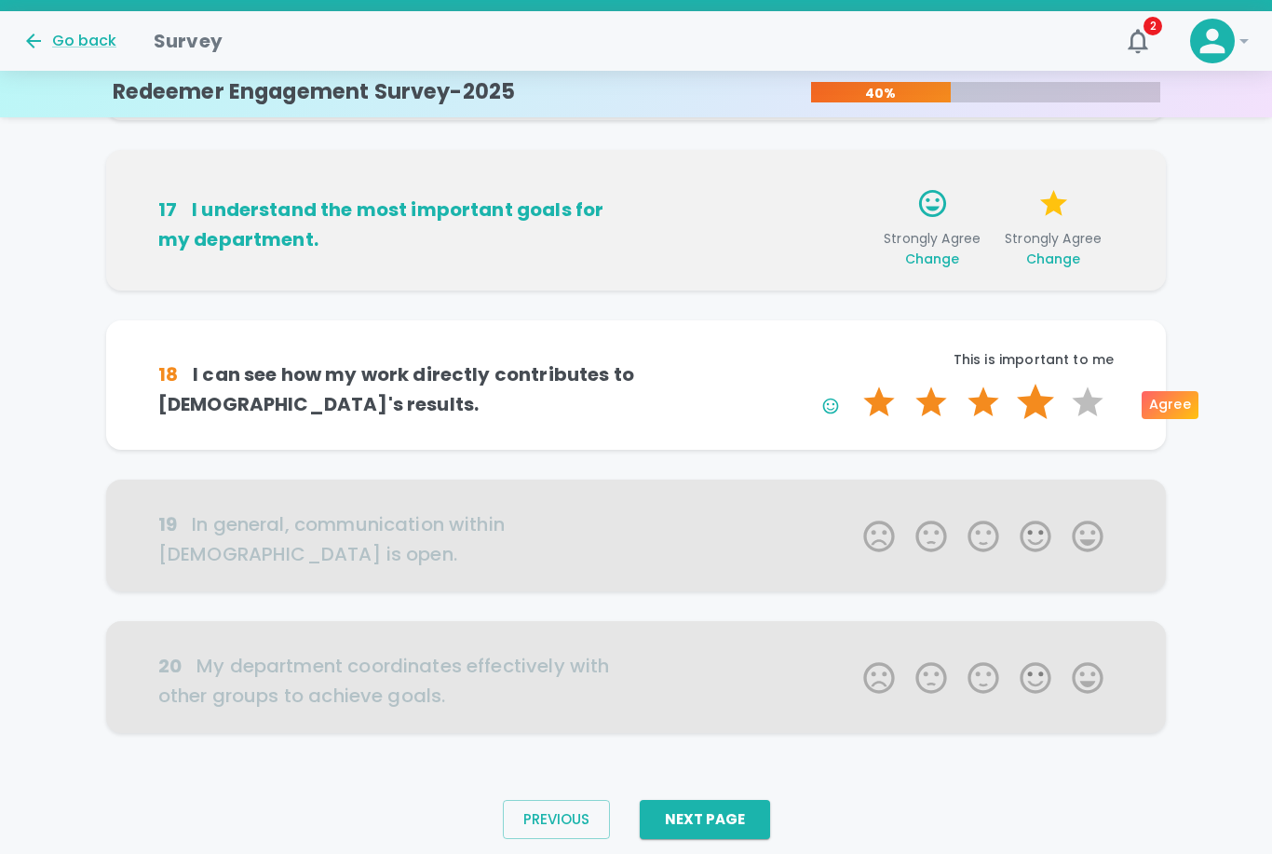
click at [1029, 402] on label "4 Stars" at bounding box center [1036, 402] width 52 height 37
click at [853, 384] on input "4 Stars" at bounding box center [852, 383] width 1 height 1
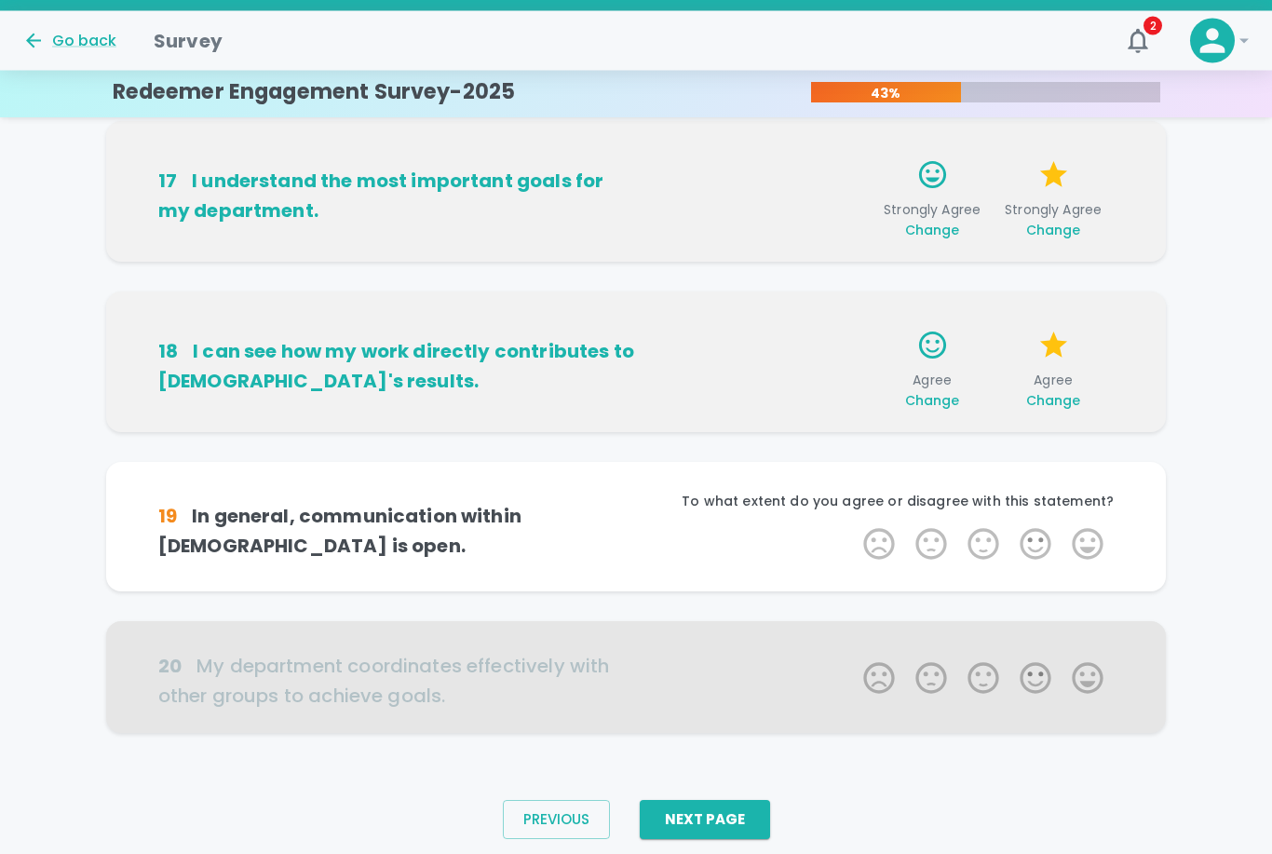
scroll to position [1060, 0]
click at [987, 548] on label "3 Stars" at bounding box center [983, 543] width 52 height 37
click at [853, 525] on input "3 Stars" at bounding box center [852, 524] width 1 height 1
click at [975, 540] on label "3 Stars" at bounding box center [983, 543] width 52 height 37
click at [853, 525] on input "3 Stars" at bounding box center [852, 524] width 1 height 1
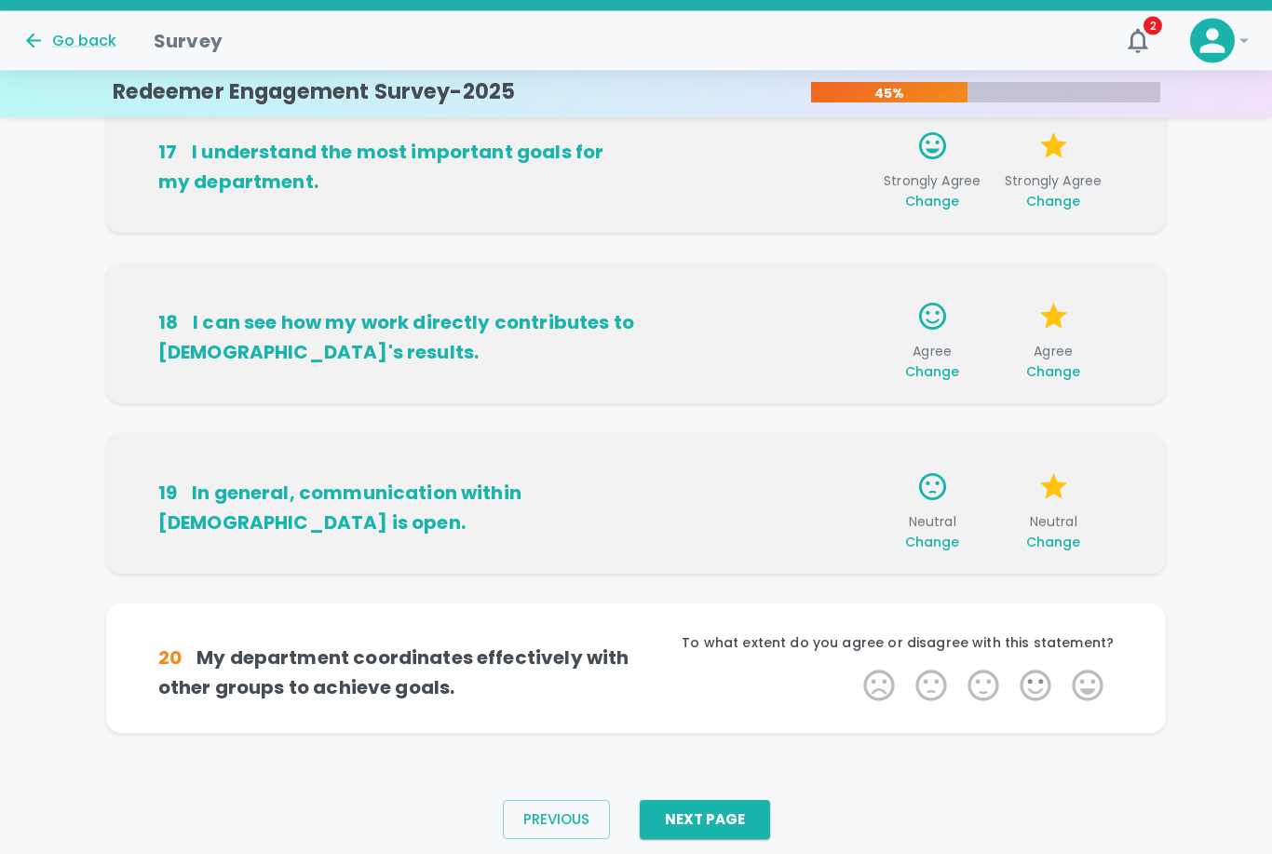
scroll to position [1089, 0]
click at [1037, 690] on label "4 Stars" at bounding box center [1036, 685] width 52 height 37
click at [853, 667] on input "4 Stars" at bounding box center [852, 666] width 1 height 1
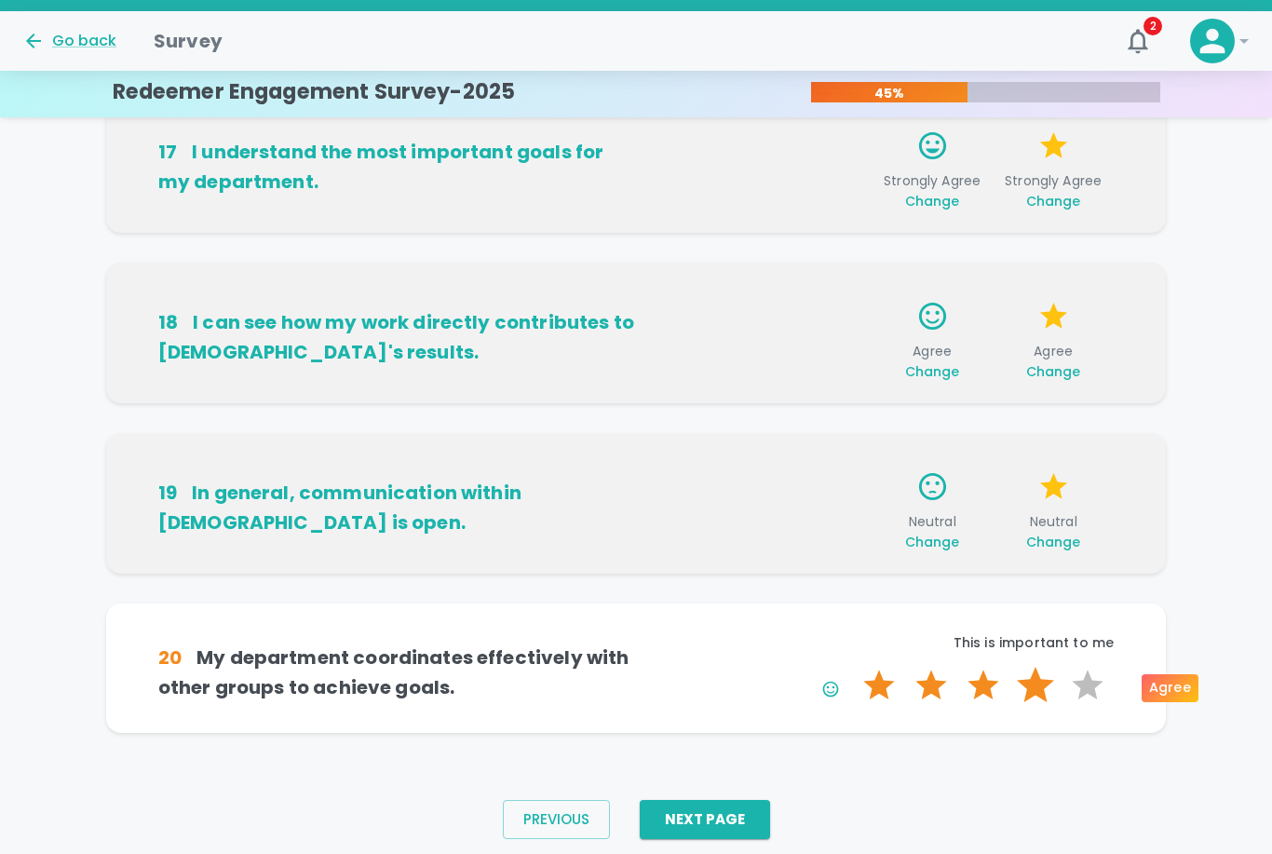
click at [1037, 690] on label "4 Stars" at bounding box center [1036, 685] width 52 height 37
click at [853, 667] on input "4 Stars" at bounding box center [852, 666] width 1 height 1
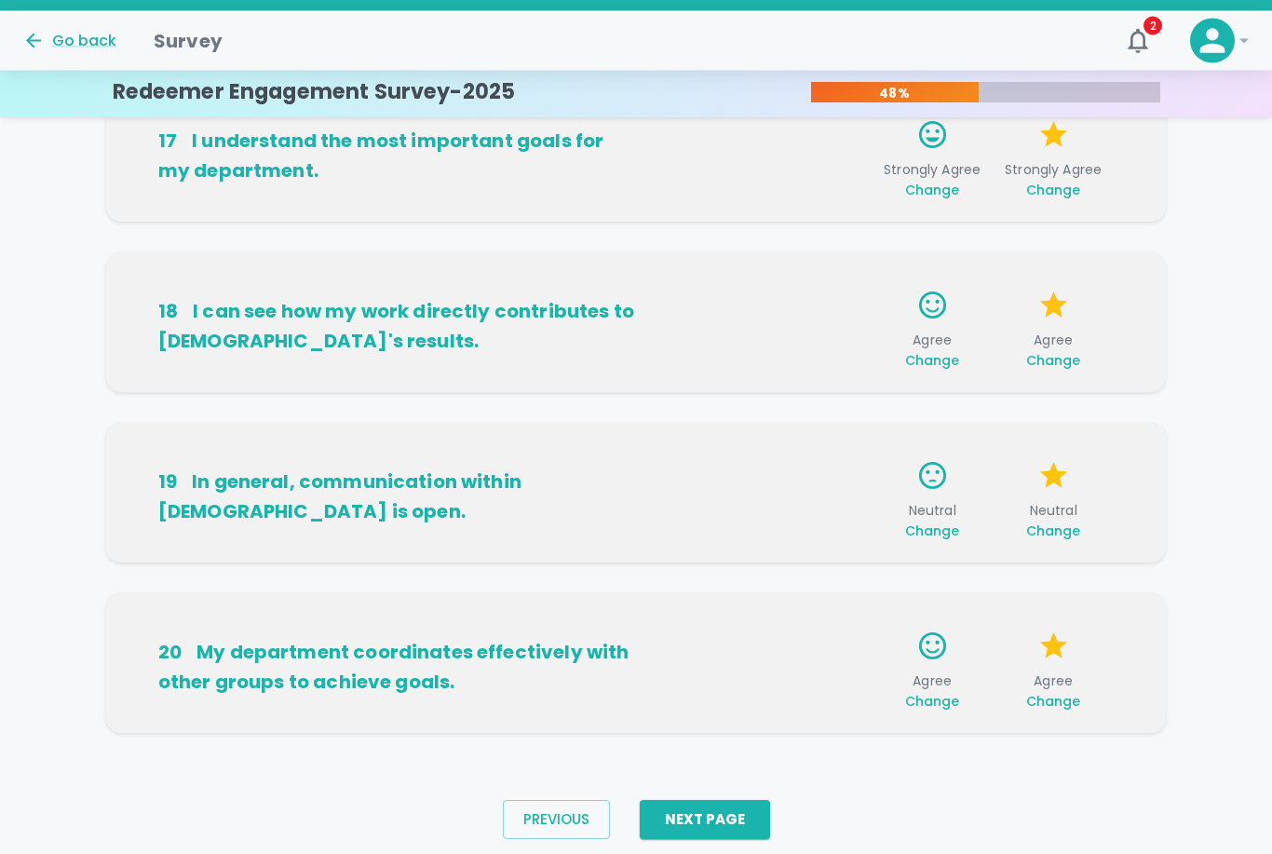
scroll to position [1100, 0]
click at [712, 842] on div "Previous Next Page" at bounding box center [636, 819] width 297 height 69
click at [732, 818] on button "Next Page" at bounding box center [705, 819] width 130 height 39
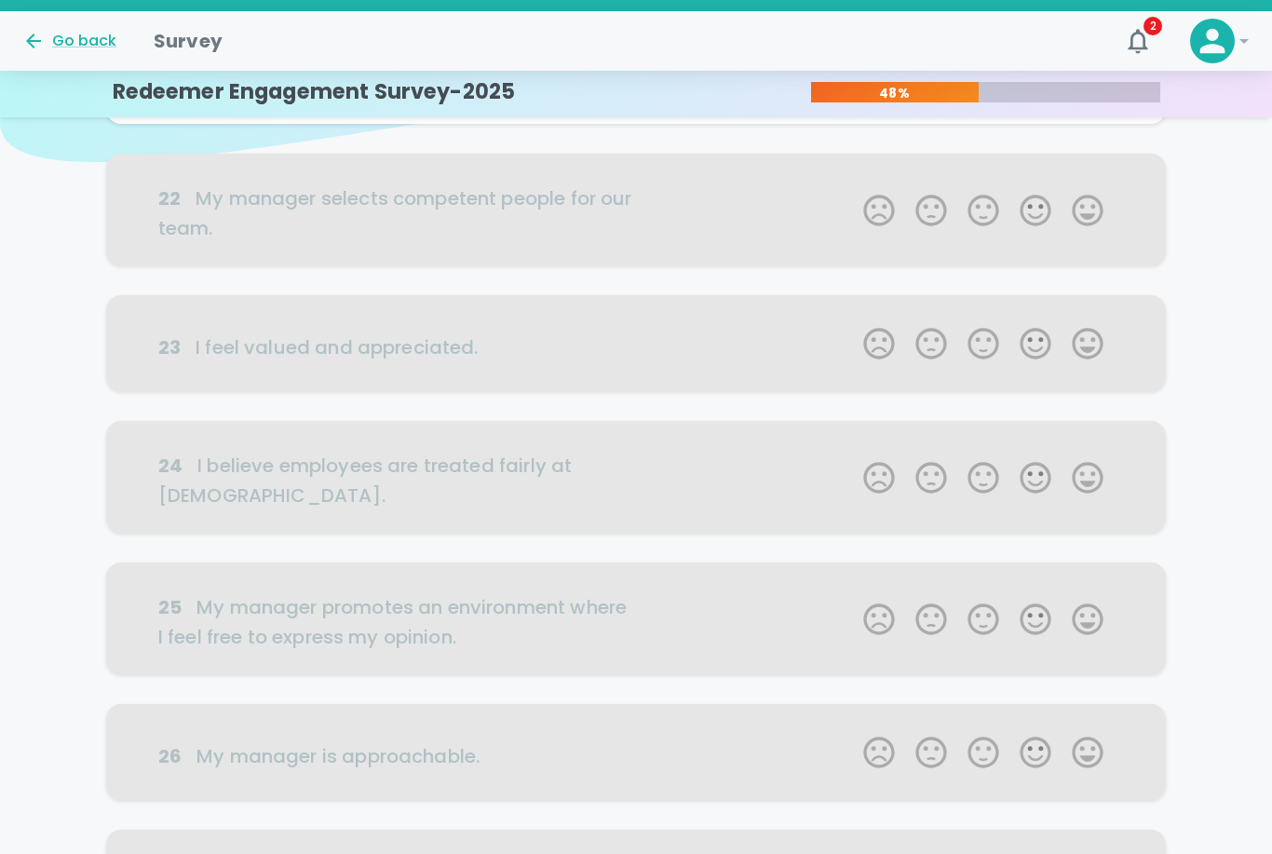
scroll to position [0, 0]
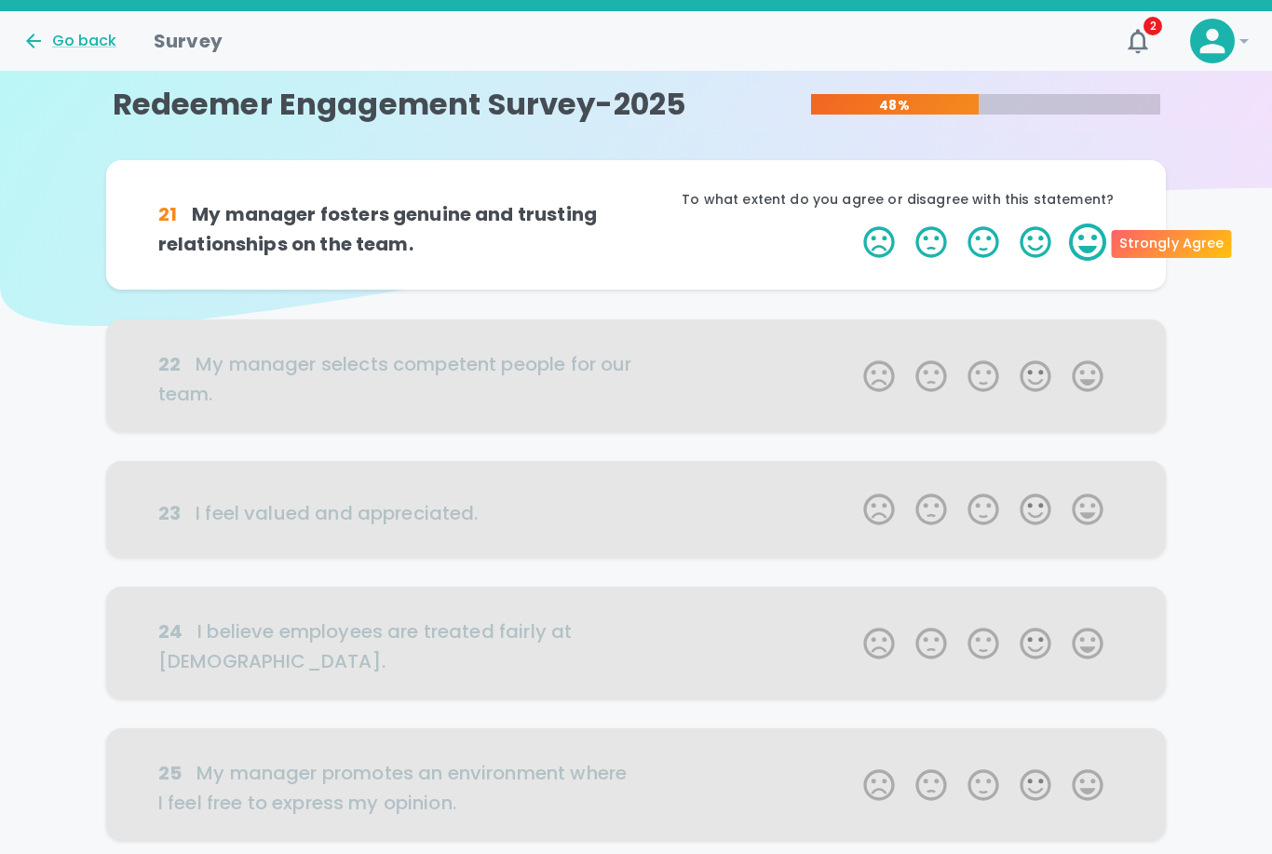
click at [1090, 242] on label "5 Stars" at bounding box center [1088, 242] width 52 height 37
click at [853, 224] on input "5 Stars" at bounding box center [852, 223] width 1 height 1
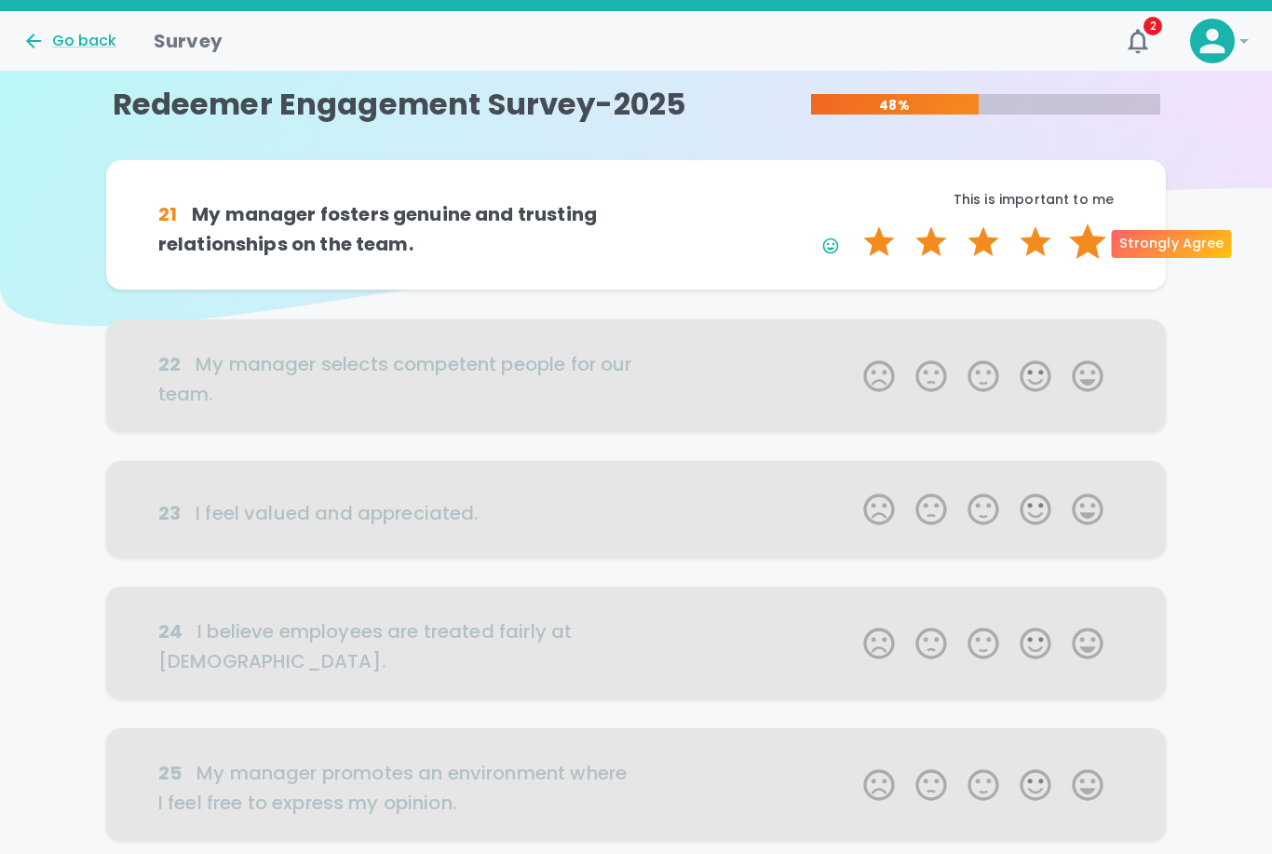
click at [1090, 242] on label "5 Stars" at bounding box center [1088, 242] width 52 height 37
click at [853, 224] on input "5 Stars" at bounding box center [852, 223] width 1 height 1
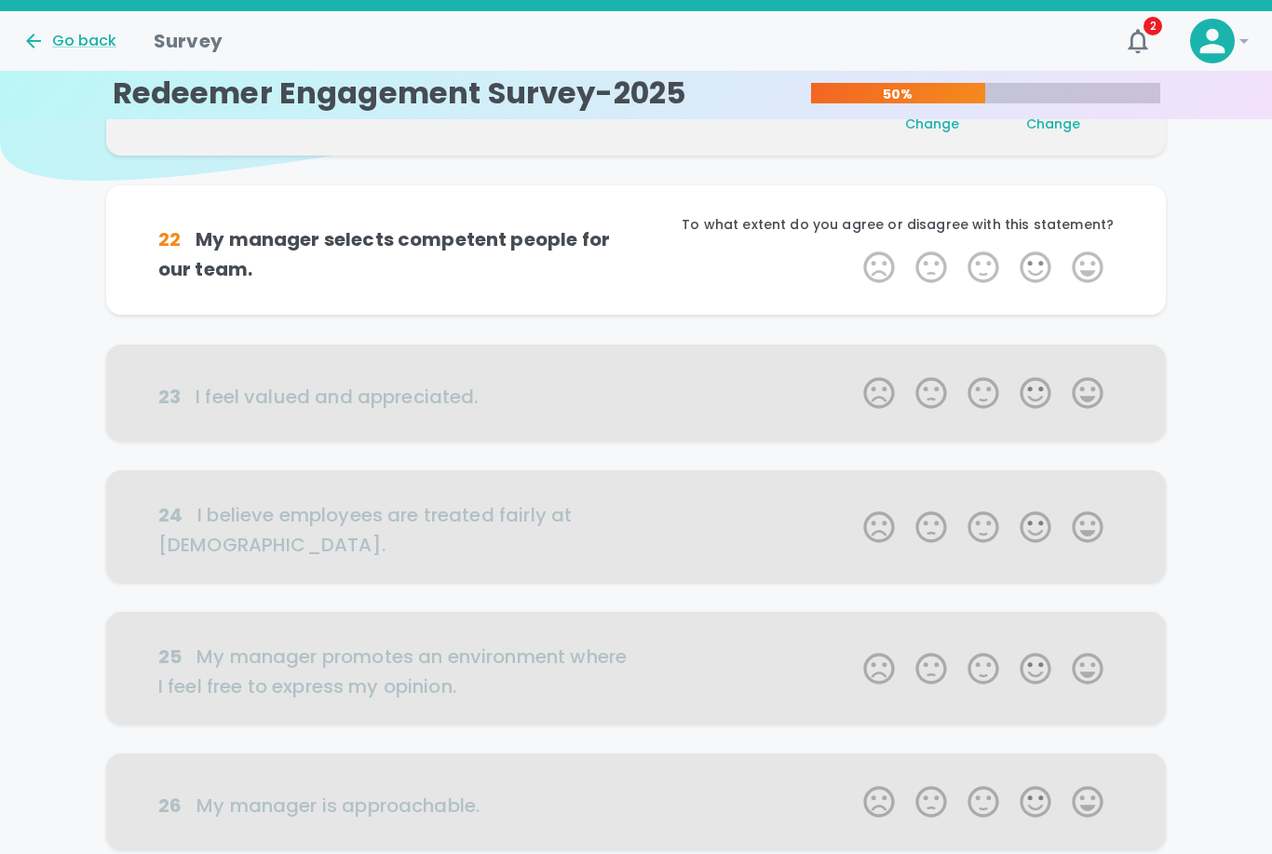
scroll to position [164, 0]
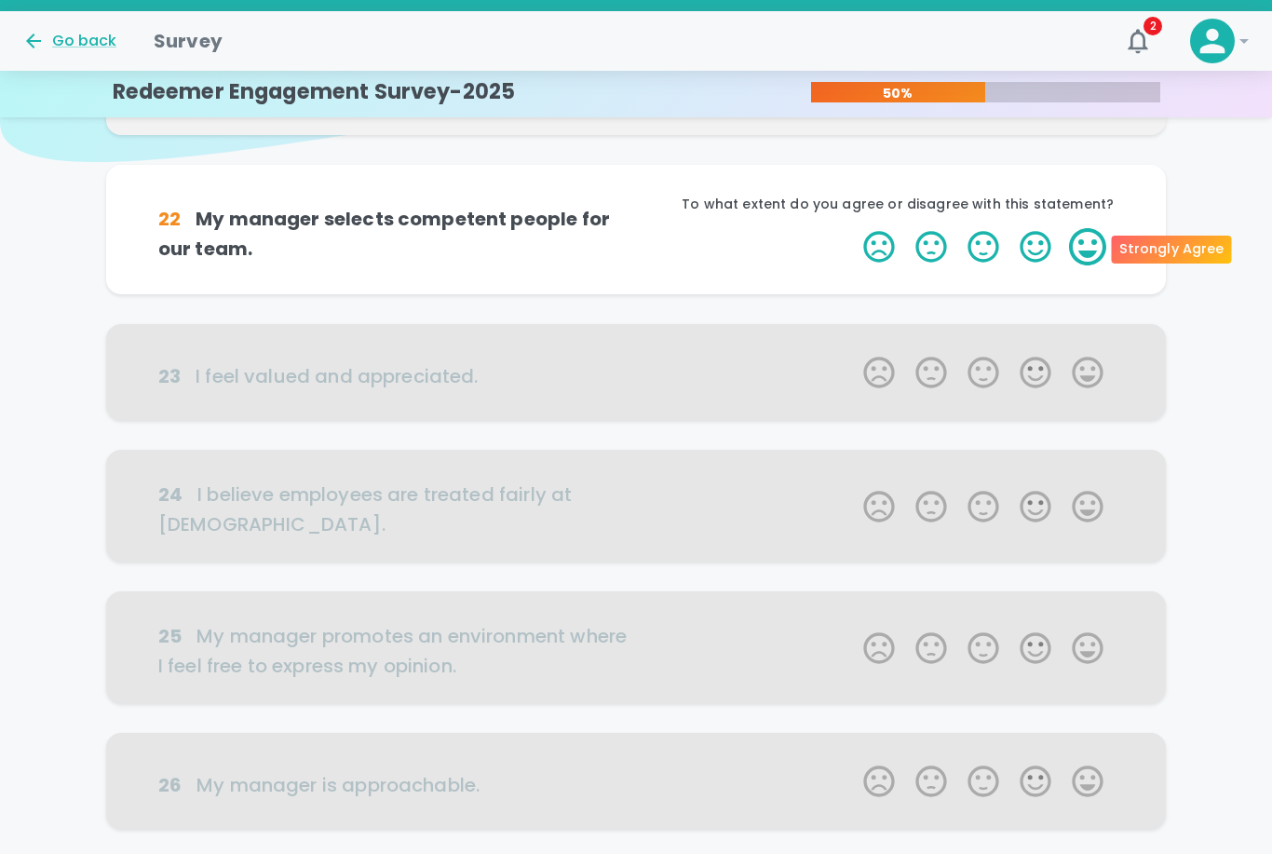
click at [1089, 248] on label "5 Stars" at bounding box center [1088, 246] width 52 height 37
click at [853, 228] on input "5 Stars" at bounding box center [852, 227] width 1 height 1
click at [1090, 251] on label "5 Stars" at bounding box center [1088, 246] width 52 height 37
click at [853, 228] on input "5 Stars" at bounding box center [852, 227] width 1 height 1
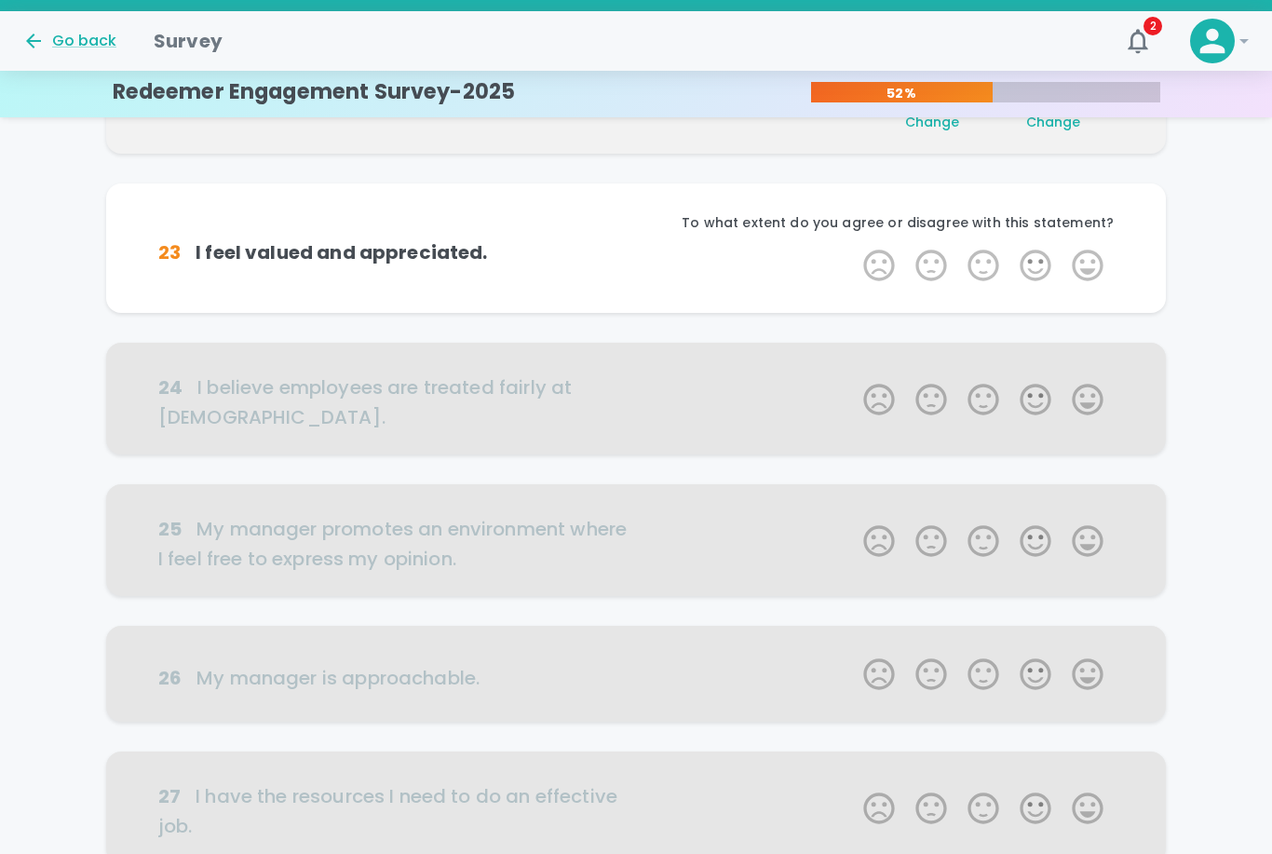
scroll to position [328, 0]
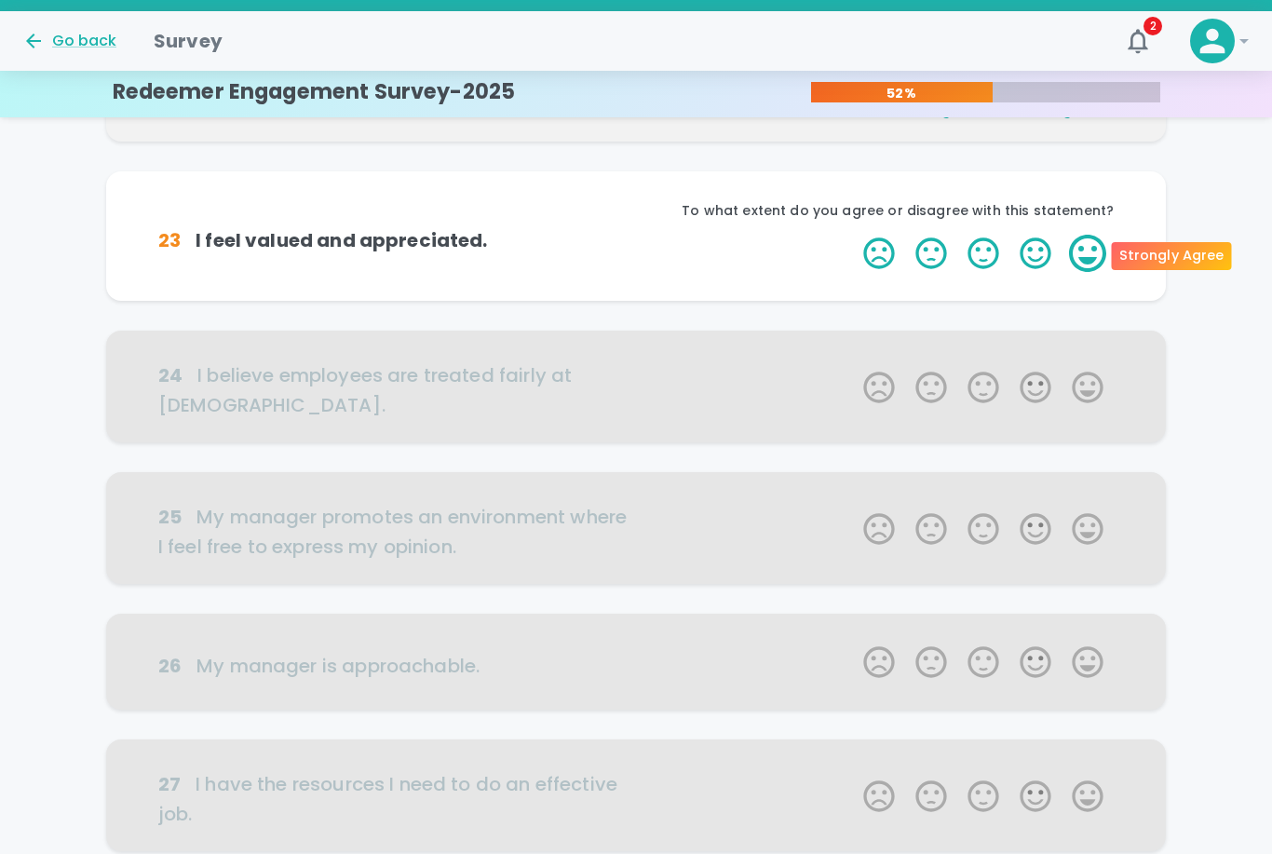
click at [1087, 256] on label "5 Stars" at bounding box center [1088, 253] width 52 height 37
click at [853, 235] on input "5 Stars" at bounding box center [852, 234] width 1 height 1
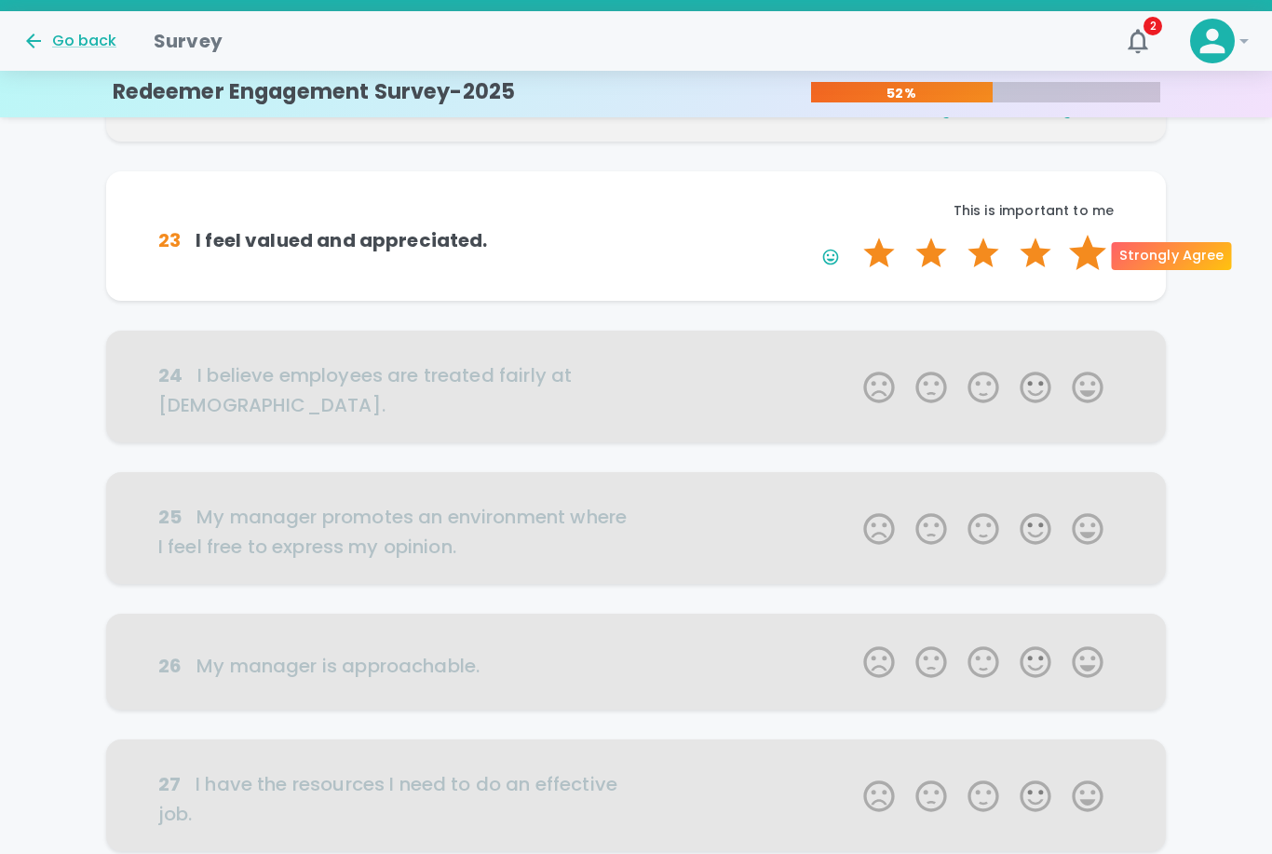
click at [1087, 257] on label "5 Stars" at bounding box center [1088, 253] width 52 height 37
click at [853, 235] on input "5 Stars" at bounding box center [852, 234] width 1 height 1
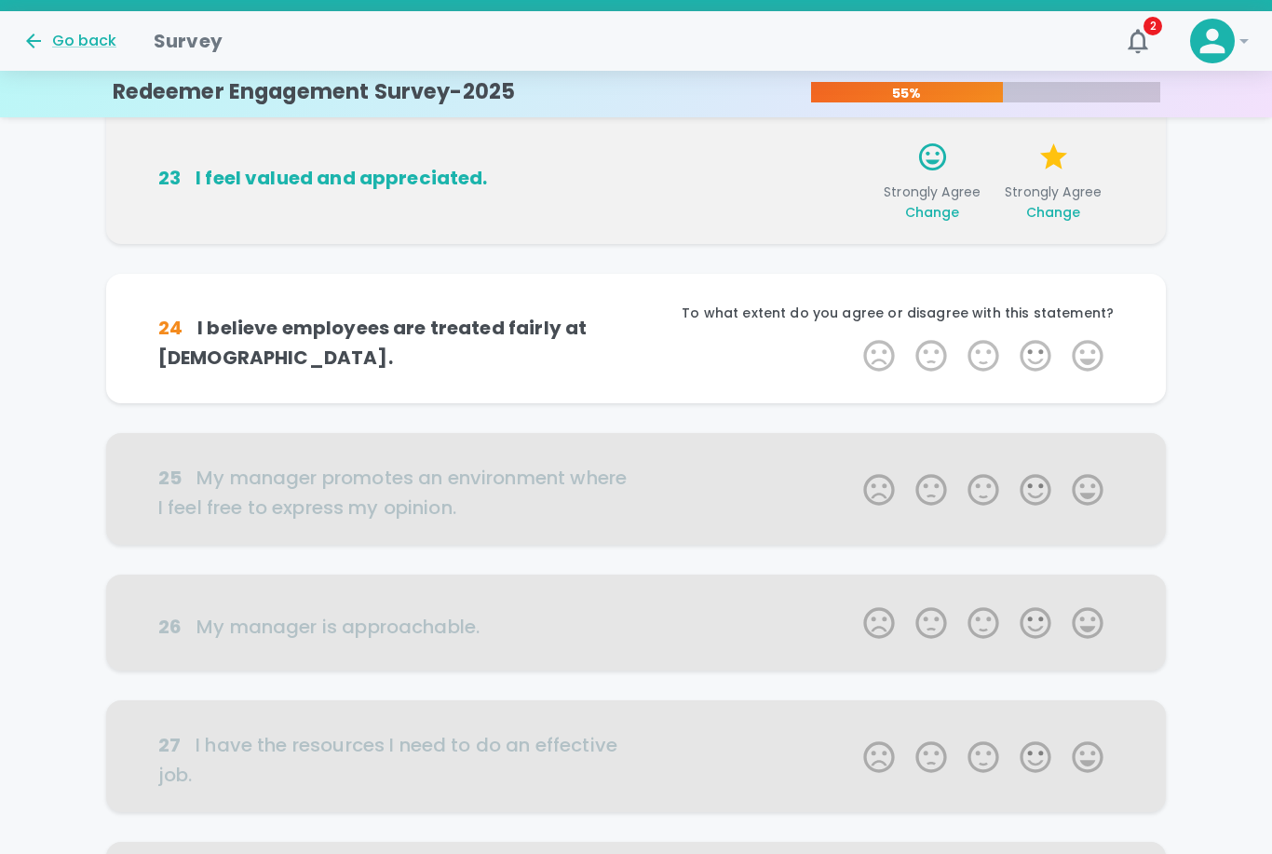
scroll to position [492, 0]
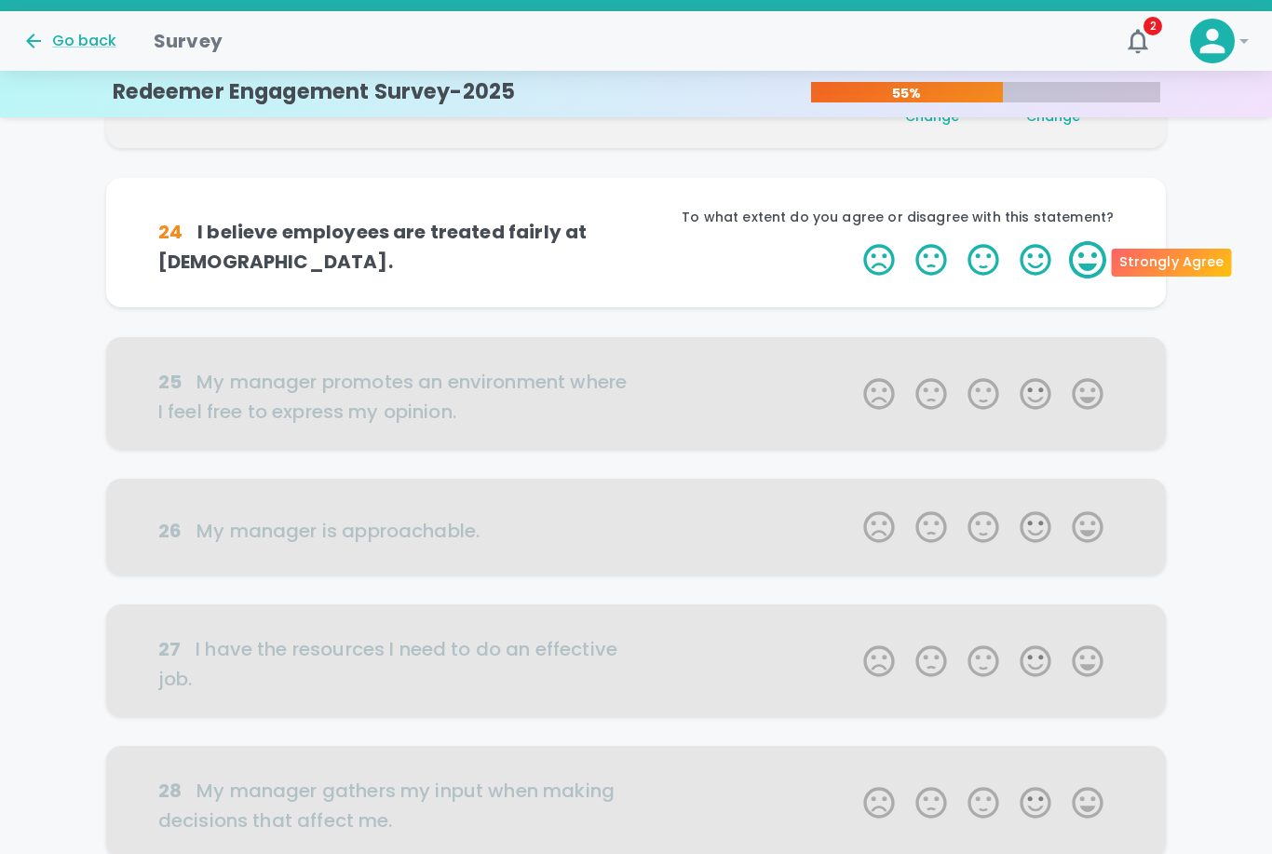
click at [1087, 257] on label "5 Stars" at bounding box center [1088, 259] width 52 height 37
click at [853, 241] on input "5 Stars" at bounding box center [852, 240] width 1 height 1
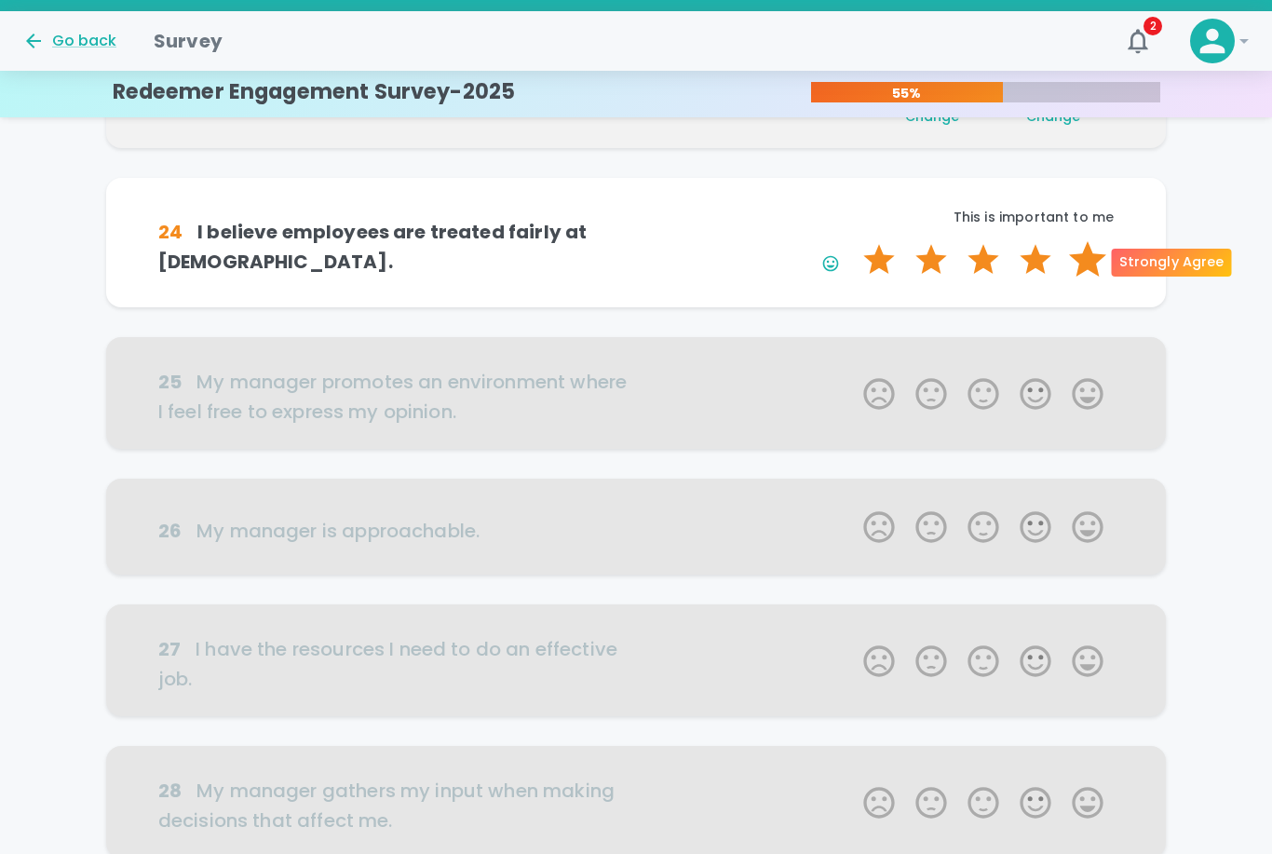
click at [1087, 257] on label "5 Stars" at bounding box center [1088, 259] width 52 height 37
click at [853, 241] on input "5 Stars" at bounding box center [852, 240] width 1 height 1
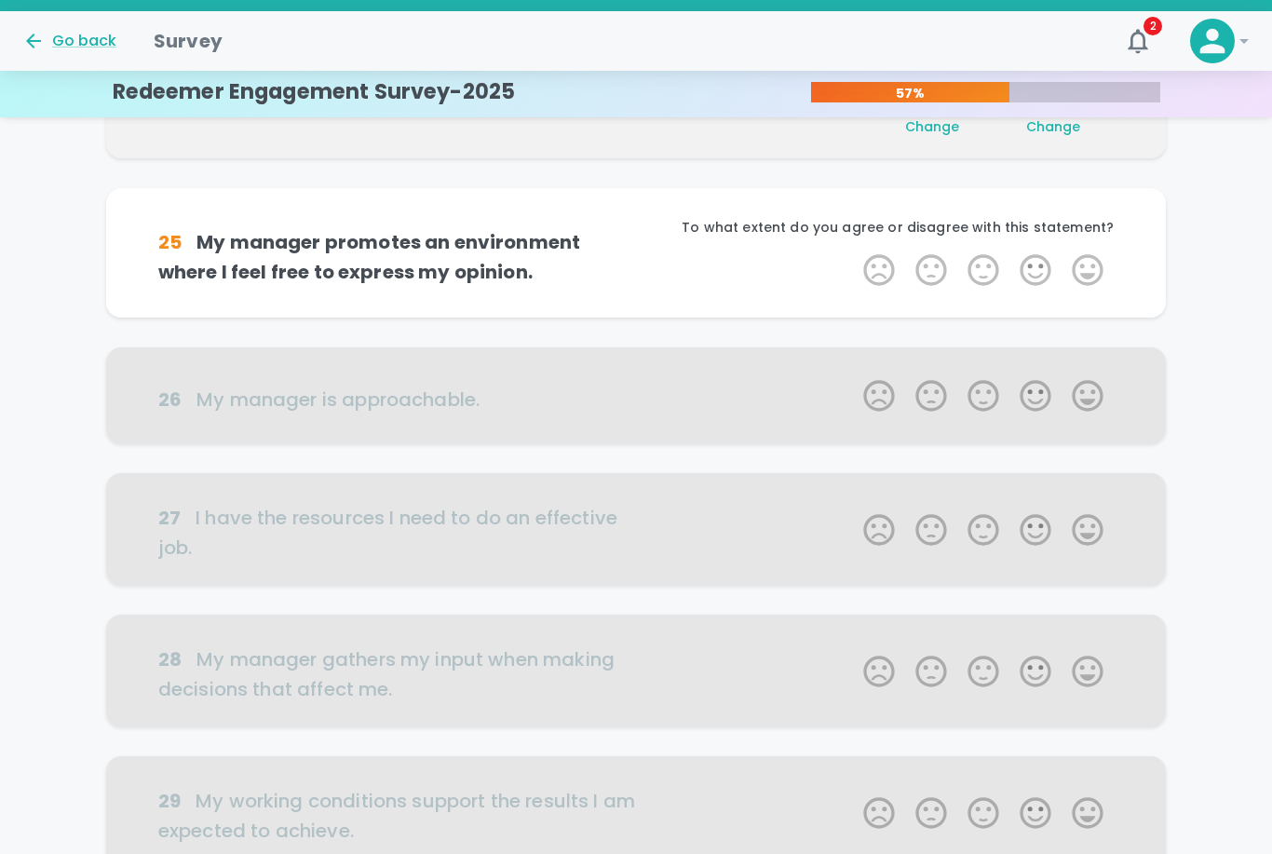
scroll to position [656, 0]
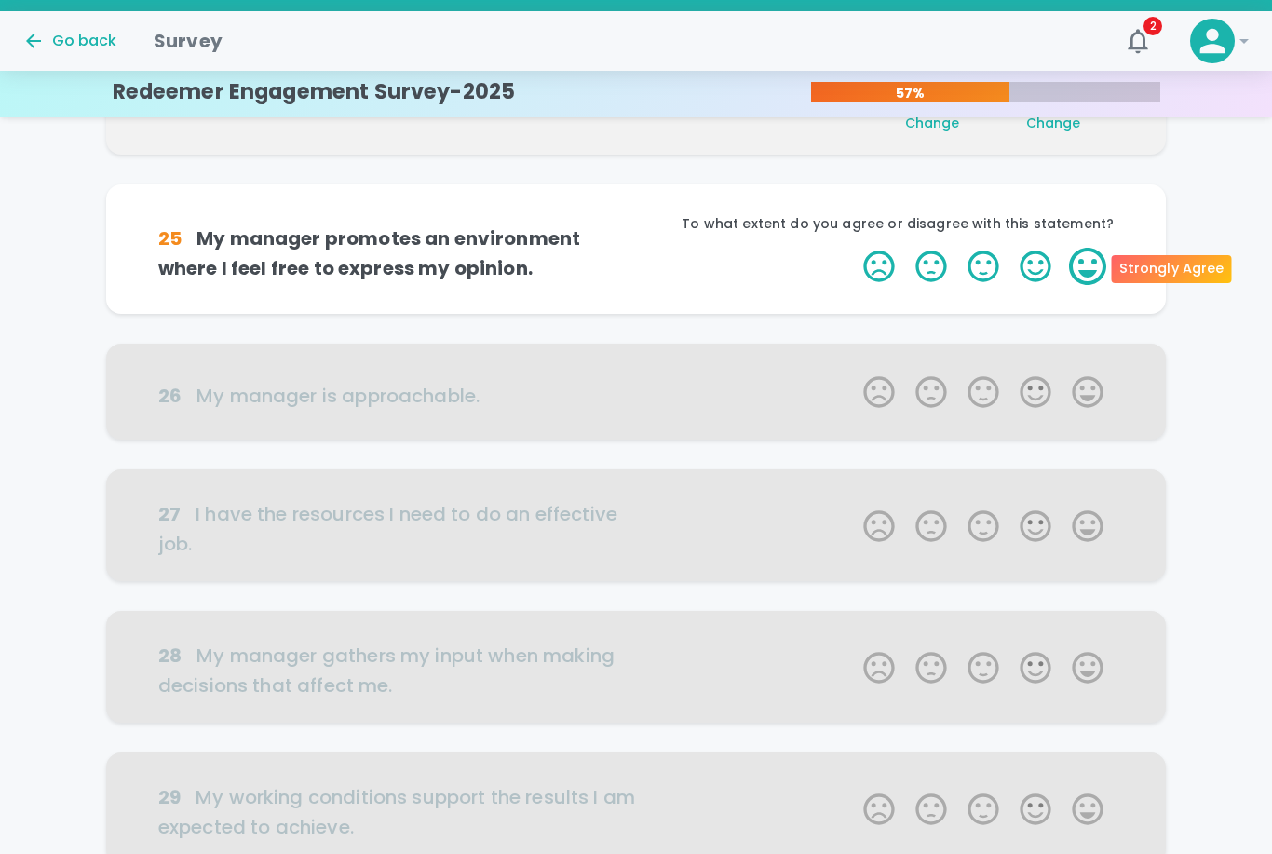
click at [1088, 269] on label "5 Stars" at bounding box center [1088, 266] width 52 height 37
click at [853, 248] on input "5 Stars" at bounding box center [852, 247] width 1 height 1
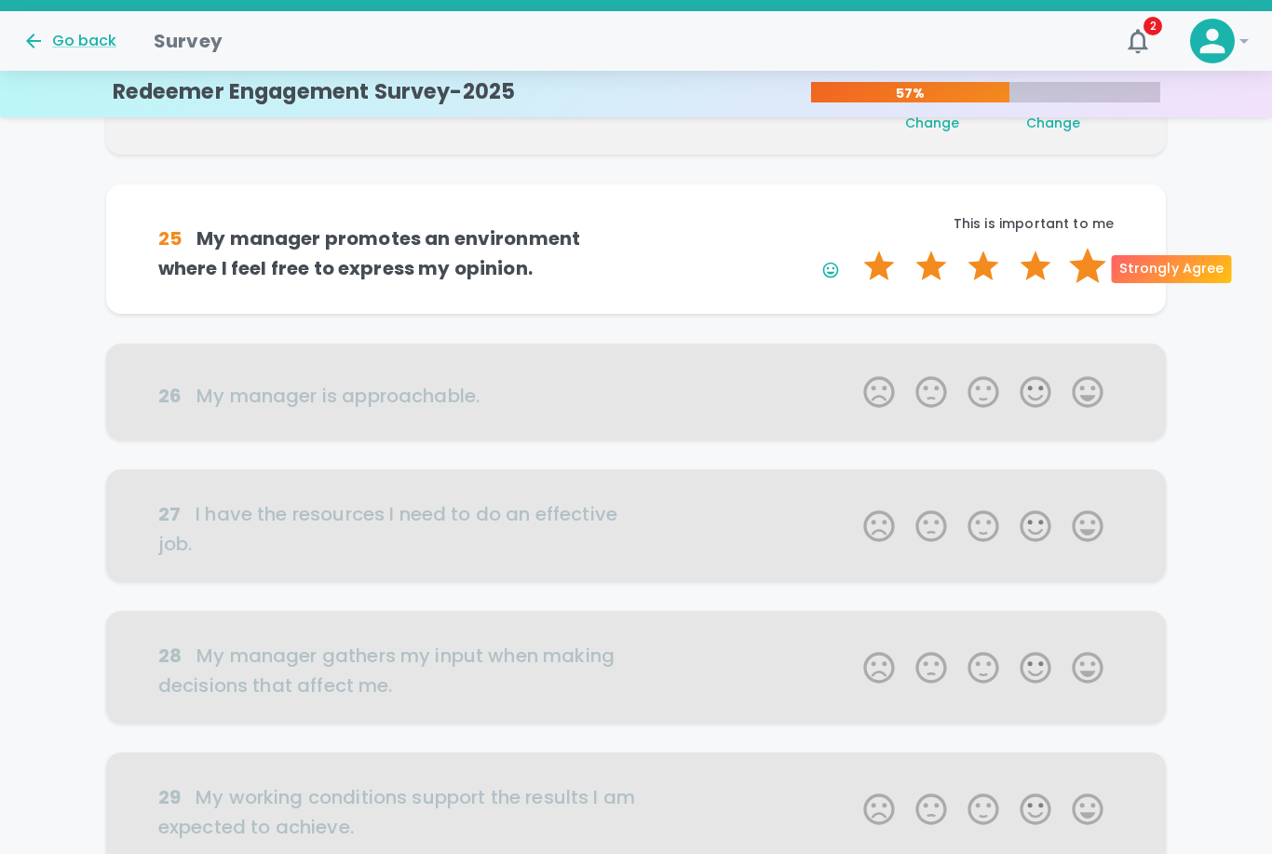
click at [1088, 269] on label "5 Stars" at bounding box center [1088, 266] width 52 height 37
click at [853, 248] on input "5 Stars" at bounding box center [852, 247] width 1 height 1
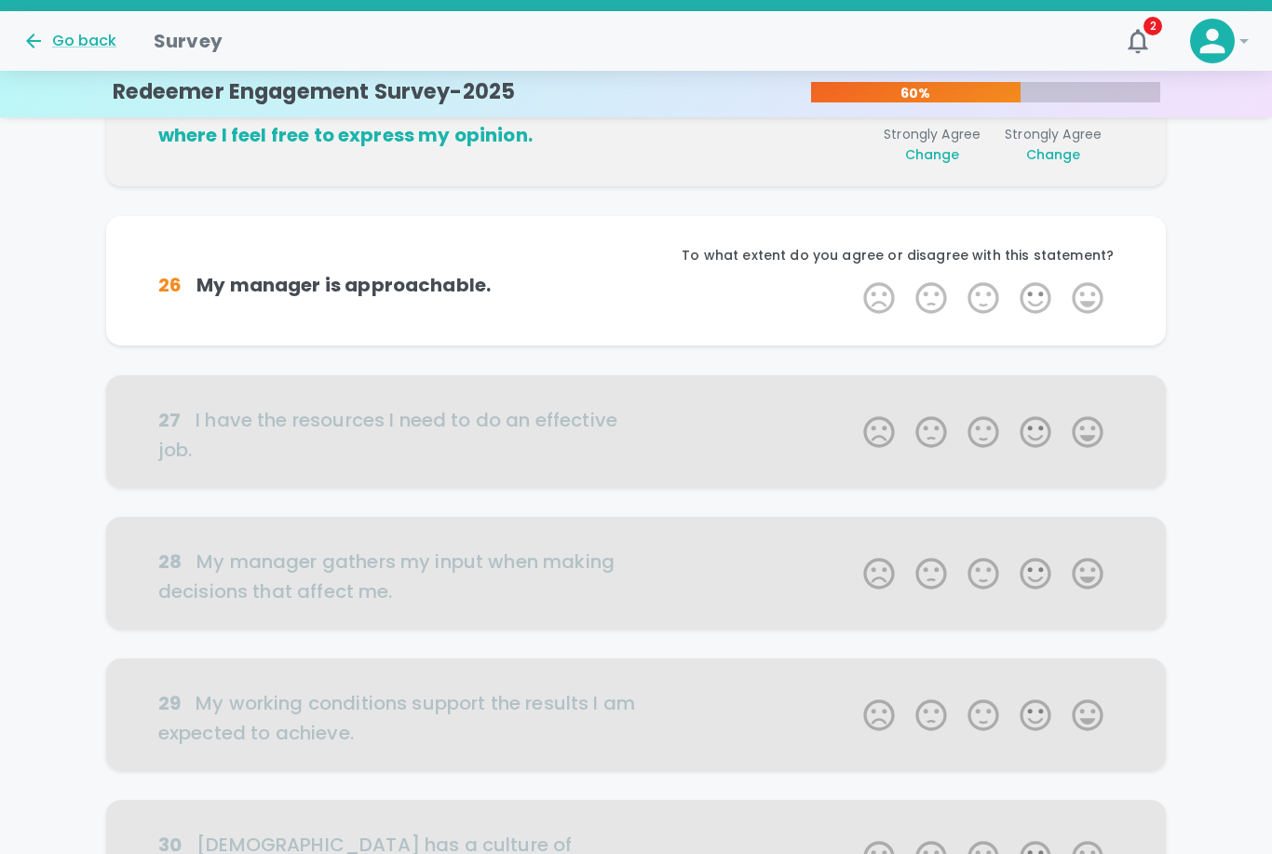
scroll to position [820, 0]
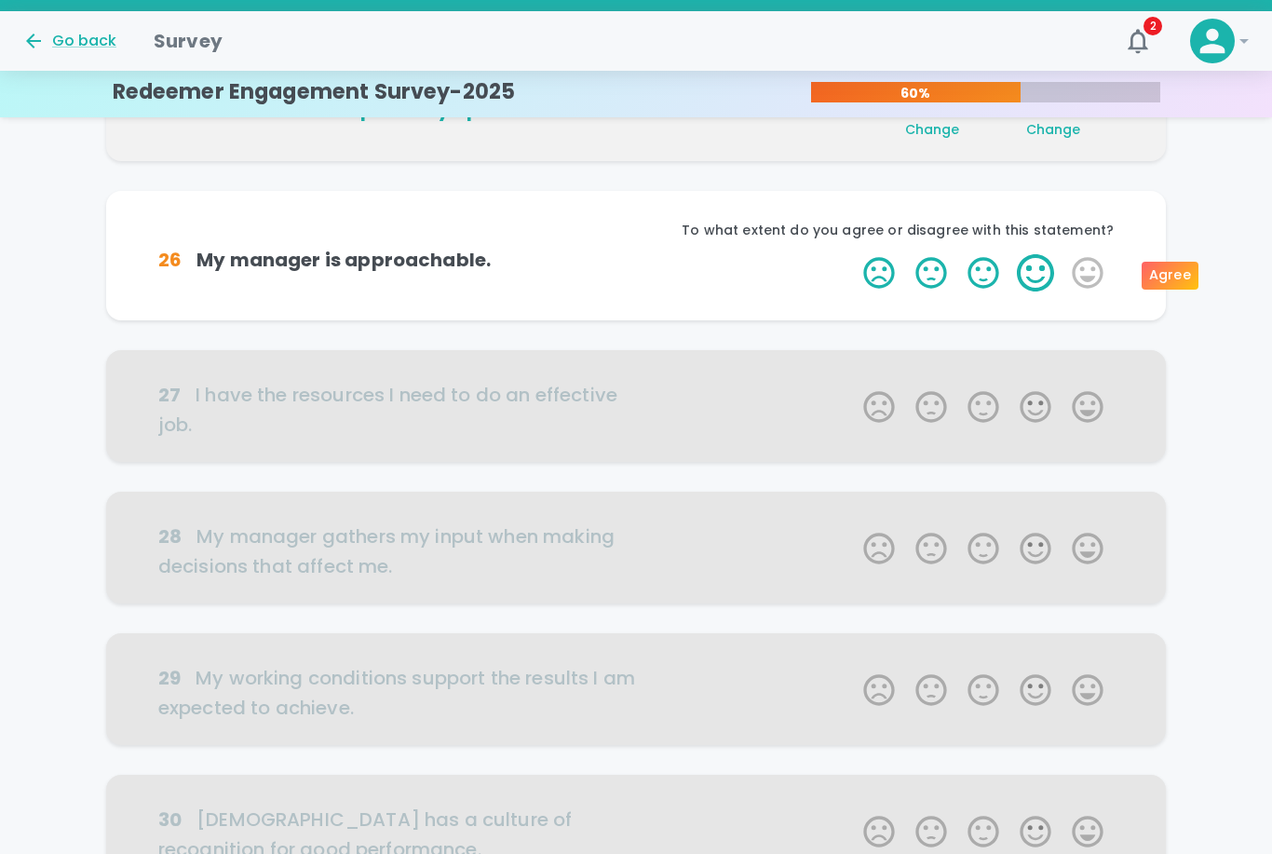
click at [1050, 277] on label "4 Stars" at bounding box center [1036, 272] width 52 height 37
click at [853, 254] on input "4 Stars" at bounding box center [852, 253] width 1 height 1
click at [1037, 274] on label "4 Stars" at bounding box center [1036, 272] width 52 height 37
click at [853, 254] on input "4 Stars" at bounding box center [852, 253] width 1 height 1
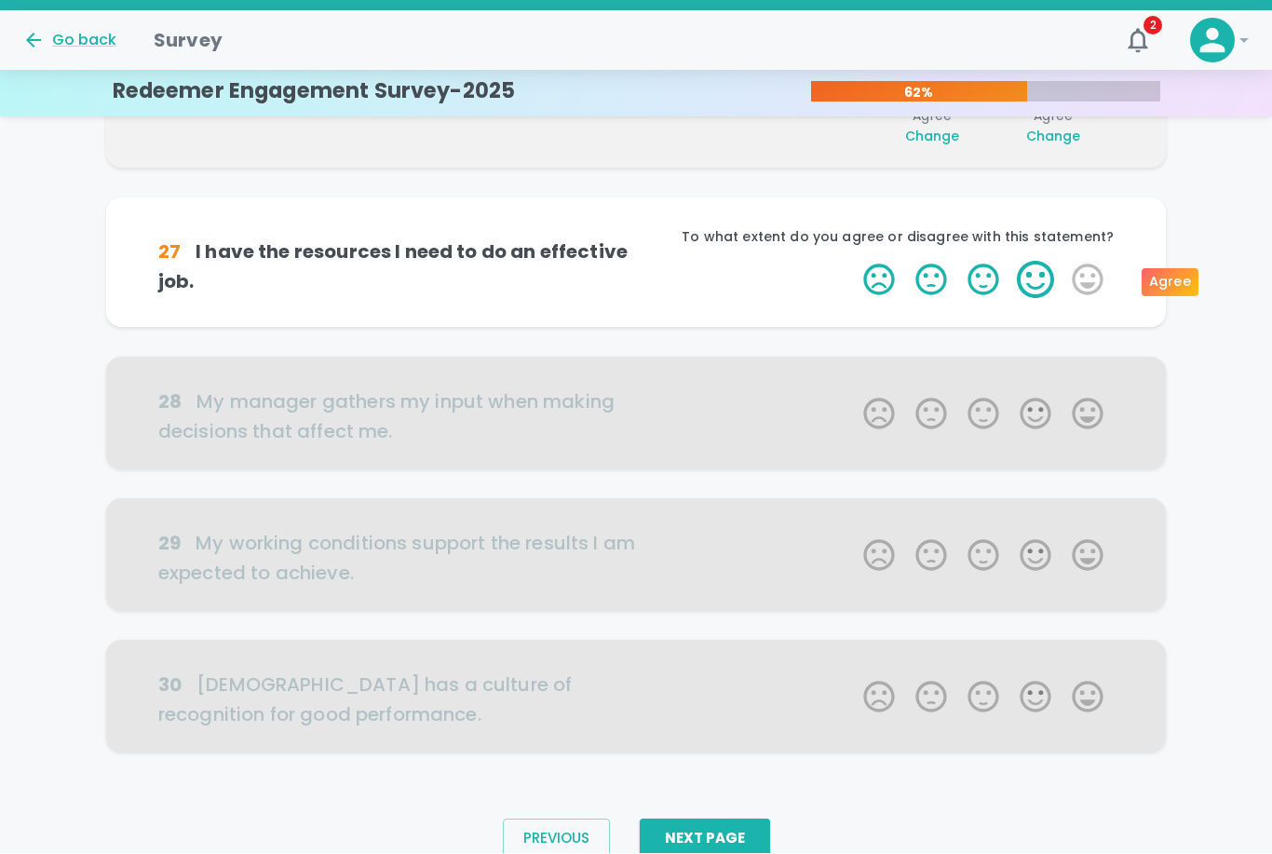
scroll to position [983, 0]
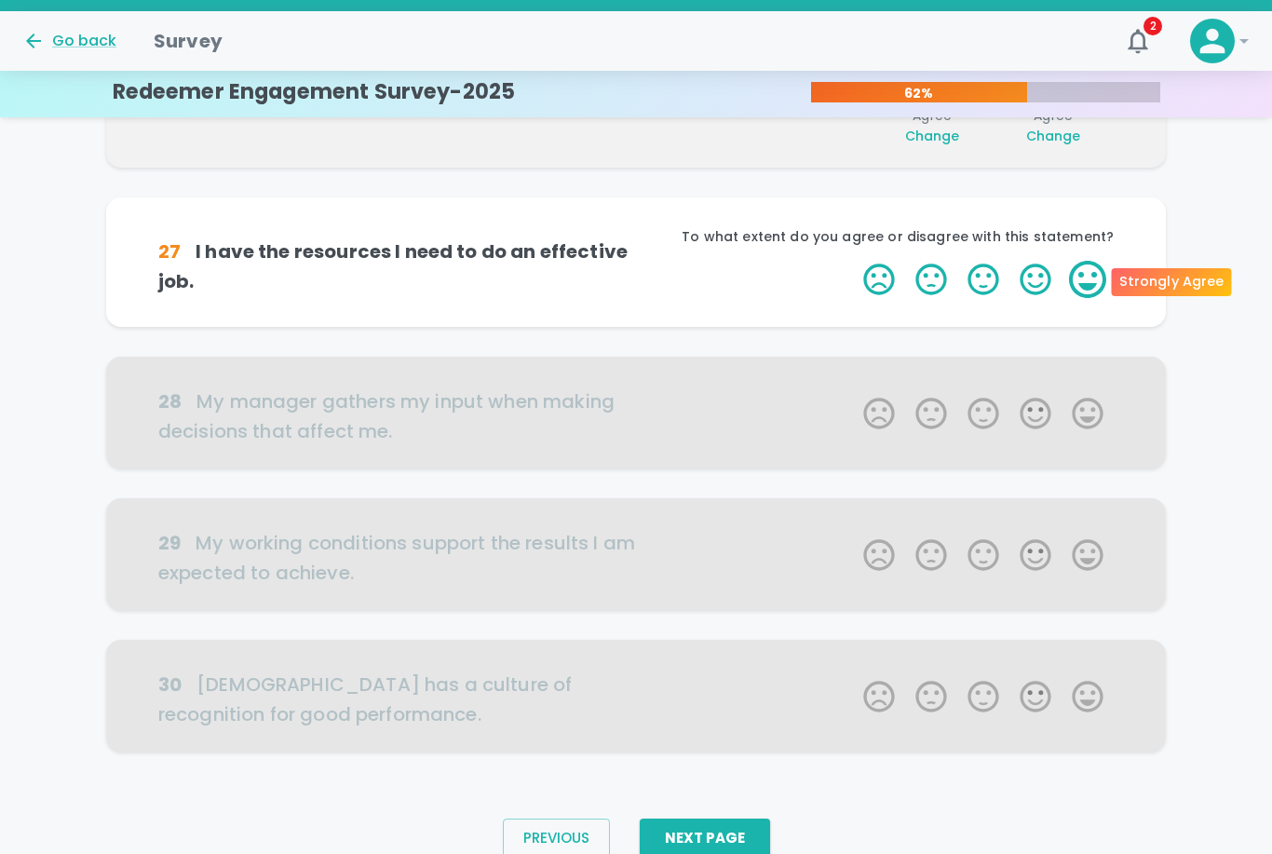
click at [1085, 290] on label "5 Stars" at bounding box center [1088, 279] width 52 height 37
click at [853, 261] on input "5 Stars" at bounding box center [852, 260] width 1 height 1
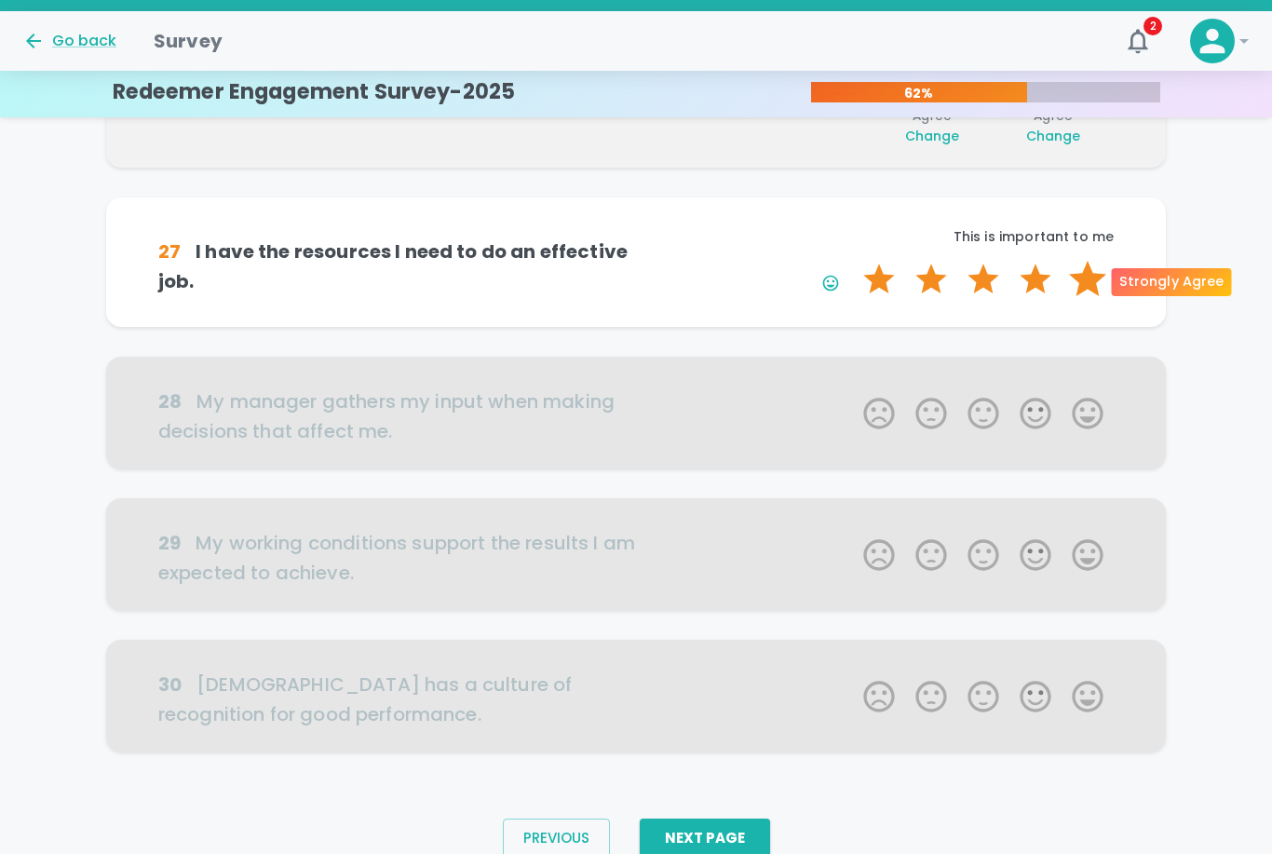
click at [1085, 290] on label "5 Stars" at bounding box center [1088, 279] width 52 height 37
click at [853, 261] on input "5 Stars" at bounding box center [852, 260] width 1 height 1
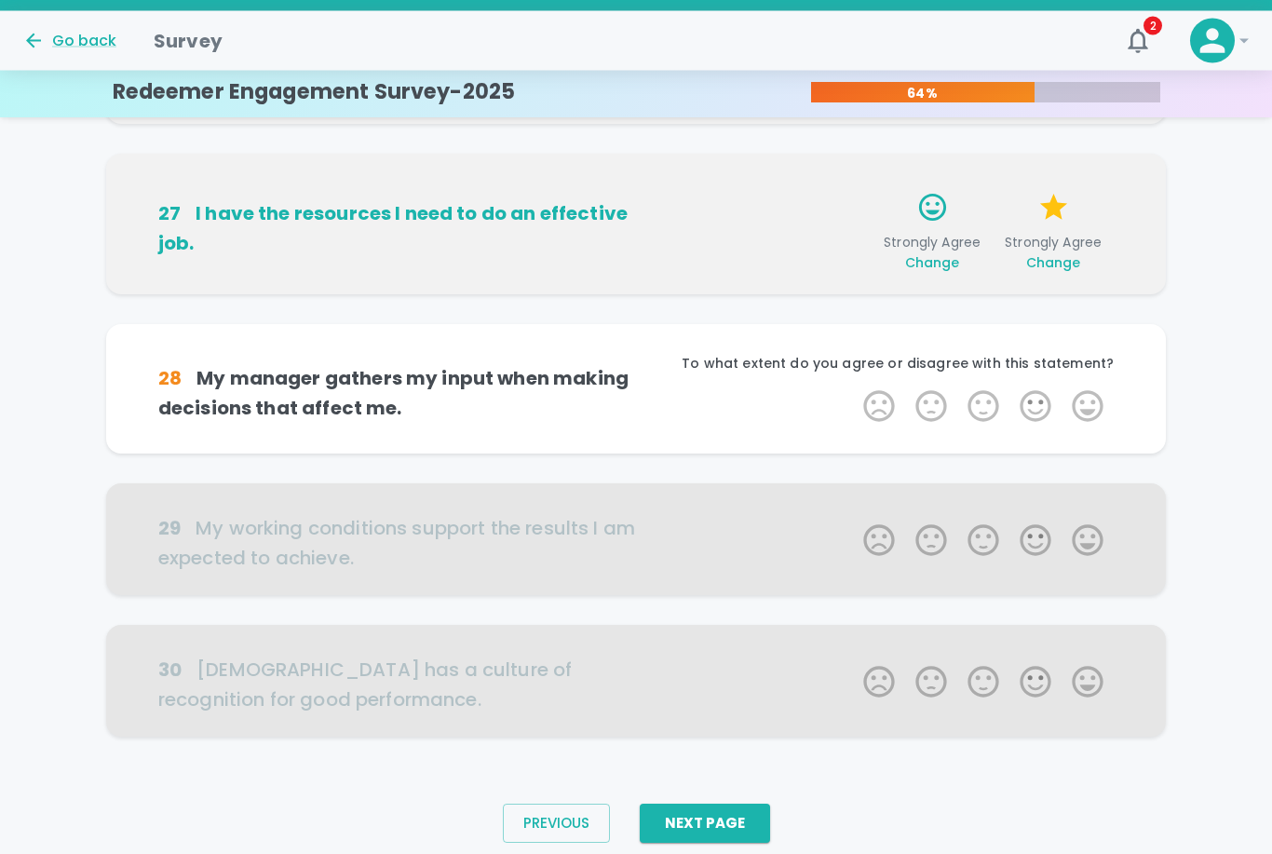
scroll to position [1031, 0]
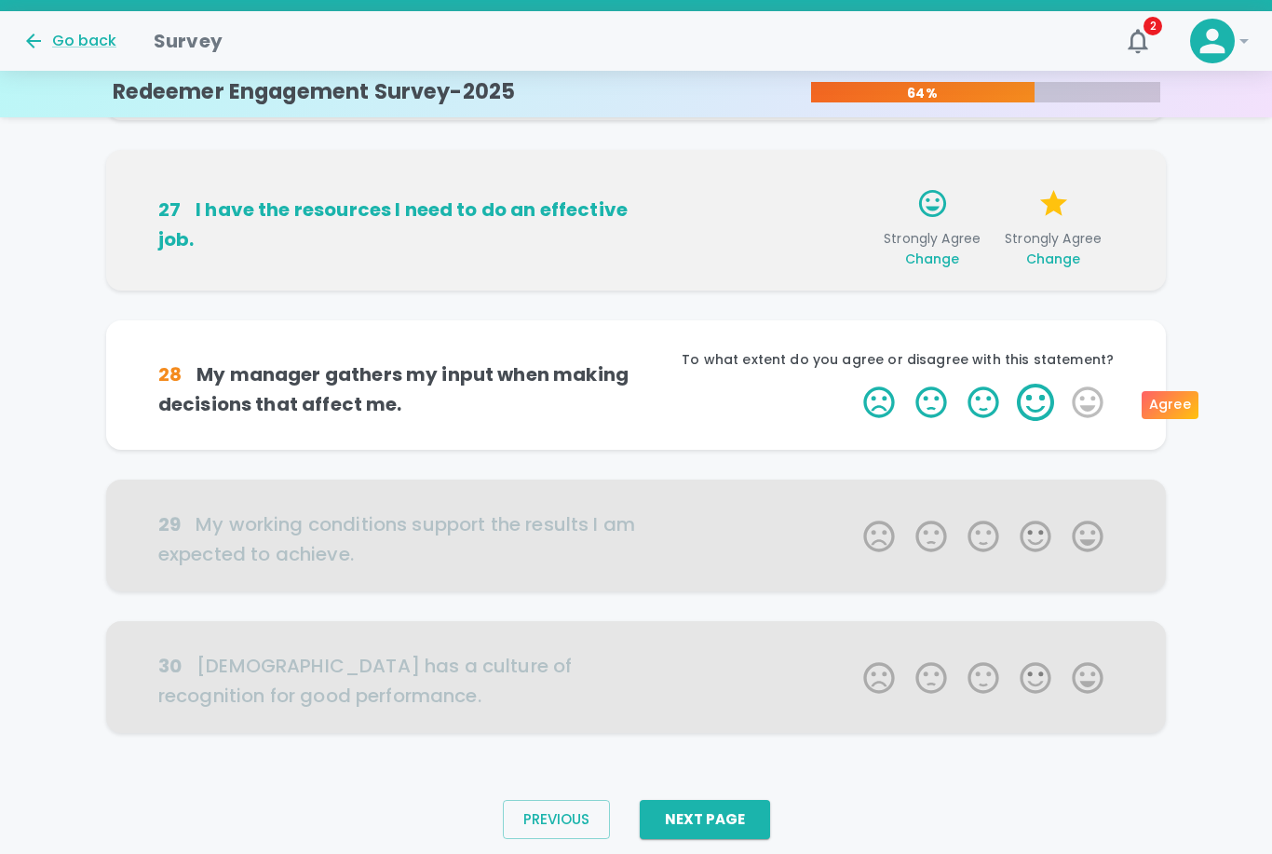
click at [1036, 398] on label "4 Stars" at bounding box center [1036, 402] width 52 height 37
click at [853, 384] on input "4 Stars" at bounding box center [852, 383] width 1 height 1
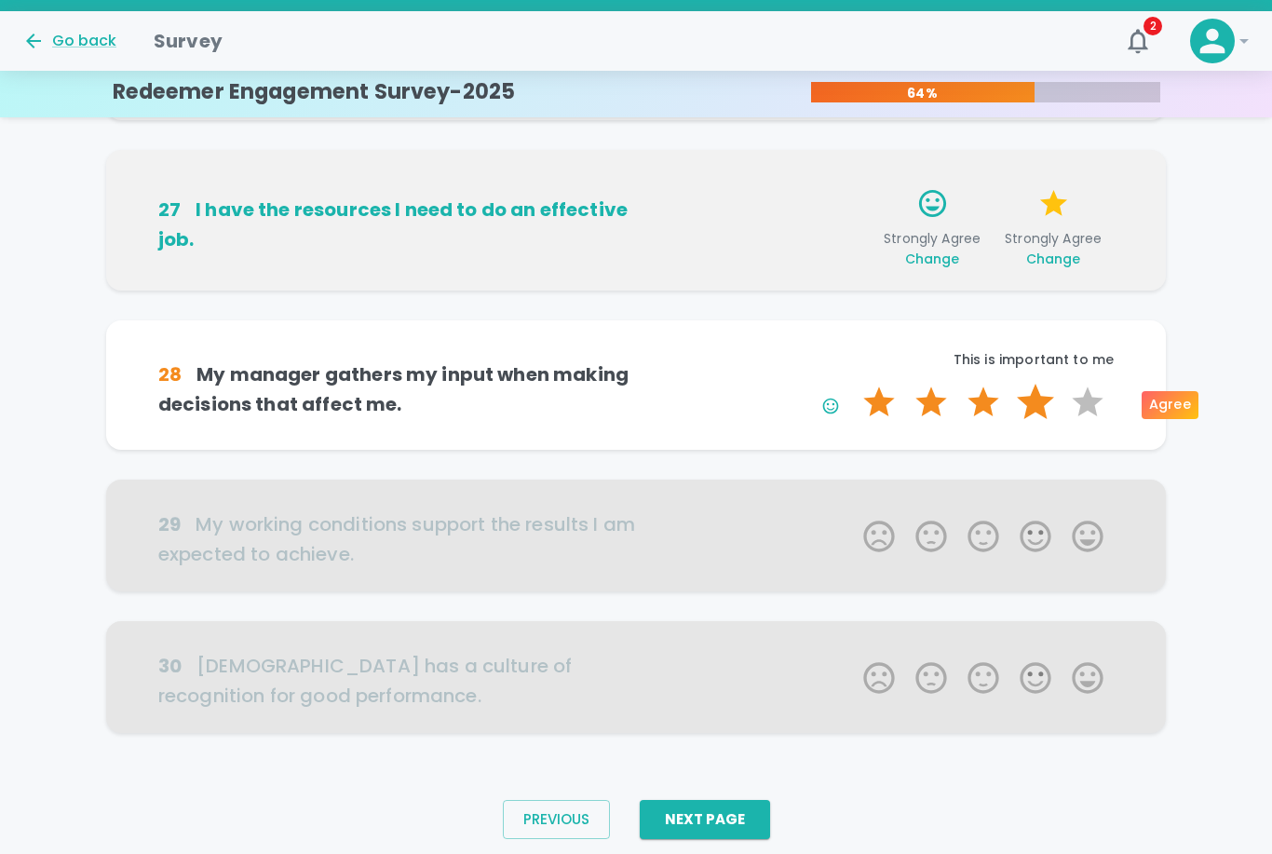
click at [1036, 398] on label "4 Stars" at bounding box center [1036, 402] width 52 height 37
click at [853, 384] on input "4 Stars" at bounding box center [852, 383] width 1 height 1
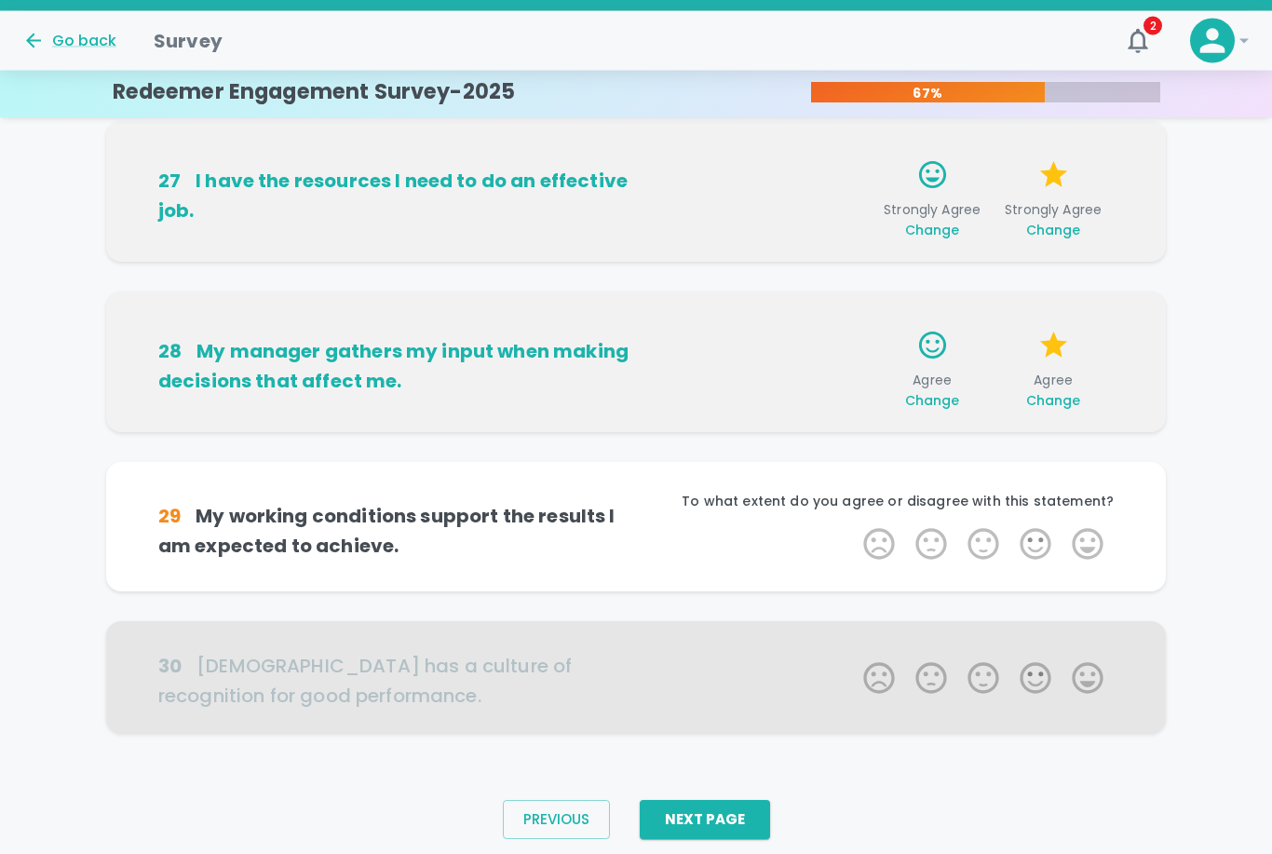
scroll to position [1060, 0]
drag, startPoint x: 942, startPoint y: 407, endPoint x: 942, endPoint y: 436, distance: 28.9
click at [942, 407] on span "Change" at bounding box center [932, 400] width 55 height 19
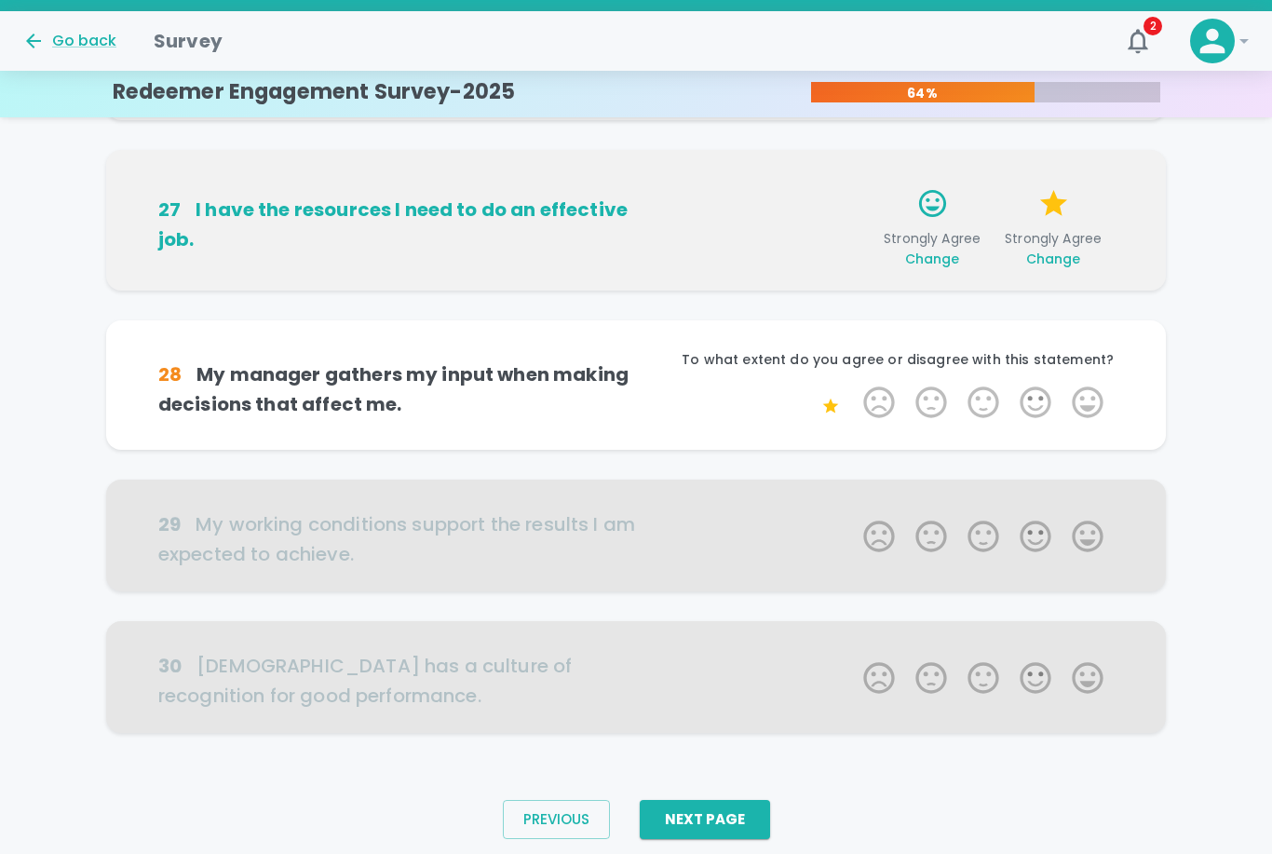
click at [990, 445] on div "28 My manager gathers my input when making decisions that affect me. To what ex…" at bounding box center [636, 384] width 1060 height 129
click at [1113, 507] on div at bounding box center [636, 536] width 1060 height 112
click at [1013, 400] on label "4 Stars" at bounding box center [1036, 402] width 52 height 37
click at [853, 384] on input "4 Stars" at bounding box center [852, 383] width 1 height 1
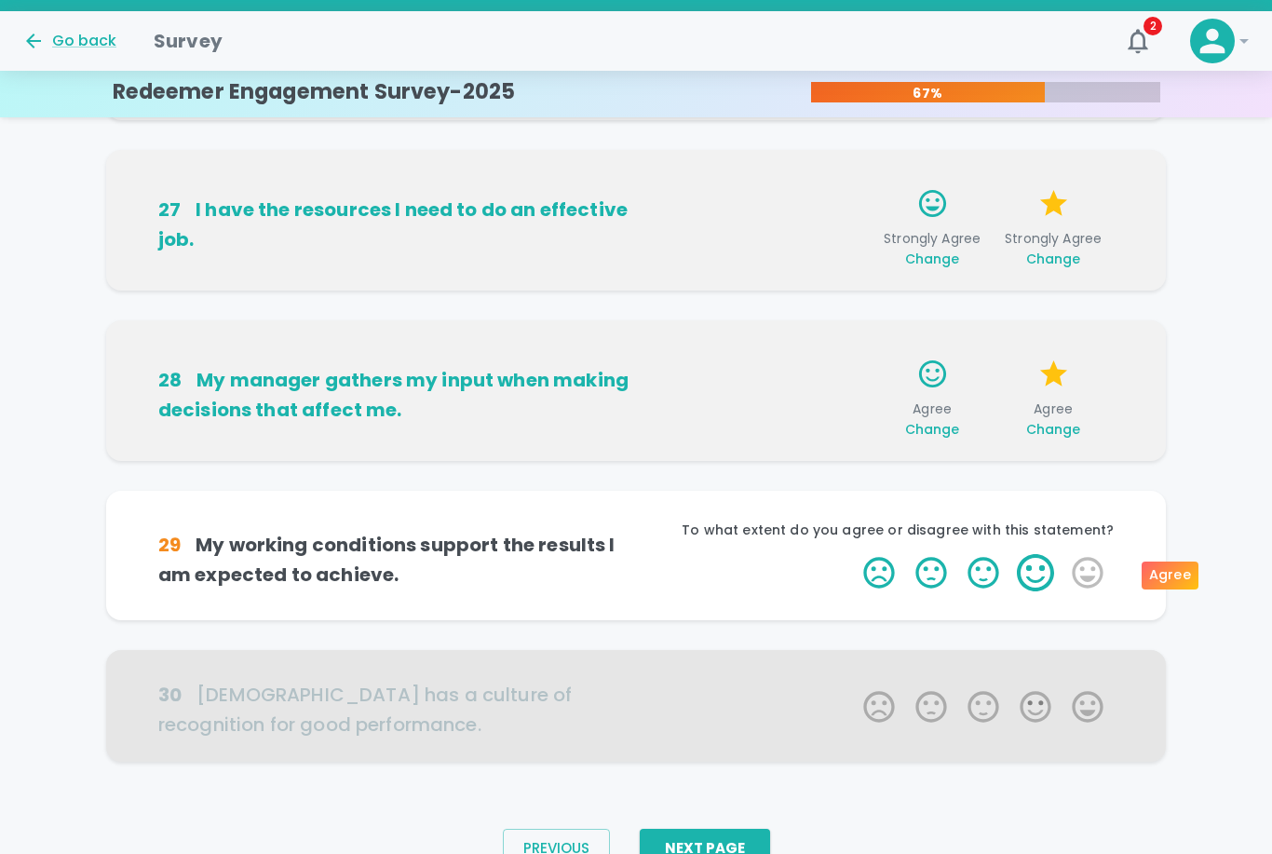
click at [1038, 578] on label "4 Stars" at bounding box center [1036, 572] width 52 height 37
click at [853, 554] on input "4 Stars" at bounding box center [852, 553] width 1 height 1
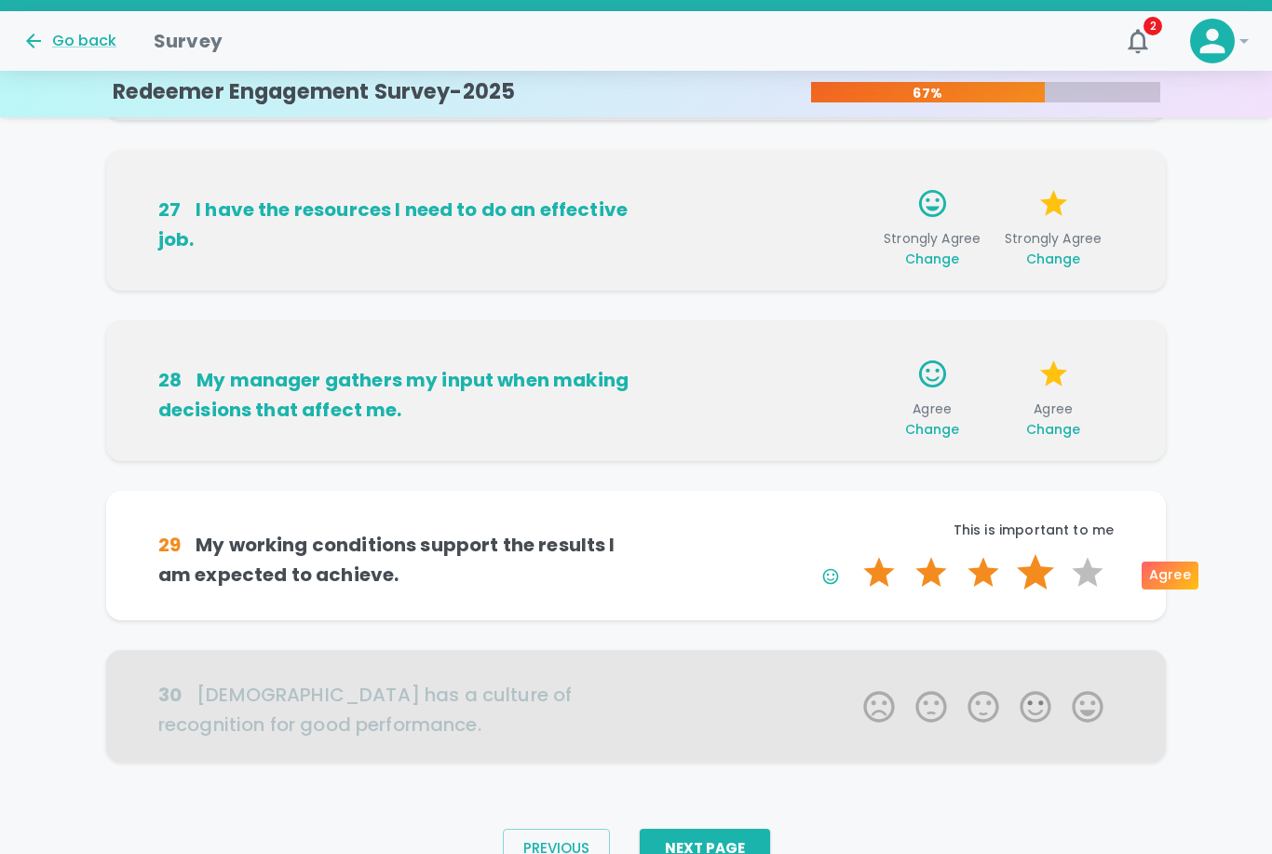
click at [1038, 578] on label "4 Stars" at bounding box center [1036, 572] width 52 height 37
click at [853, 554] on input "4 Stars" at bounding box center [852, 553] width 1 height 1
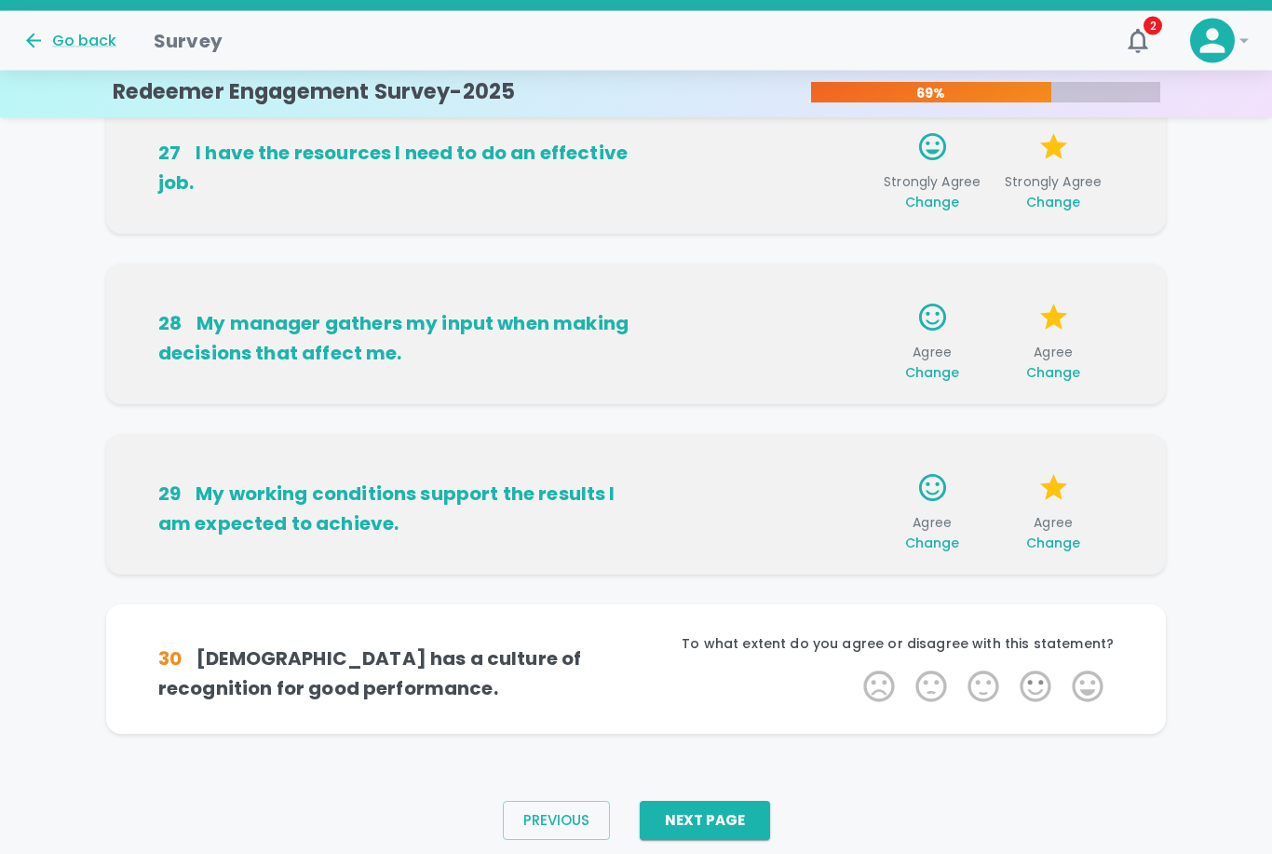
scroll to position [1089, 0]
click at [1036, 689] on label "4 Stars" at bounding box center [1036, 685] width 52 height 37
click at [853, 667] on input "4 Stars" at bounding box center [852, 666] width 1 height 1
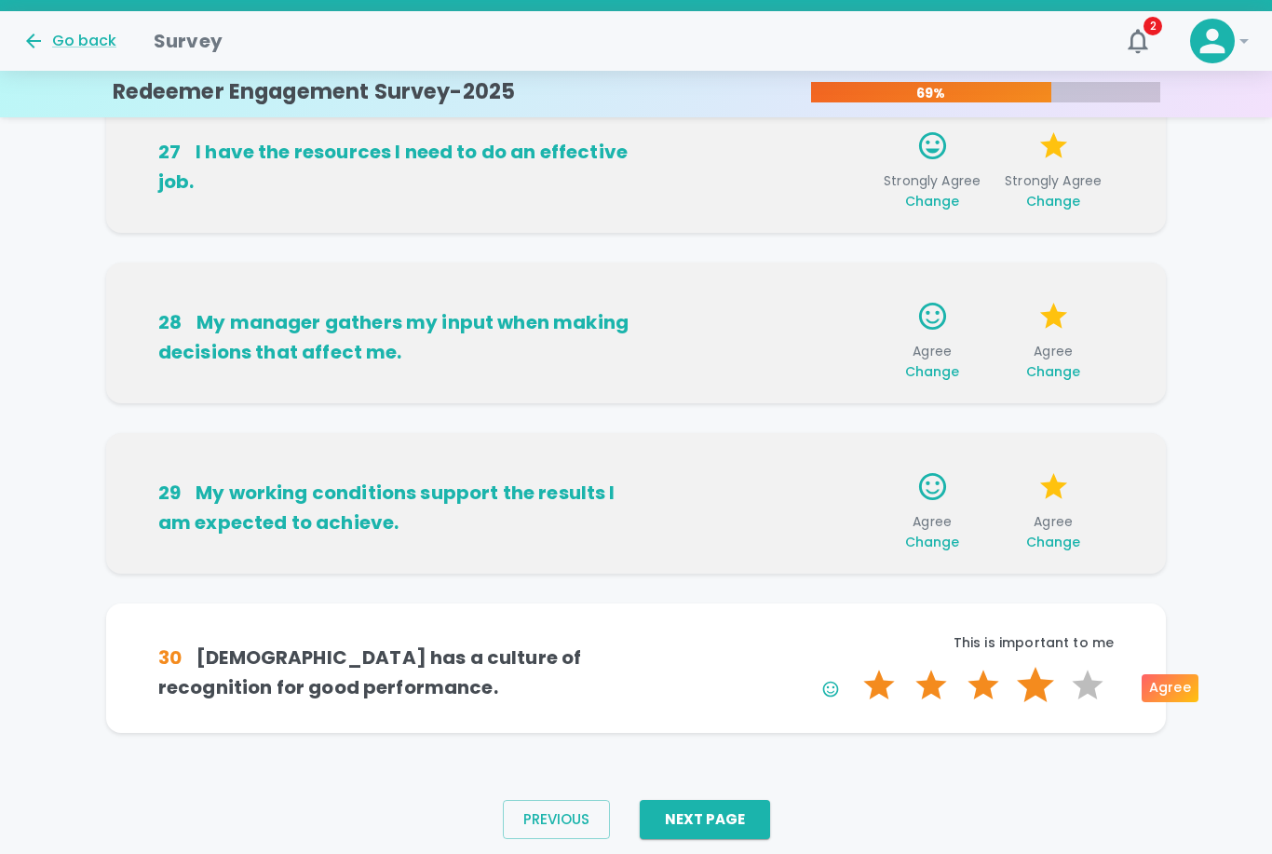
click at [1036, 689] on label "4 Stars" at bounding box center [1036, 685] width 52 height 37
click at [853, 667] on input "4 Stars" at bounding box center [852, 666] width 1 height 1
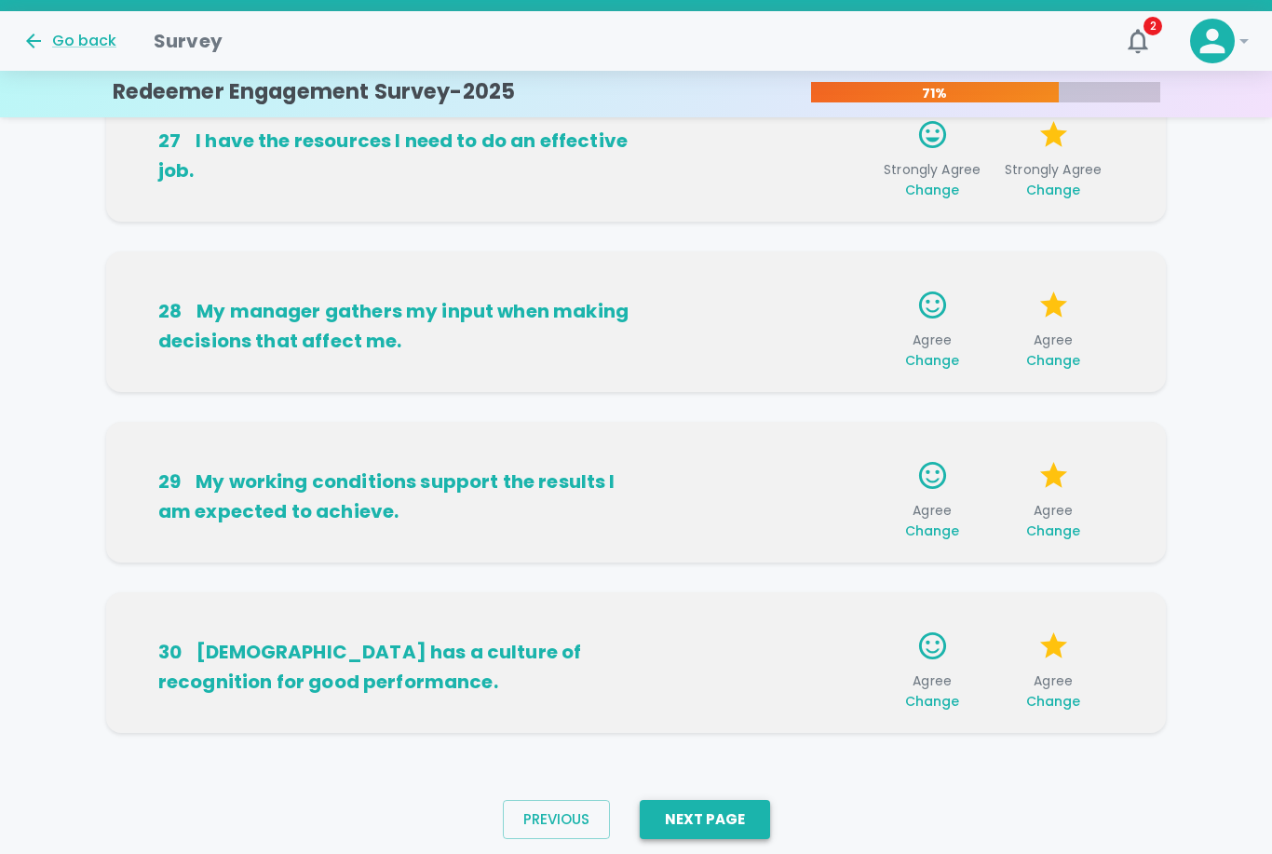
click at [683, 829] on button "Next Page" at bounding box center [705, 819] width 130 height 39
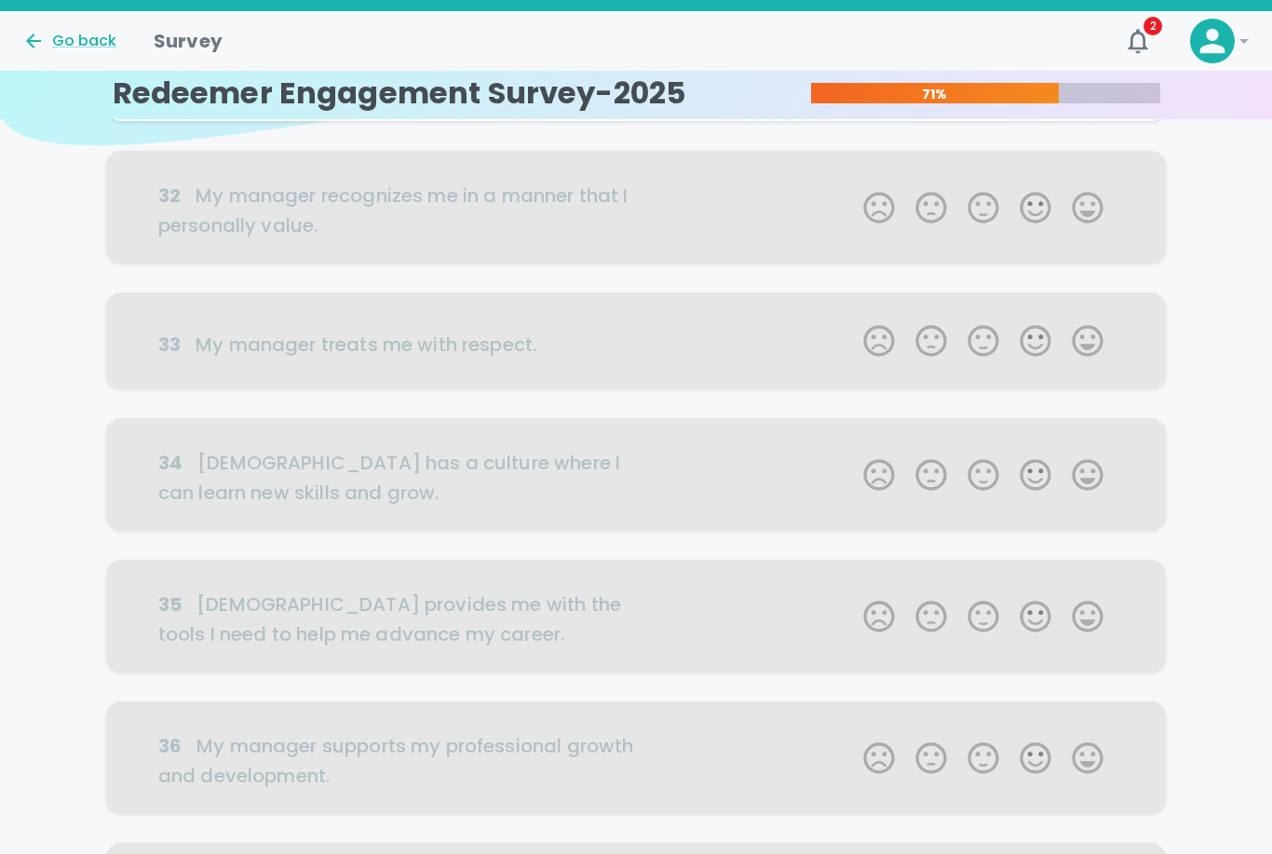
scroll to position [0, 0]
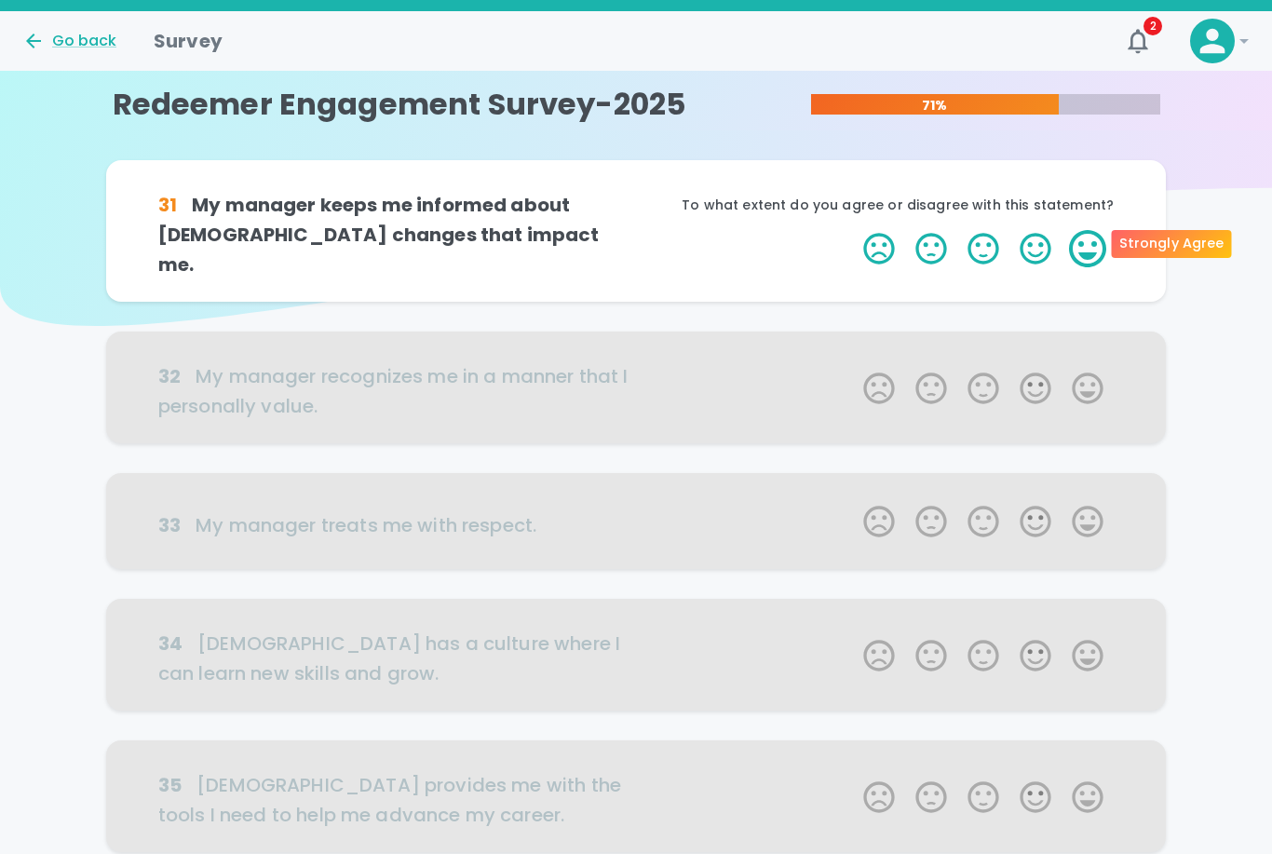
click at [1071, 246] on label "5 Stars" at bounding box center [1088, 248] width 52 height 37
click at [853, 230] on input "5 Stars" at bounding box center [852, 229] width 1 height 1
click at [1071, 246] on label "5 Stars" at bounding box center [1088, 248] width 52 height 37
click at [853, 230] on input "5 Stars" at bounding box center [852, 229] width 1 height 1
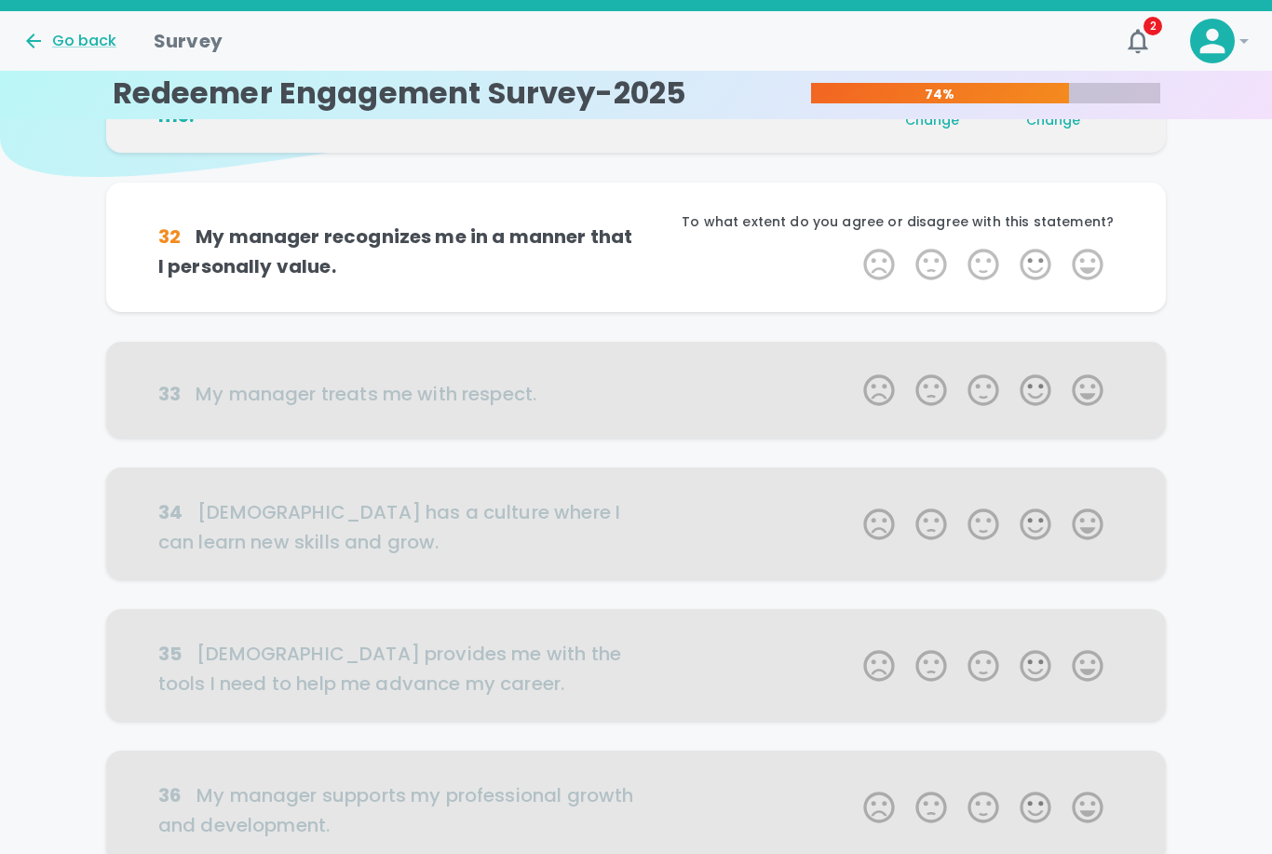
scroll to position [164, 0]
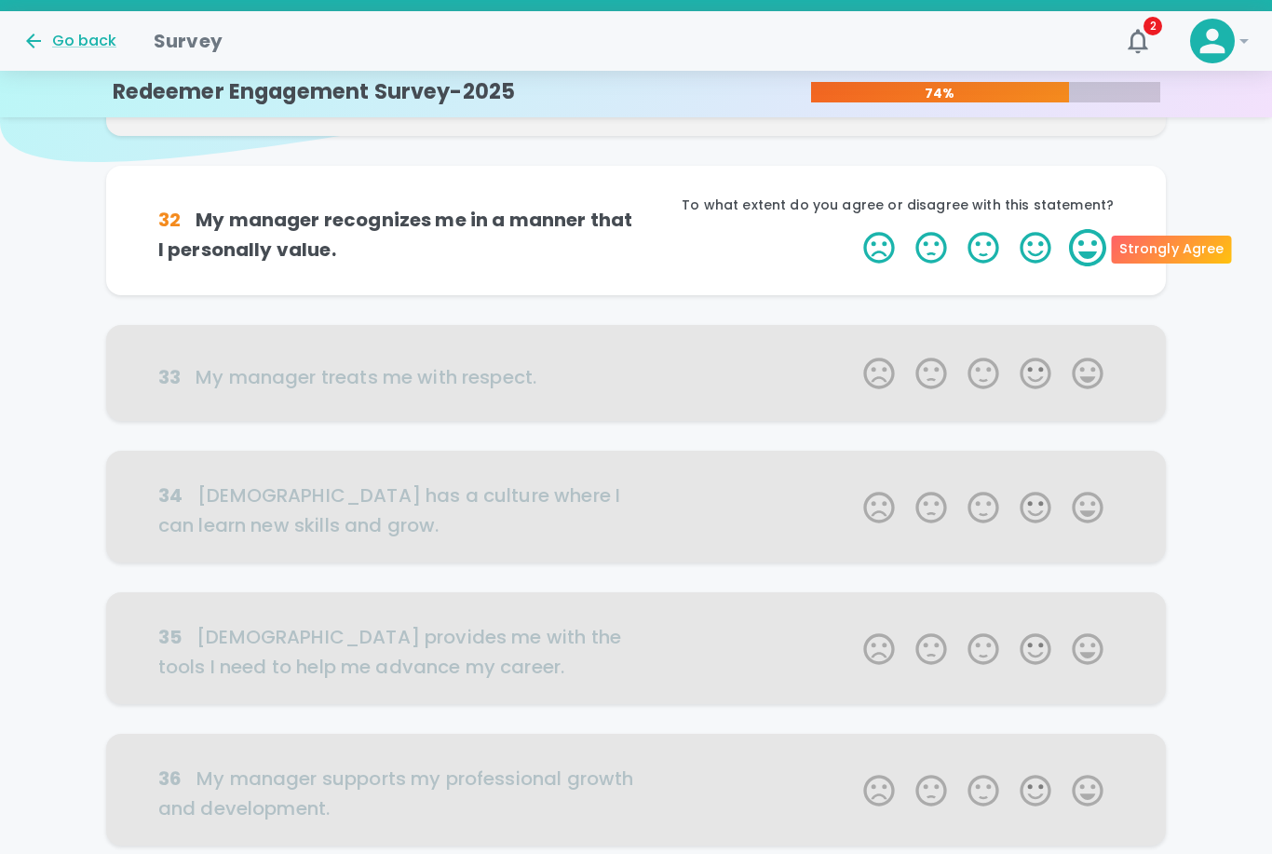
click at [1083, 259] on label "5 Stars" at bounding box center [1088, 247] width 52 height 37
click at [853, 229] on input "5 Stars" at bounding box center [852, 228] width 1 height 1
click at [1083, 259] on label "5 Stars" at bounding box center [1088, 247] width 52 height 37
click at [853, 229] on input "5 Stars" at bounding box center [852, 228] width 1 height 1
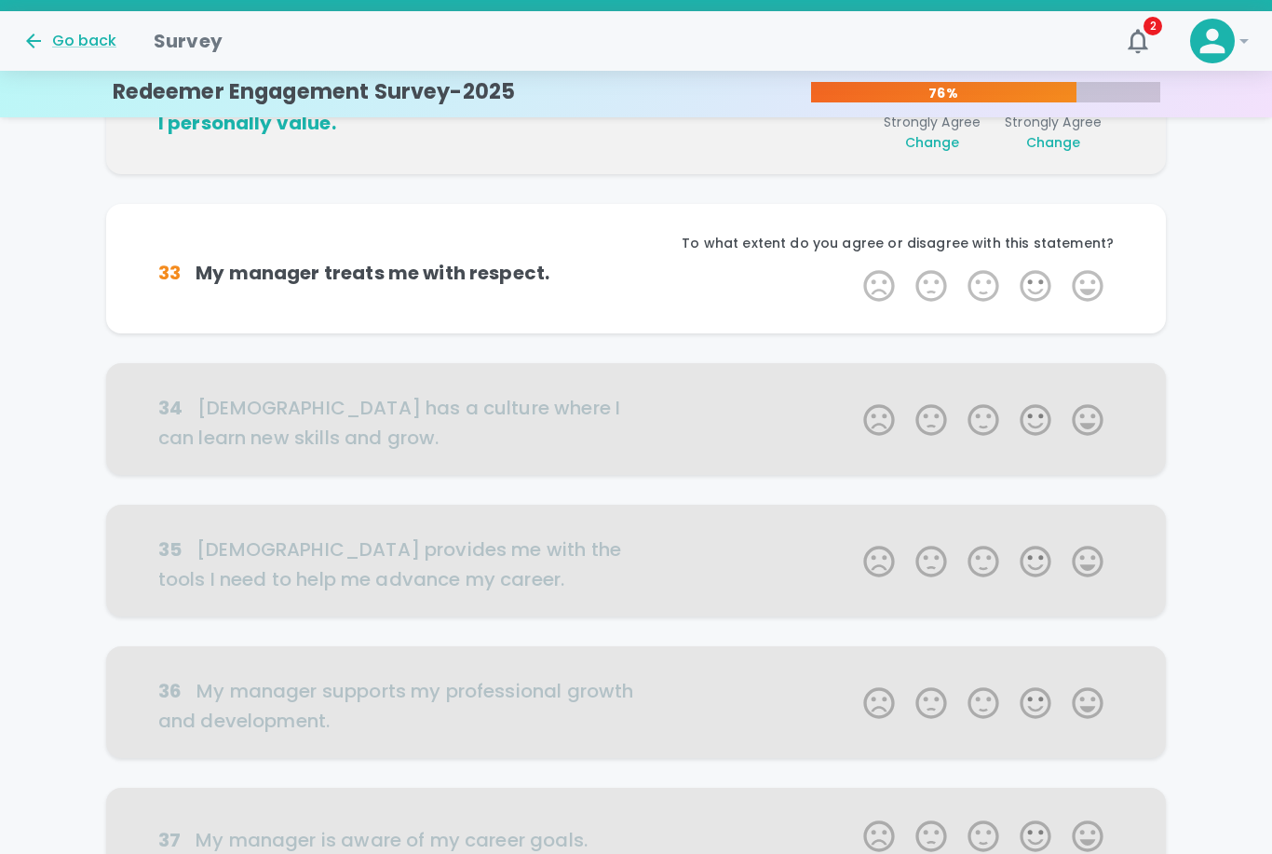
scroll to position [328, 0]
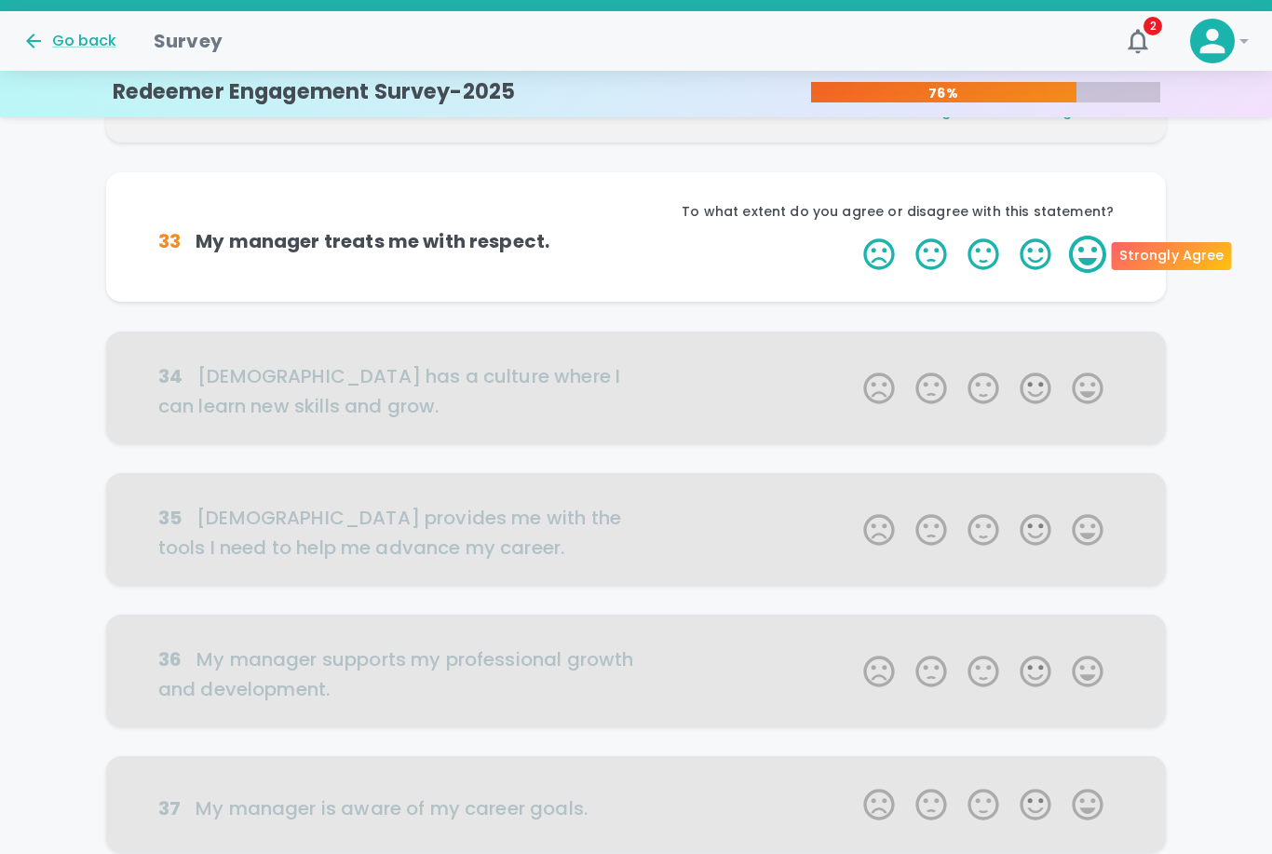
click at [1083, 259] on label "5 Stars" at bounding box center [1088, 254] width 52 height 37
click at [853, 236] on input "5 Stars" at bounding box center [852, 235] width 1 height 1
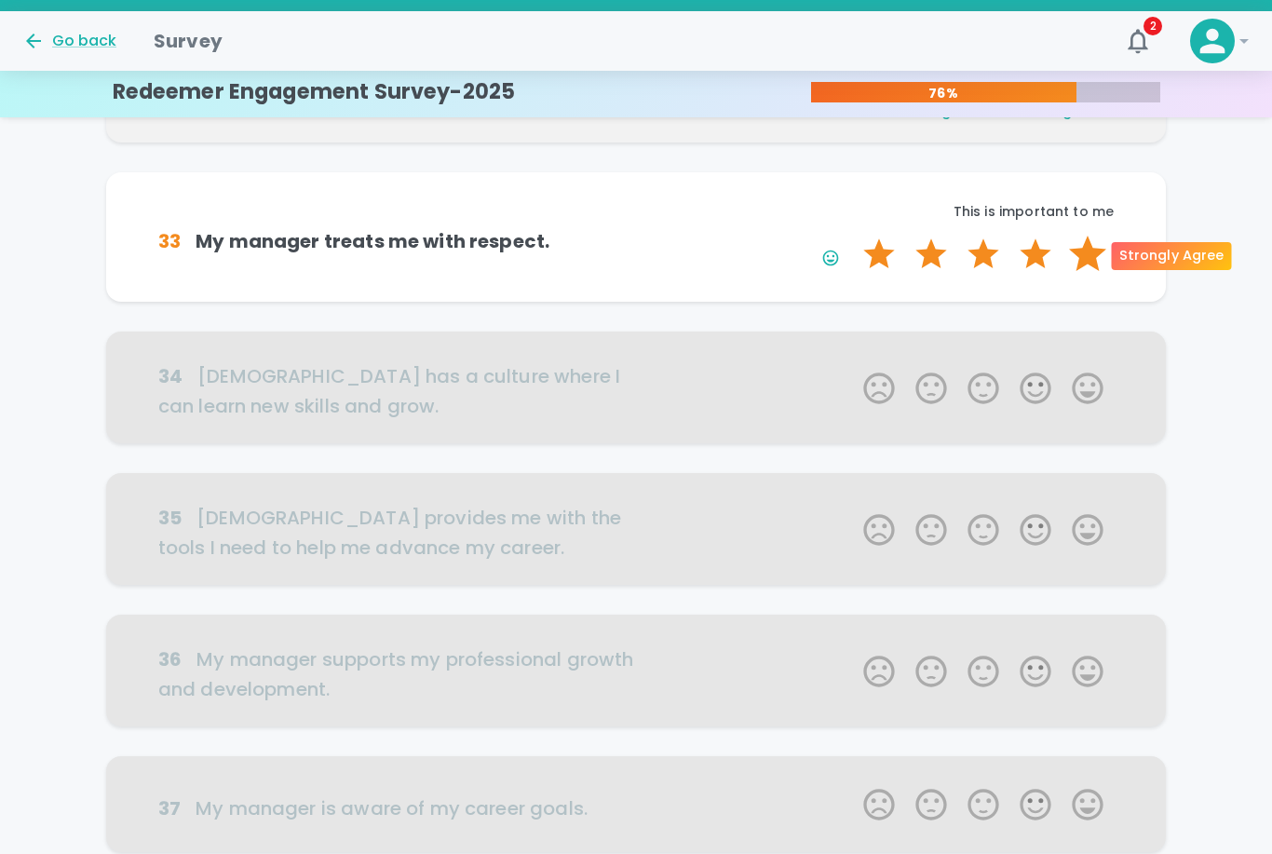
click at [1083, 259] on label "5 Stars" at bounding box center [1088, 254] width 52 height 37
click at [853, 236] on input "5 Stars" at bounding box center [852, 235] width 1 height 1
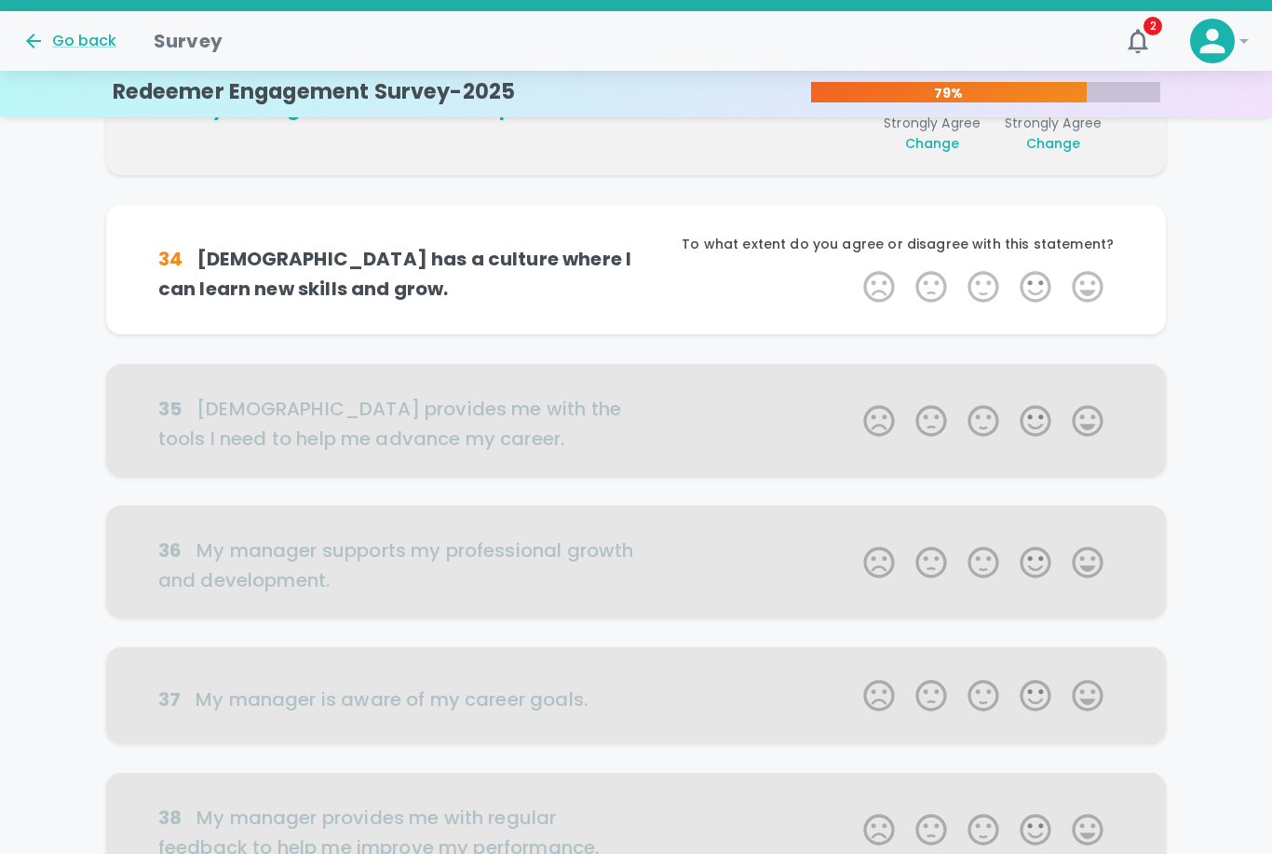
scroll to position [492, 0]
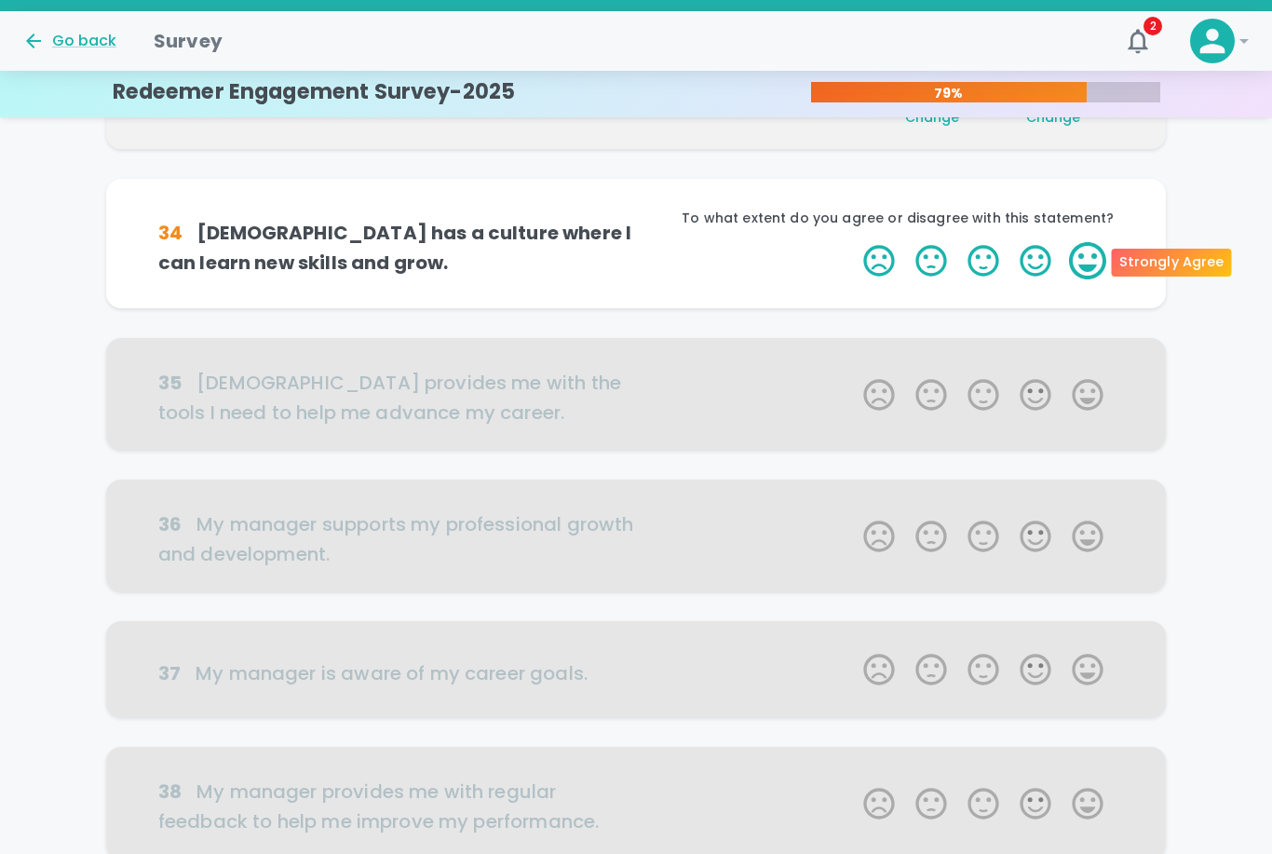
click at [1079, 265] on label "5 Stars" at bounding box center [1088, 260] width 52 height 37
click at [853, 242] on input "5 Stars" at bounding box center [852, 241] width 1 height 1
click at [1079, 265] on label "5 Stars" at bounding box center [1088, 260] width 52 height 37
click at [853, 242] on input "5 Stars" at bounding box center [852, 241] width 1 height 1
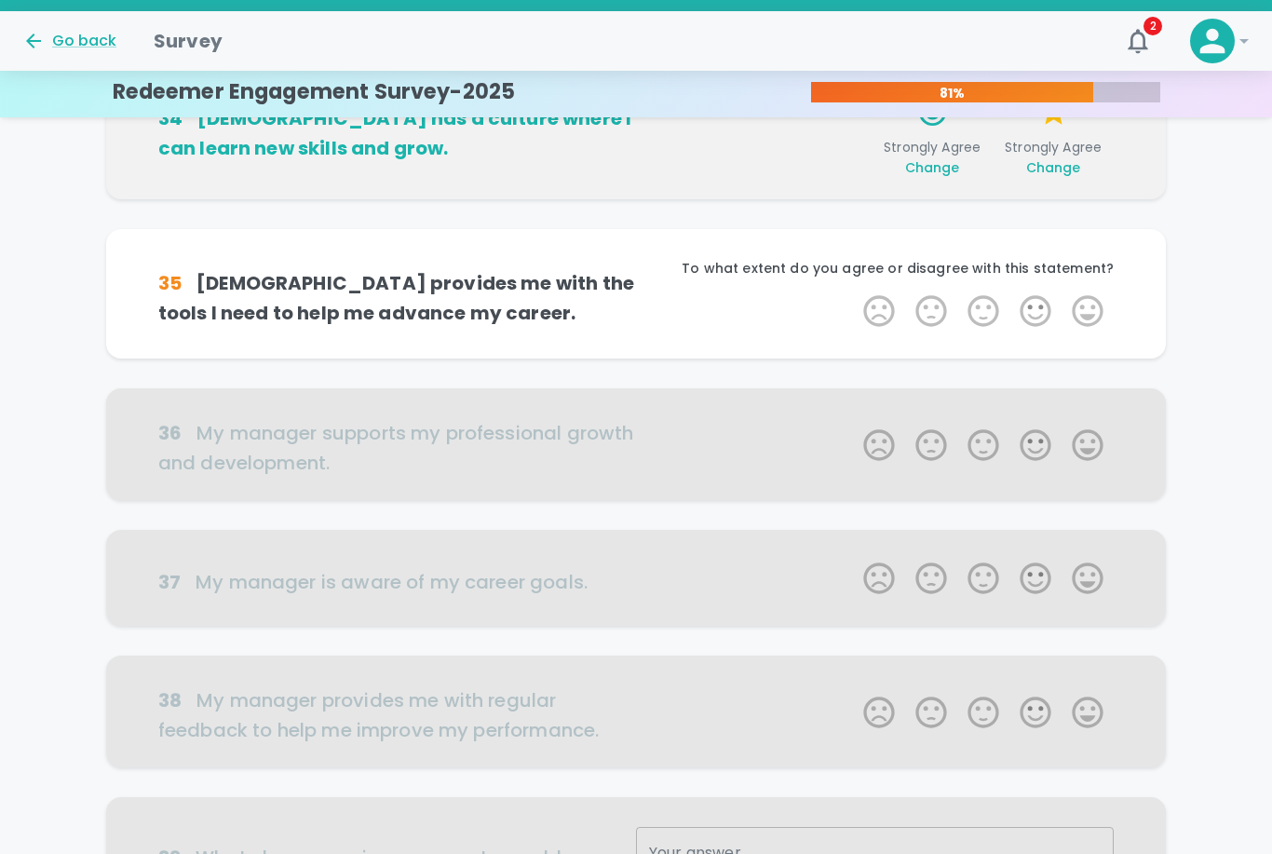
scroll to position [656, 0]
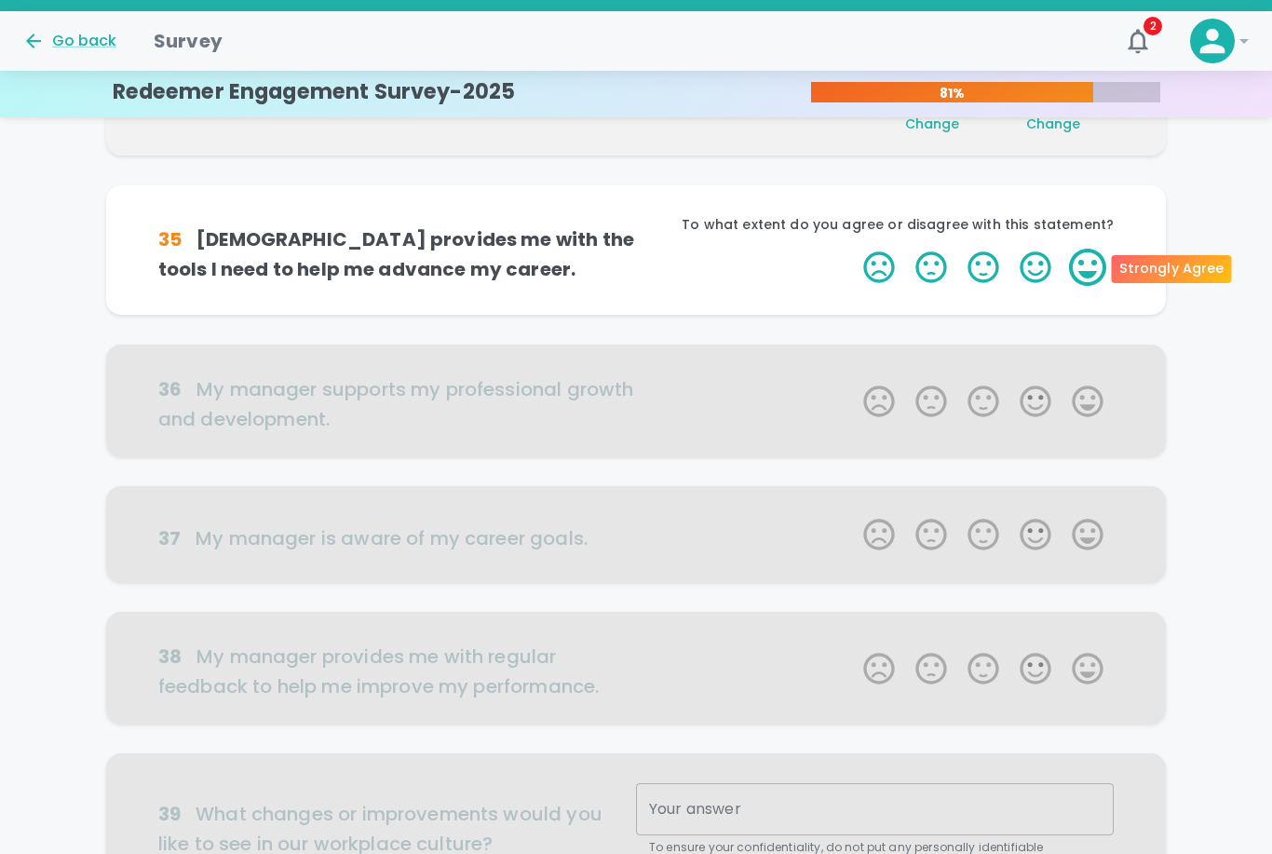
click at [1078, 266] on label "5 Stars" at bounding box center [1088, 267] width 52 height 37
click at [853, 249] on input "5 Stars" at bounding box center [852, 248] width 1 height 1
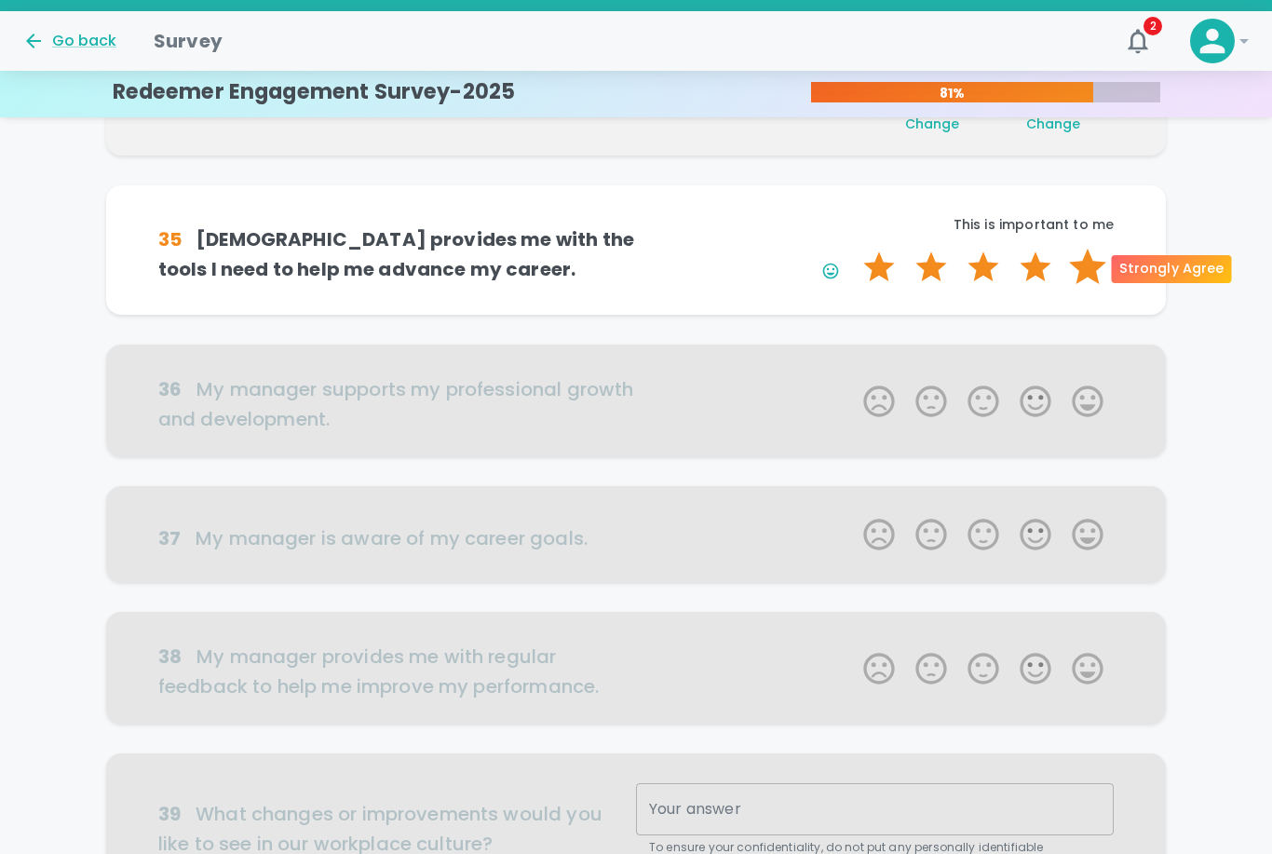
click at [1091, 261] on label "5 Stars" at bounding box center [1088, 267] width 52 height 37
click at [853, 249] on input "5 Stars" at bounding box center [852, 248] width 1 height 1
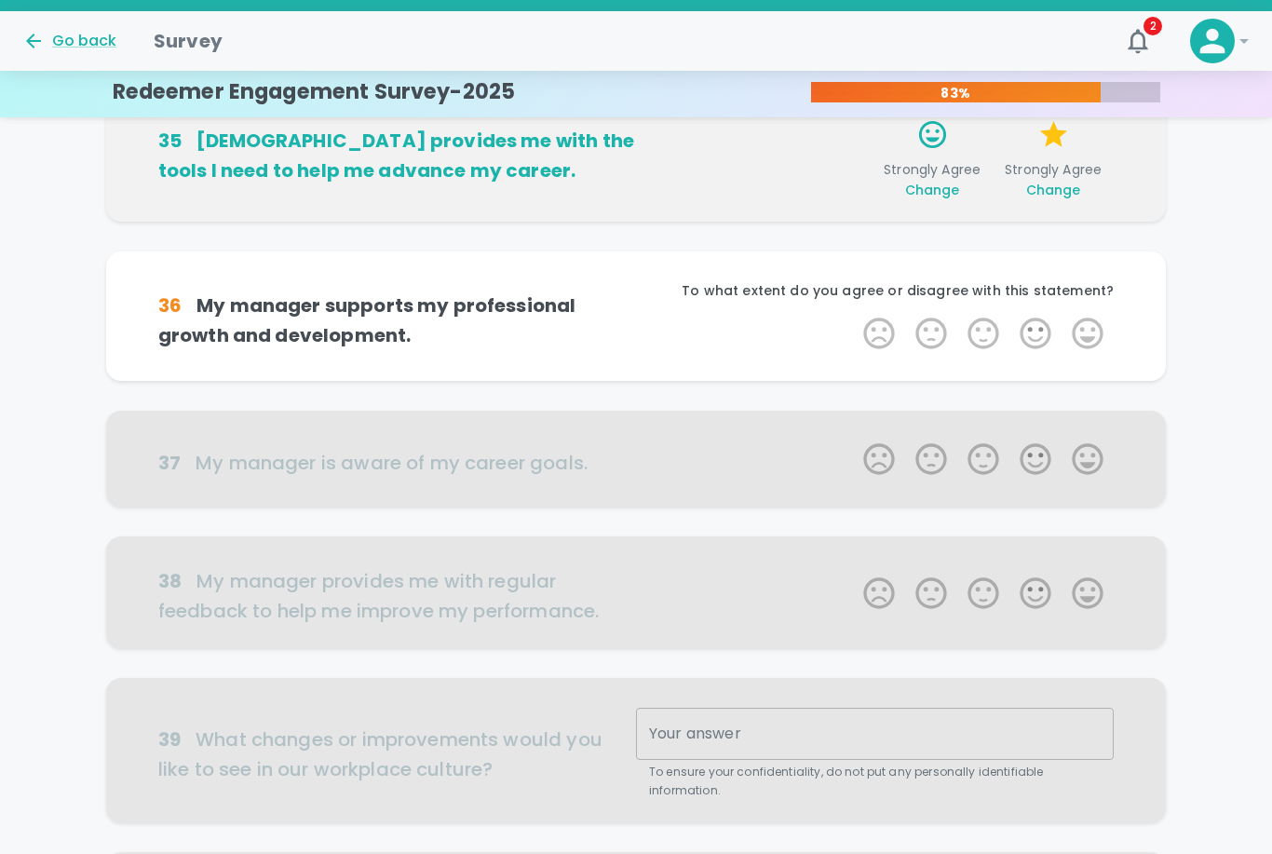
scroll to position [820, 0]
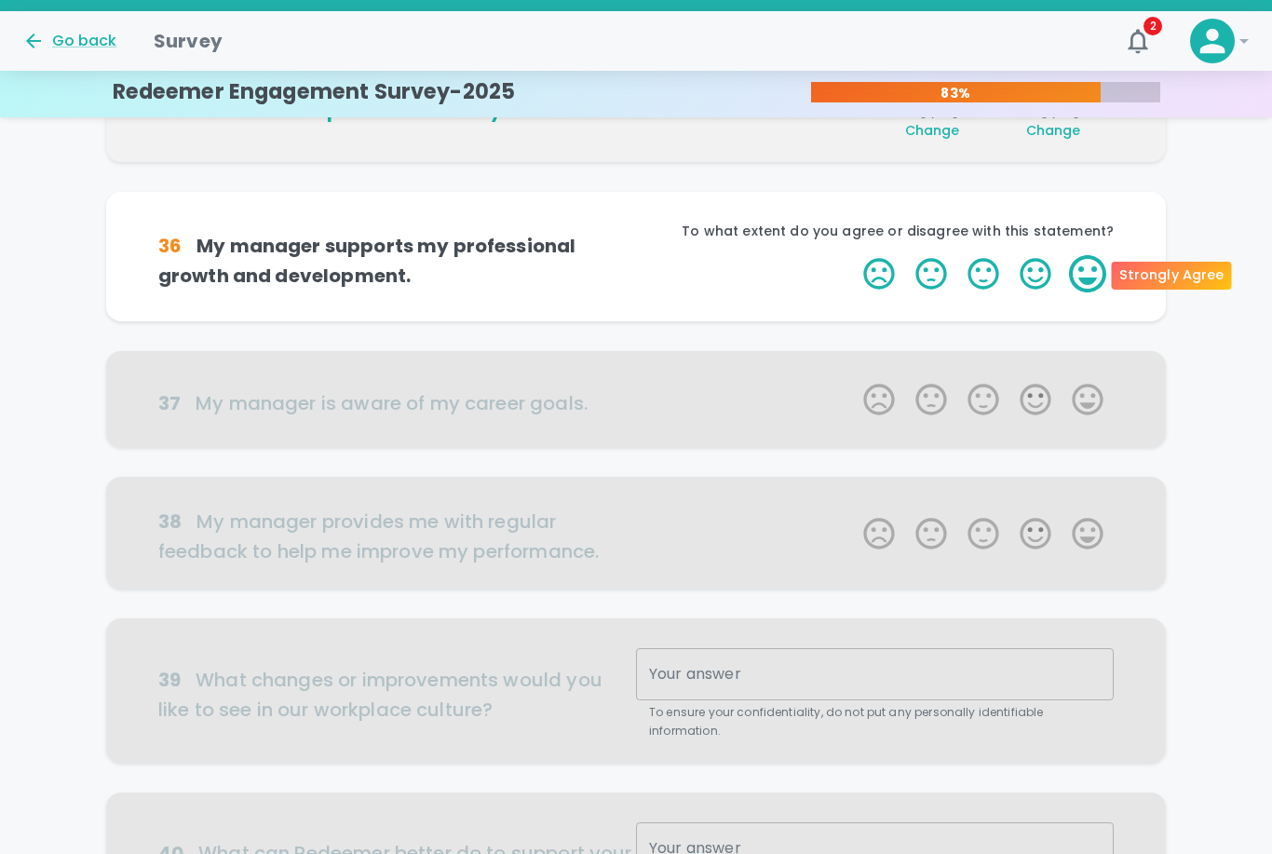
click at [1087, 266] on label "5 Stars" at bounding box center [1088, 273] width 52 height 37
click at [853, 255] on input "5 Stars" at bounding box center [852, 254] width 1 height 1
click at [1088, 275] on label "5 Stars" at bounding box center [1088, 273] width 52 height 37
click at [853, 255] on input "5 Stars" at bounding box center [852, 254] width 1 height 1
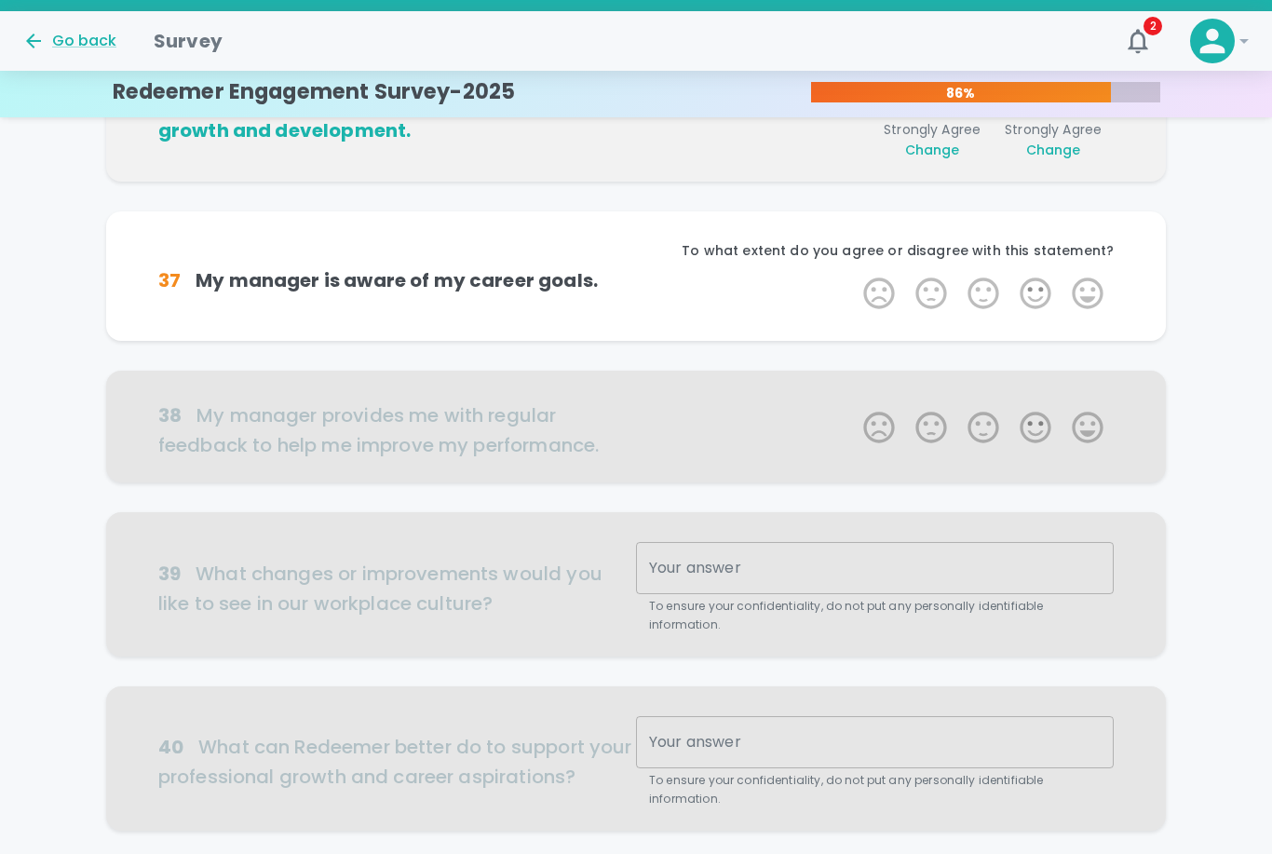
scroll to position [983, 0]
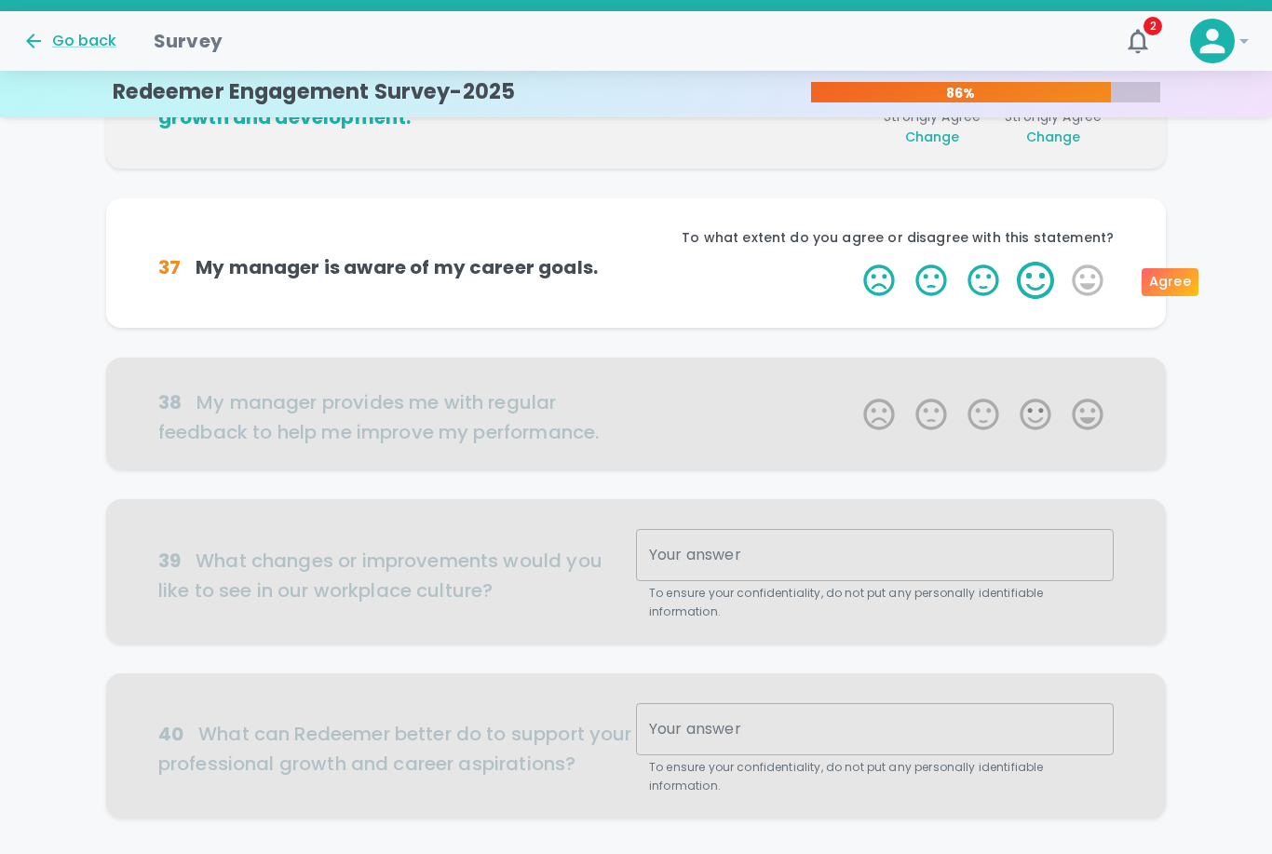
click at [1037, 281] on label "4 Stars" at bounding box center [1036, 280] width 52 height 37
click at [853, 262] on input "4 Stars" at bounding box center [852, 261] width 1 height 1
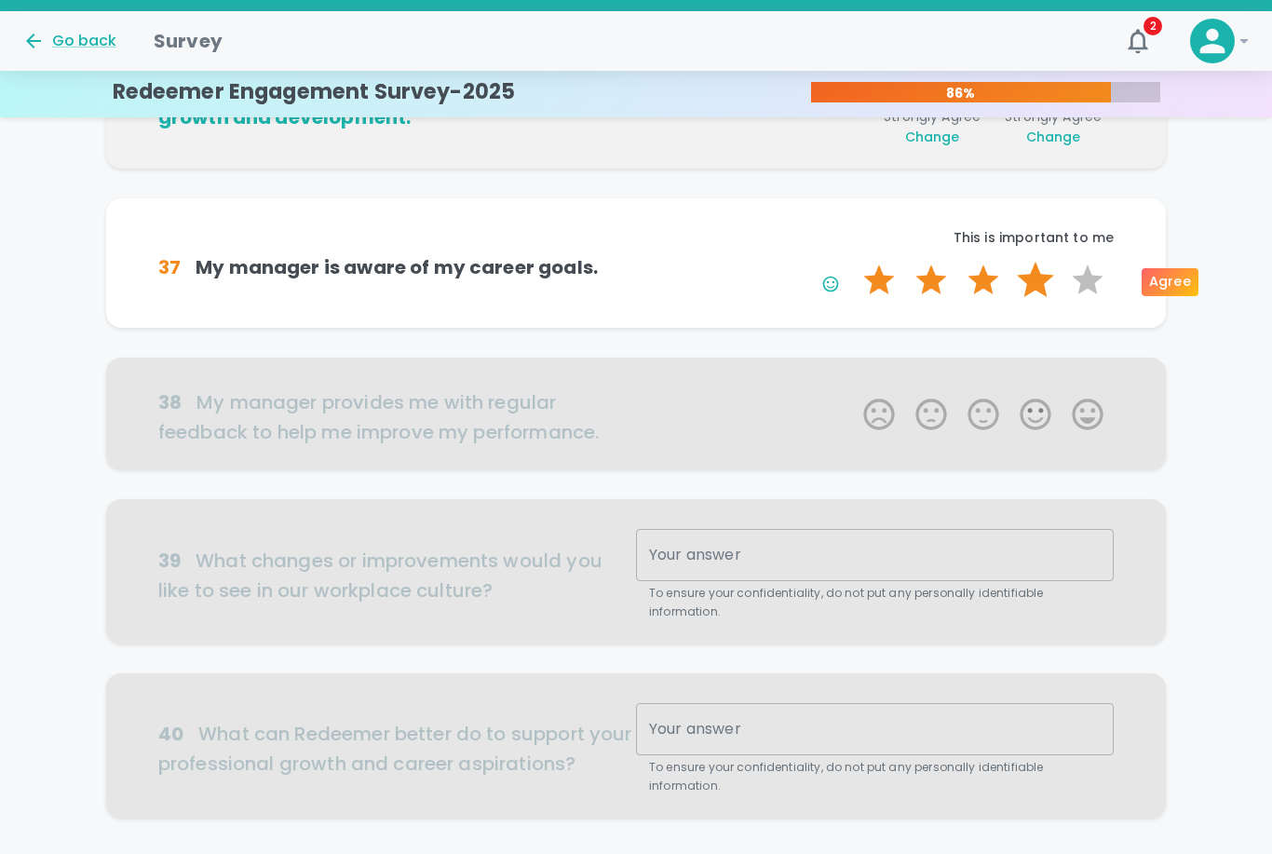
click at [1037, 283] on label "4 Stars" at bounding box center [1036, 280] width 52 height 37
click at [853, 262] on input "4 Stars" at bounding box center [852, 261] width 1 height 1
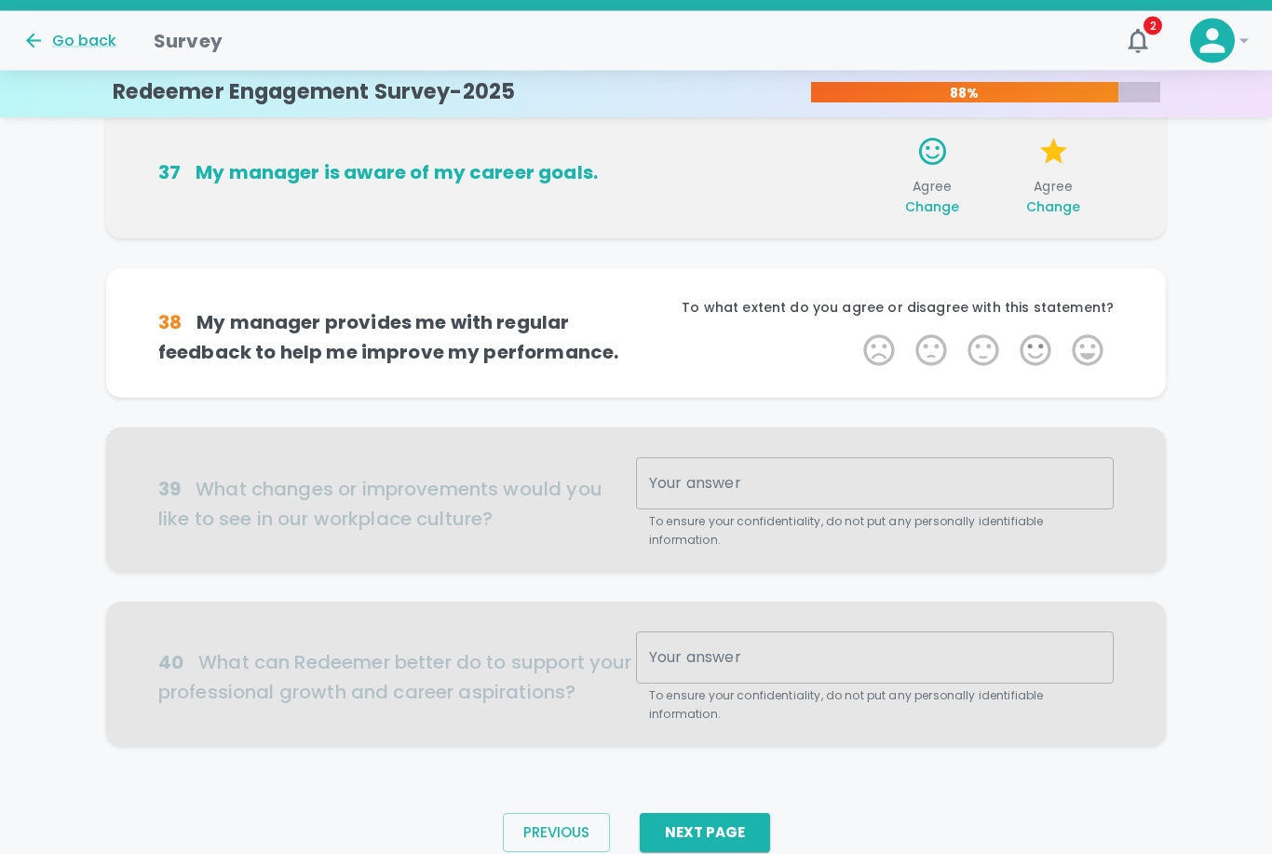
scroll to position [1092, 0]
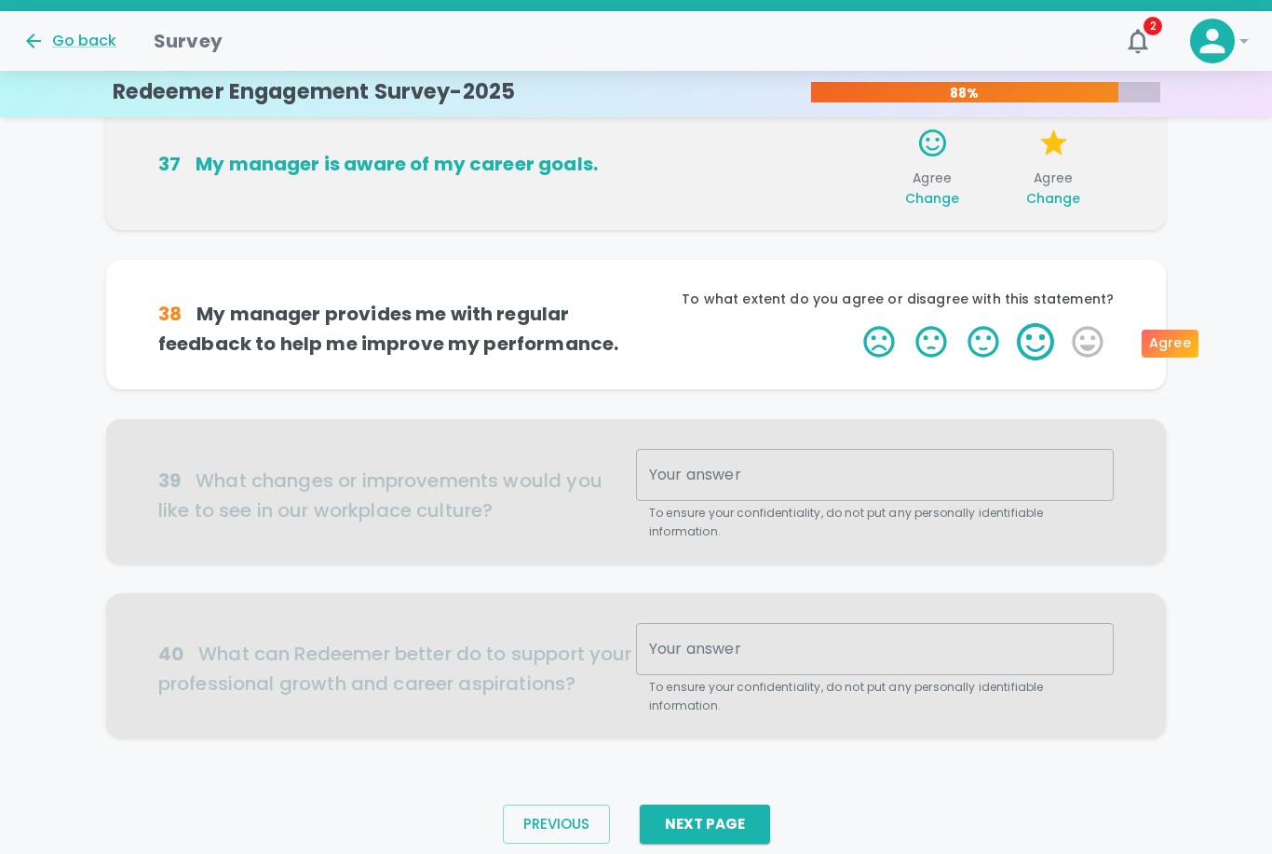
click at [1034, 336] on label "4 Stars" at bounding box center [1036, 341] width 52 height 37
click at [853, 323] on input "4 Stars" at bounding box center [852, 322] width 1 height 1
click at [1034, 338] on label "4 Stars" at bounding box center [1036, 341] width 52 height 37
click at [853, 323] on input "4 Stars" at bounding box center [852, 322] width 1 height 1
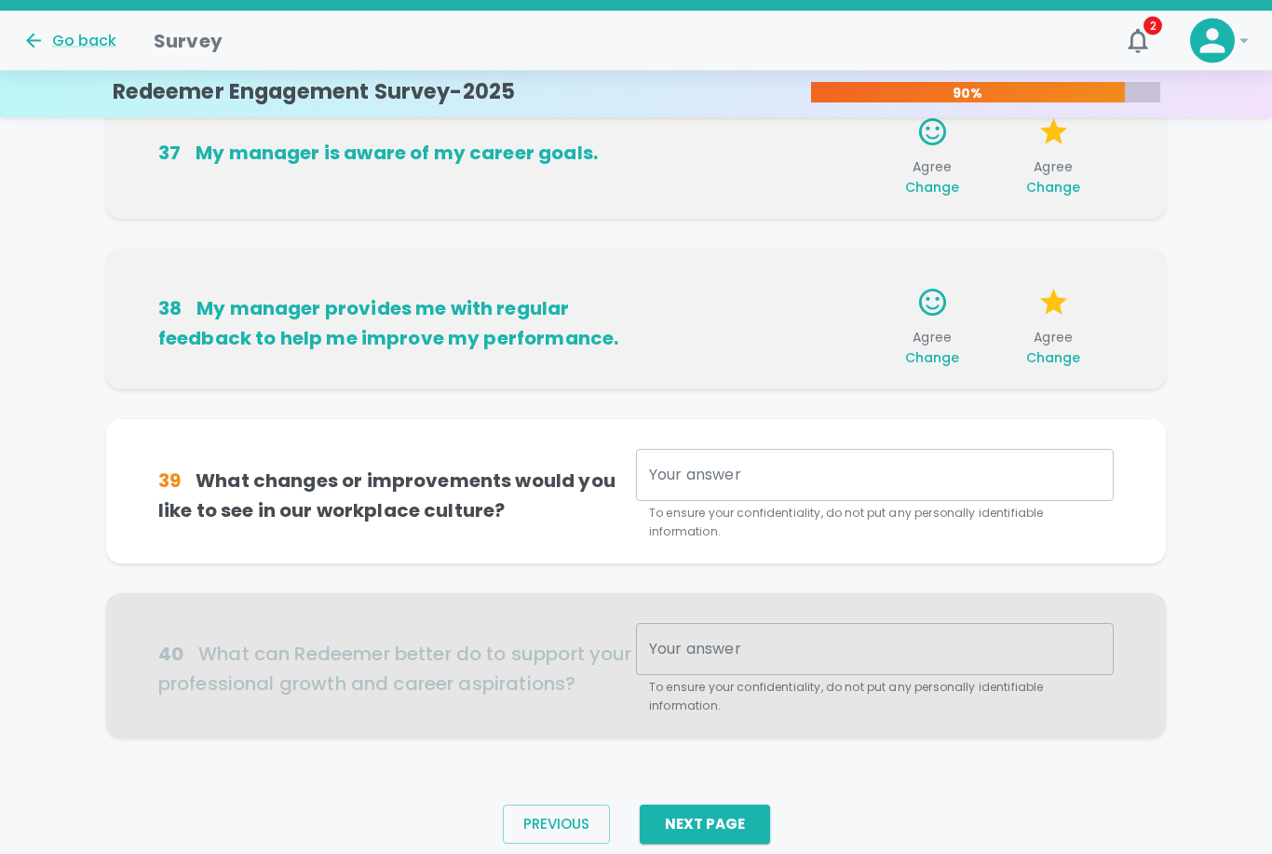
scroll to position [1104, 0]
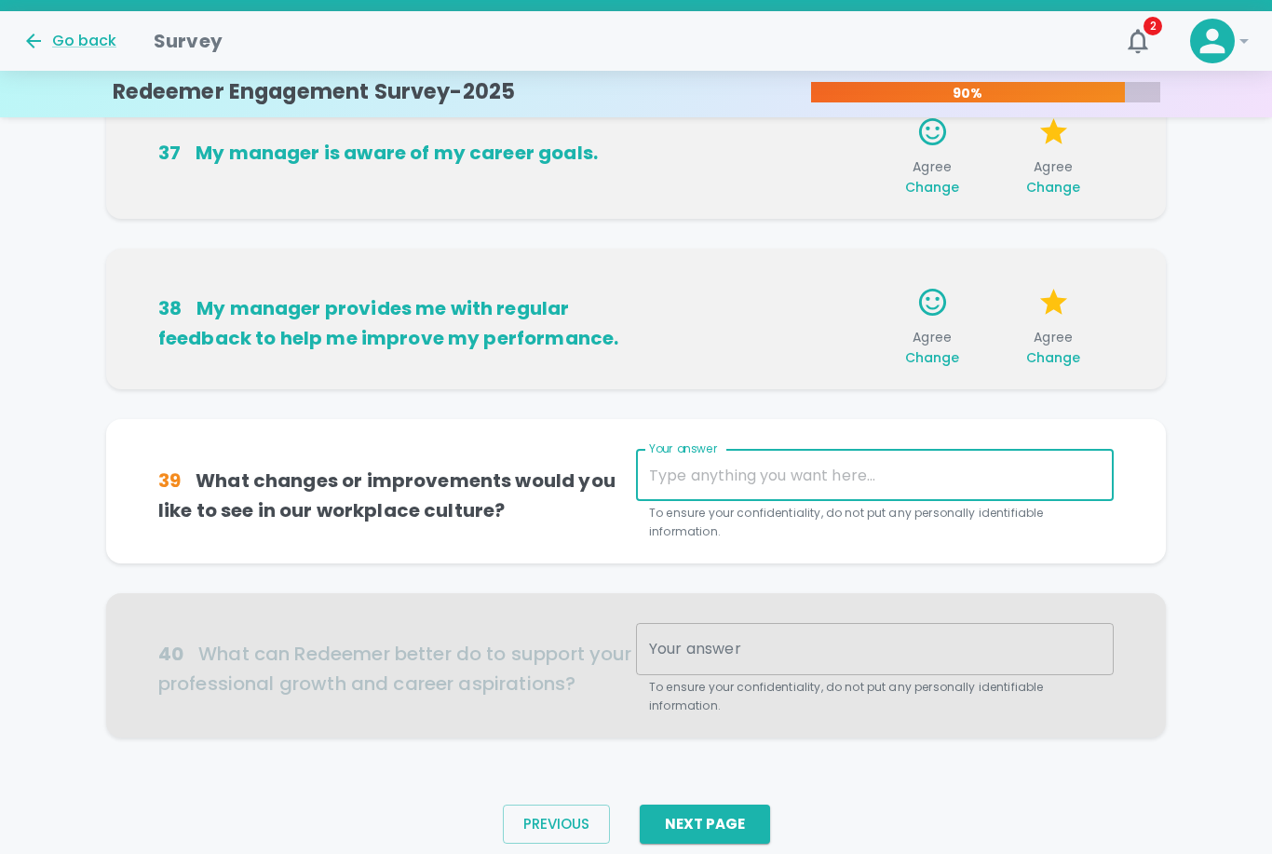
click at [791, 471] on textarea "Your answer" at bounding box center [875, 475] width 452 height 21
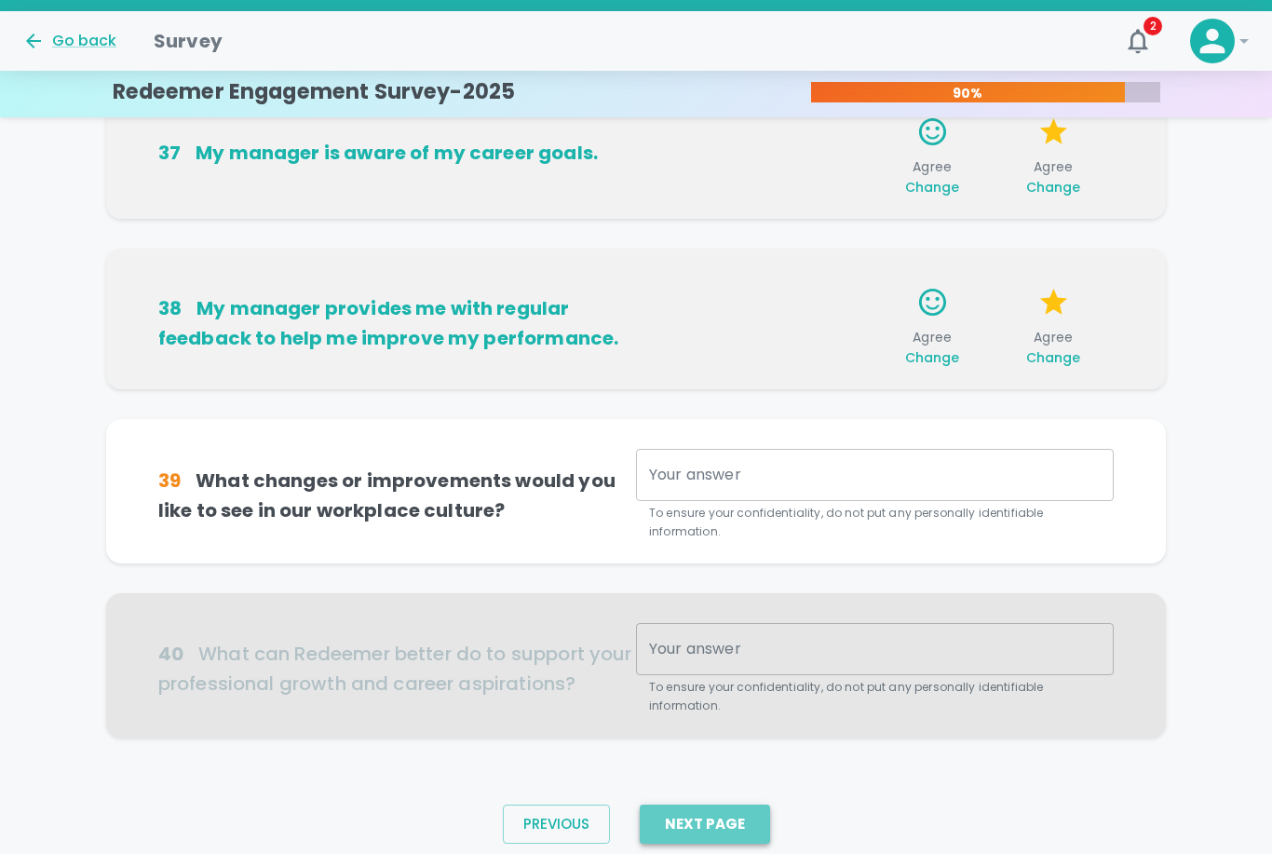
click at [676, 817] on button "Next Page" at bounding box center [705, 824] width 130 height 39
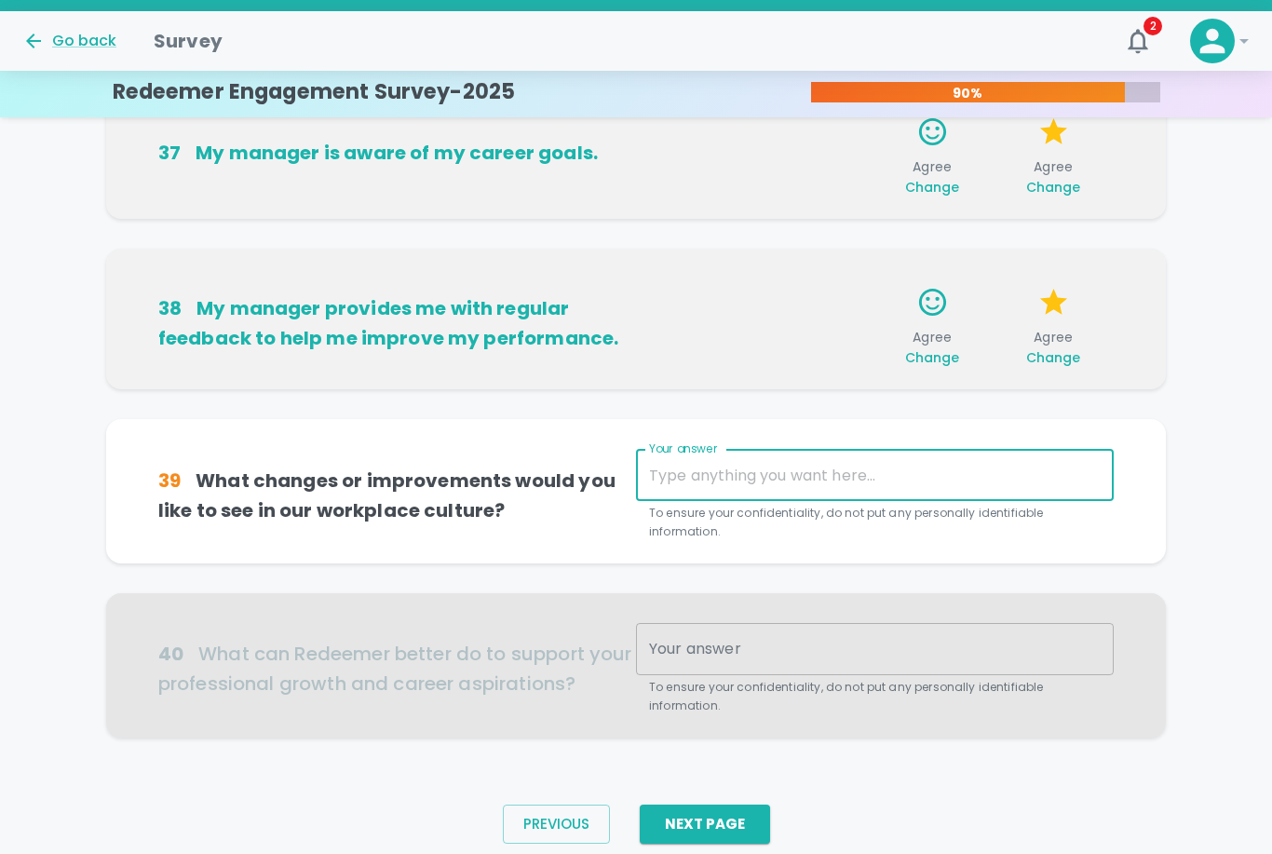
click at [744, 479] on textarea "Your answer" at bounding box center [875, 475] width 452 height 21
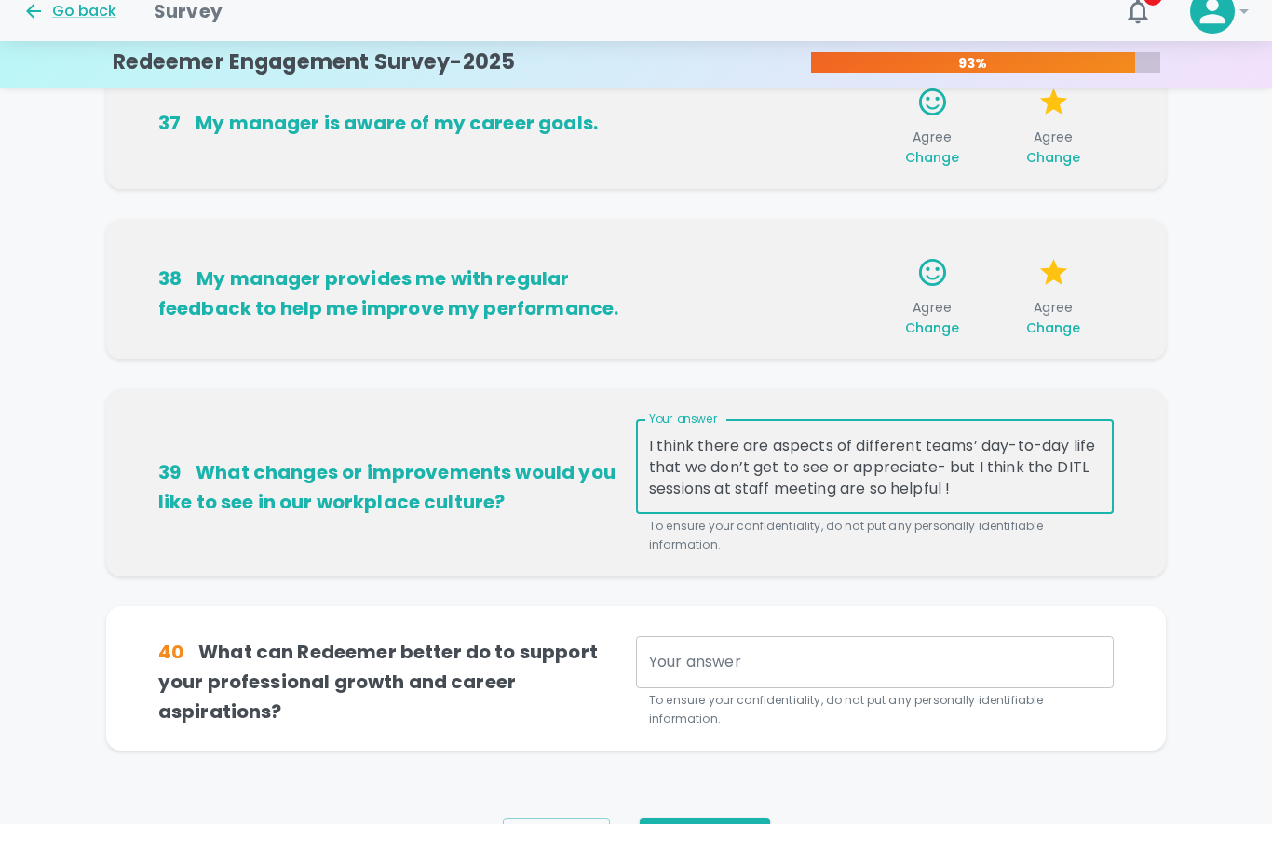
click at [950, 485] on textarea "I think there are aspects of different teams’ day-to-day life that we don’t get…" at bounding box center [875, 497] width 452 height 64
type textarea "I think there are aspects of different teams’ day-to-day life that we don’t get…"
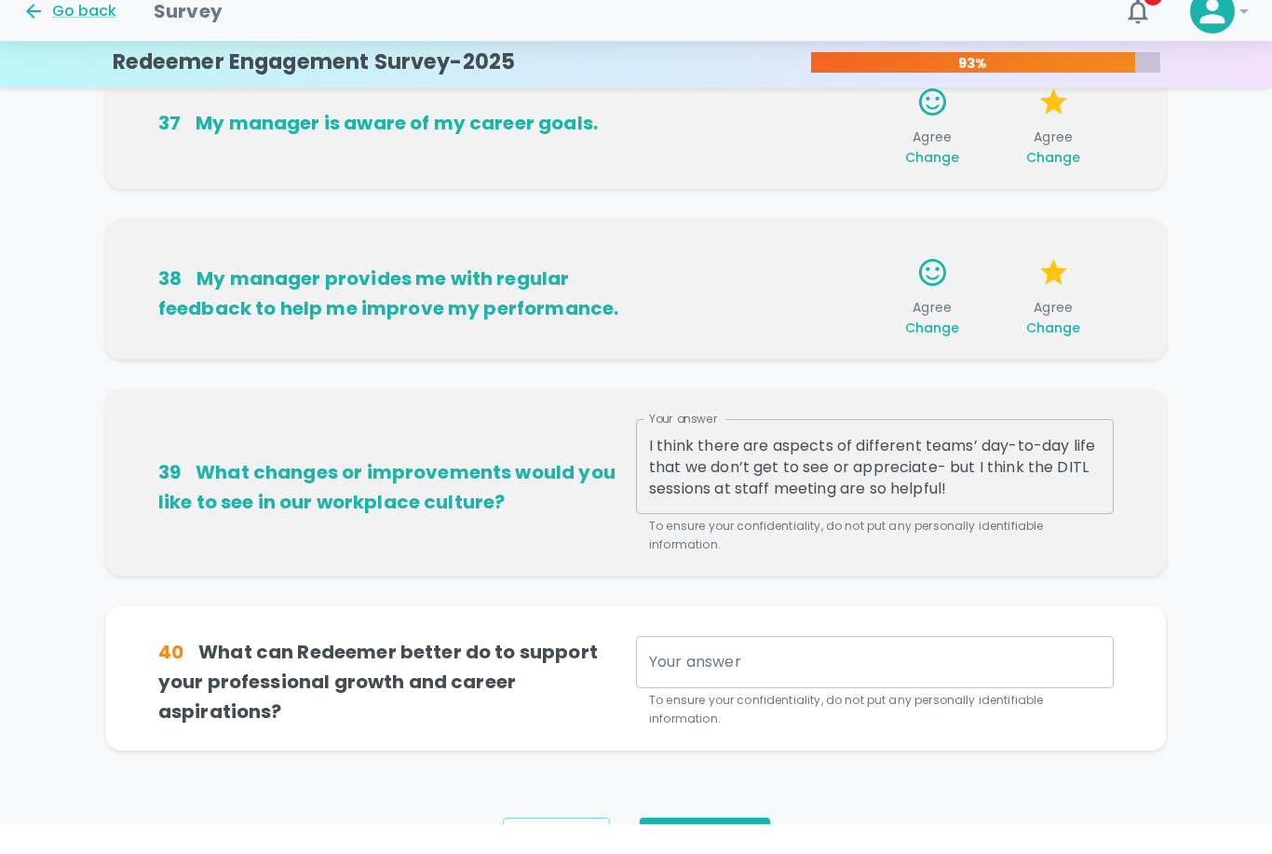
click at [971, 487] on textarea "I think there are aspects of different teams’ day-to-day life that we don’t get…" at bounding box center [875, 497] width 452 height 64
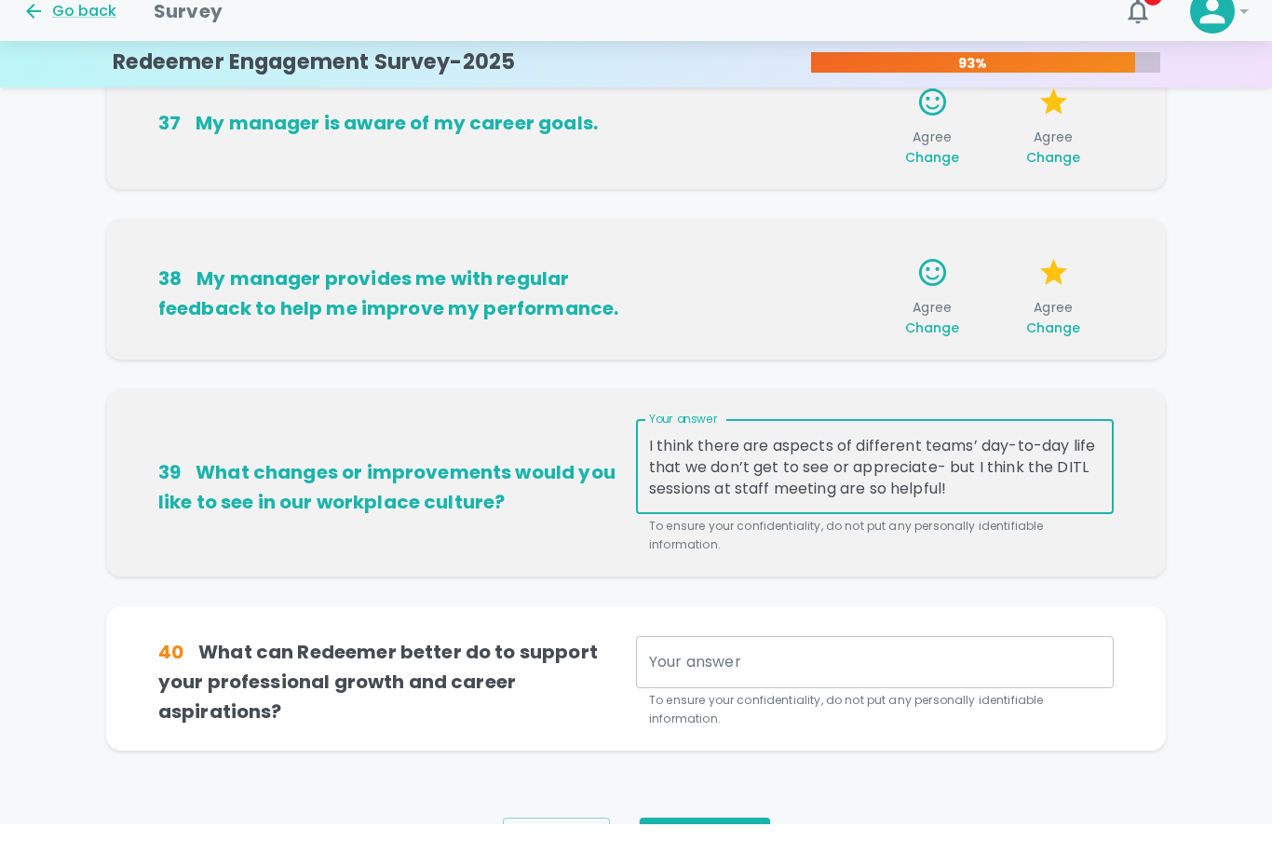
click at [791, 681] on textarea "Your answer" at bounding box center [875, 691] width 452 height 21
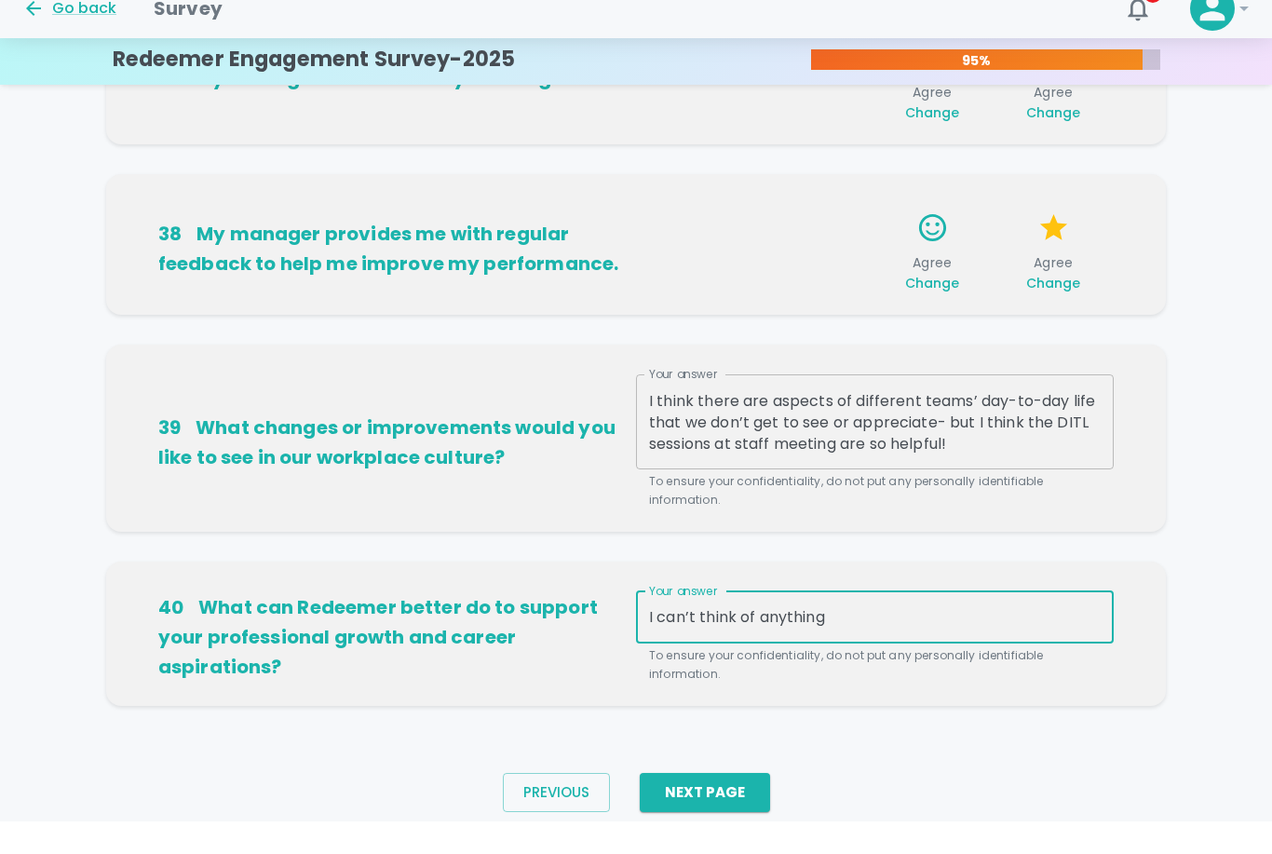
scroll to position [1148, 0]
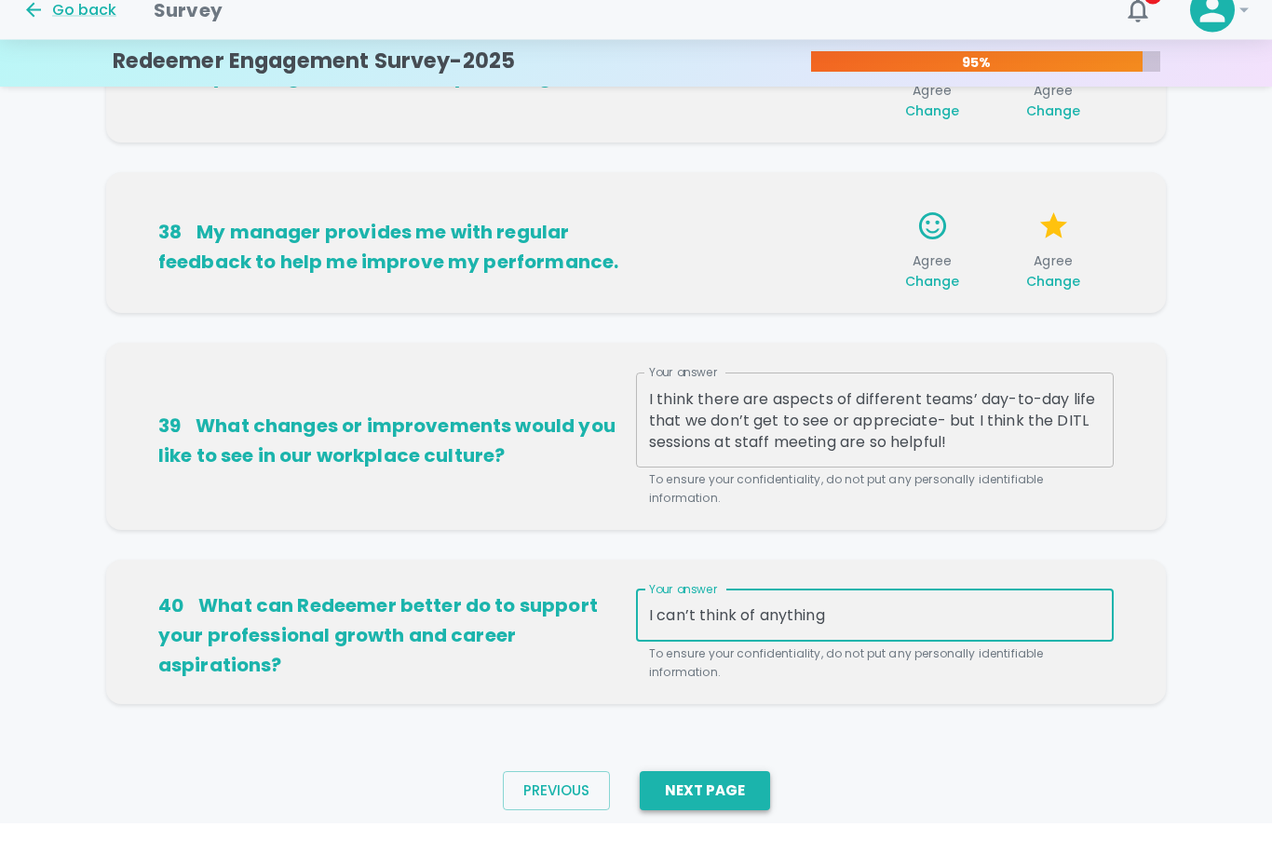
type textarea "I can’t think of anything"
click at [731, 803] on button "Next Page" at bounding box center [705, 822] width 130 height 39
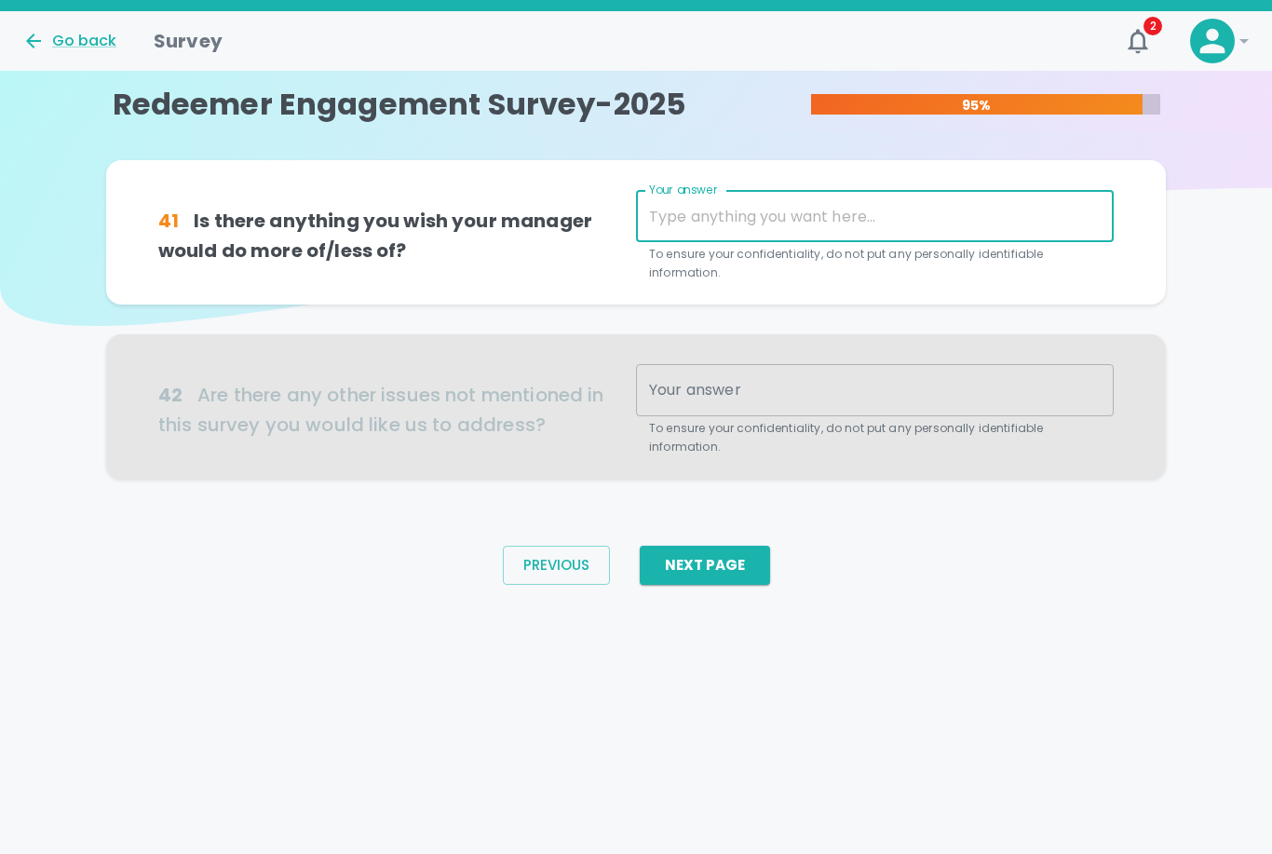
click at [723, 213] on div "Your answer x Your answer To ensure your confidentiality, do not put any person…" at bounding box center [875, 236] width 478 height 92
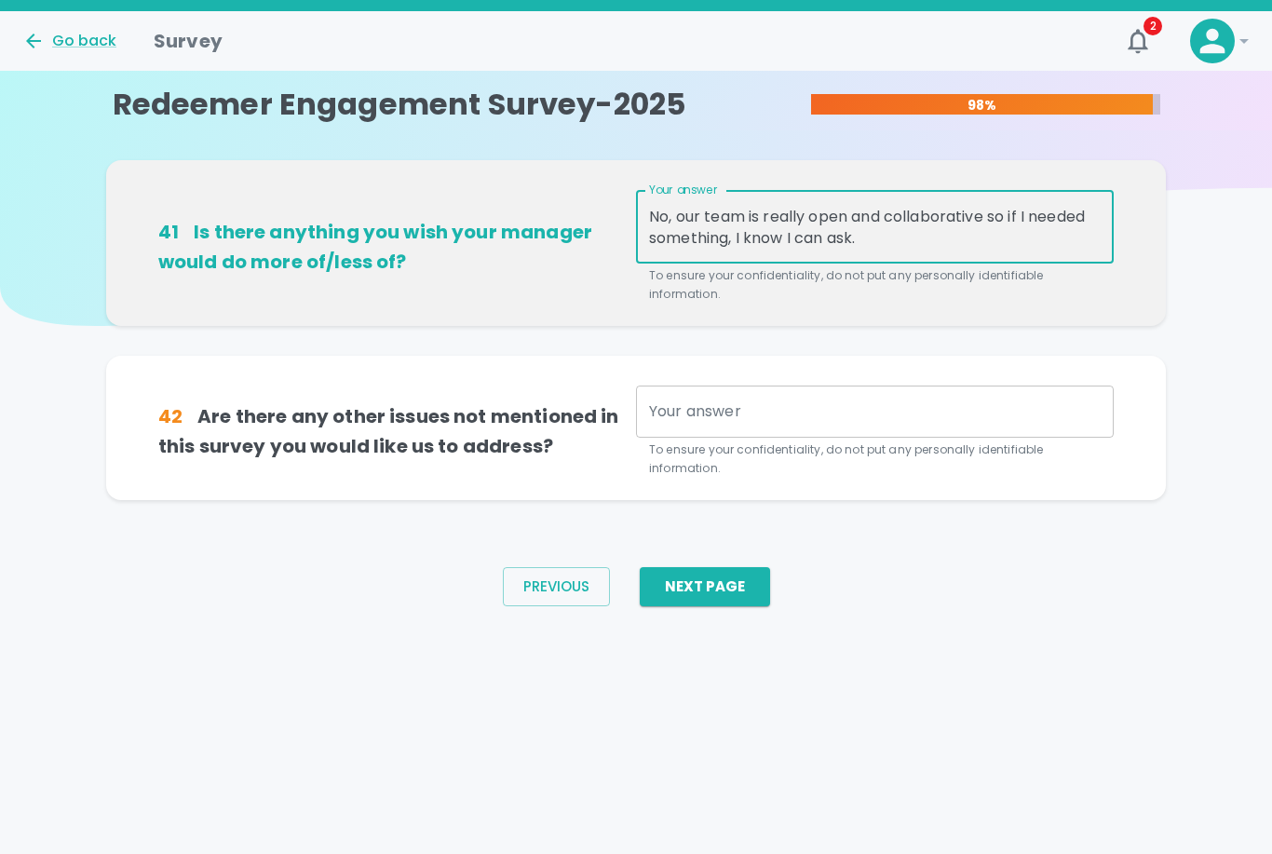
type textarea "No, our team is really open and collaborative so if I needed something, I know …"
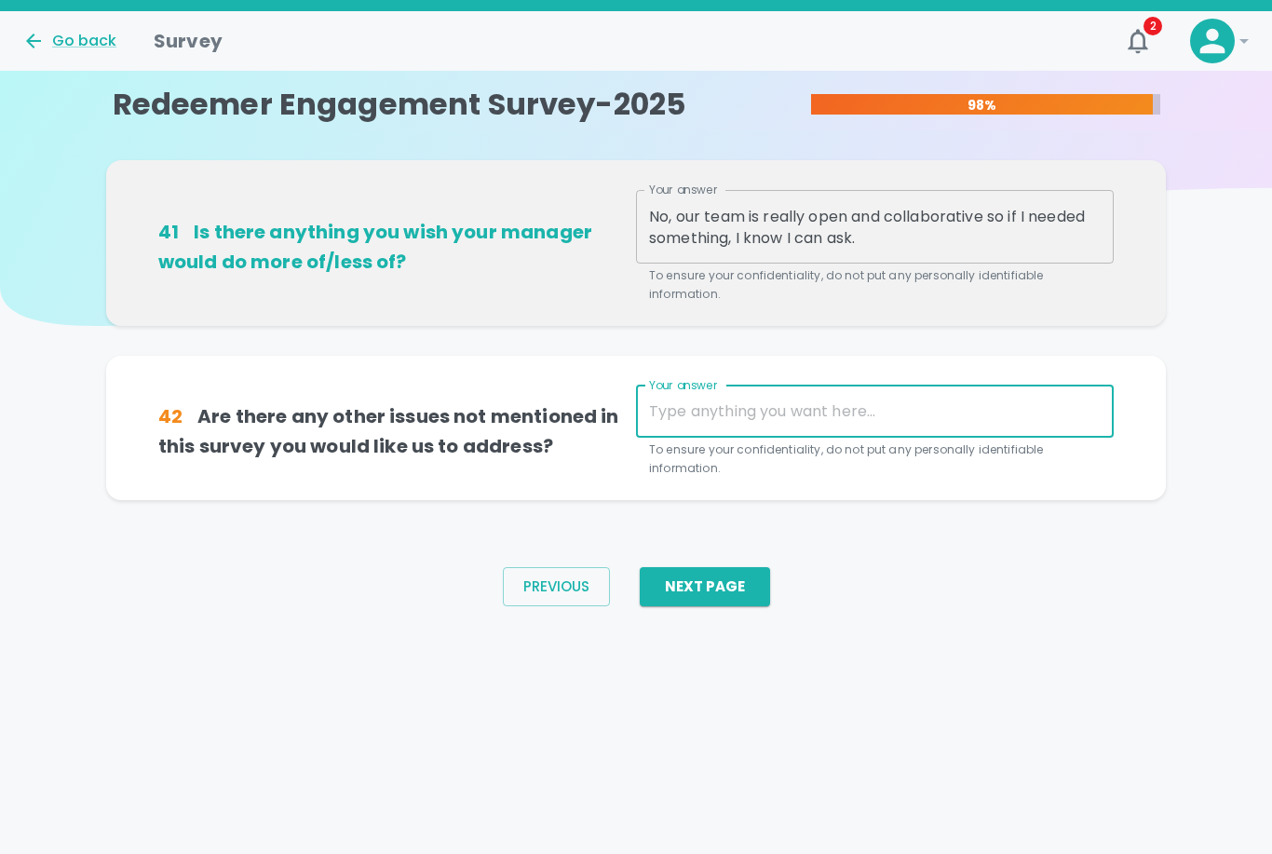
click at [674, 408] on textarea "Your answer" at bounding box center [875, 410] width 452 height 21
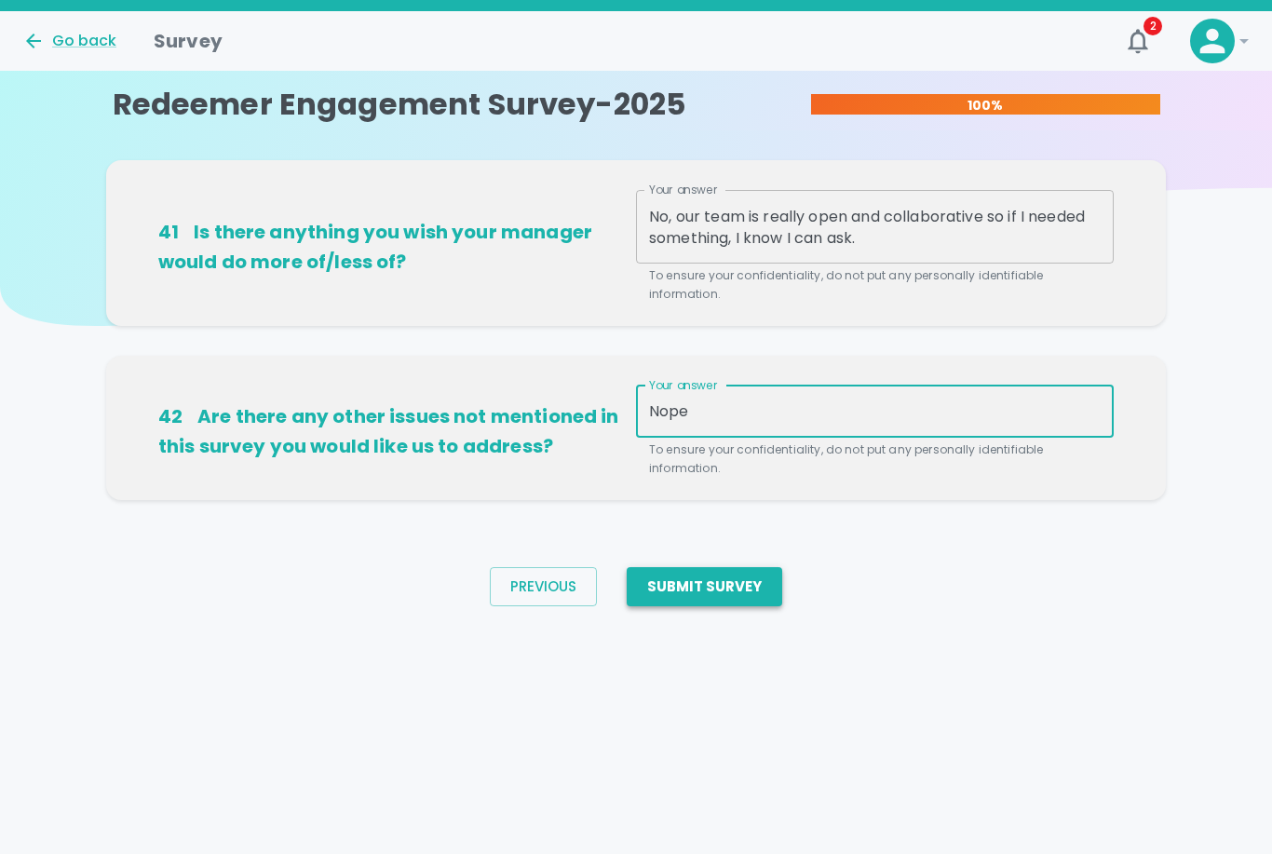
type textarea "Nope"
click at [690, 576] on button "Submit Survey" at bounding box center [705, 586] width 156 height 39
